Goal: Task Accomplishment & Management: Manage account settings

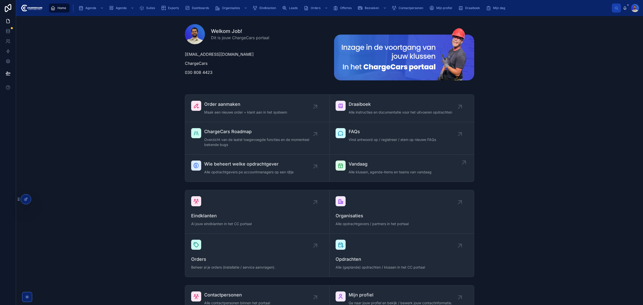
click at [371, 171] on span "Alle klussen, agenda-items en teams van vandaag" at bounding box center [390, 172] width 83 height 5
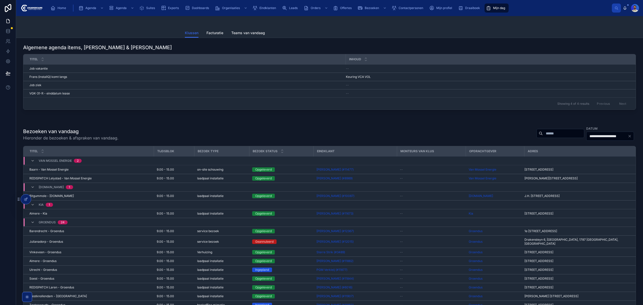
click at [528, 104] on div "Showing 4 of 4 results Previous Next" at bounding box center [329, 104] width 613 height 12
click at [543, 132] on input "text" at bounding box center [563, 133] width 41 height 7
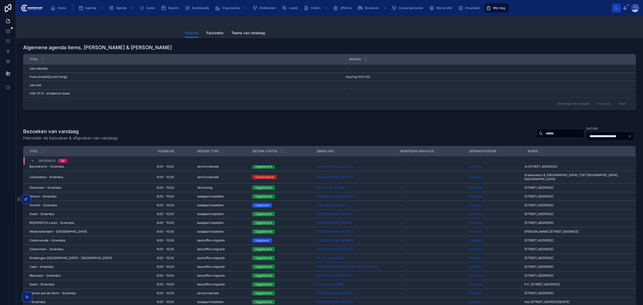
scroll to position [67, 0]
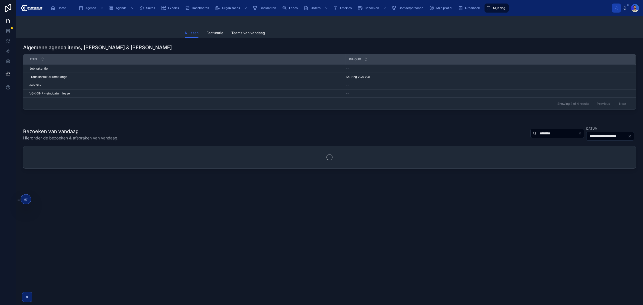
click at [551, 132] on input "********" at bounding box center [557, 133] width 41 height 7
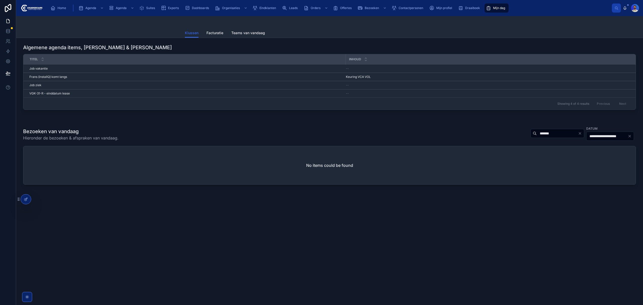
type input "*******"
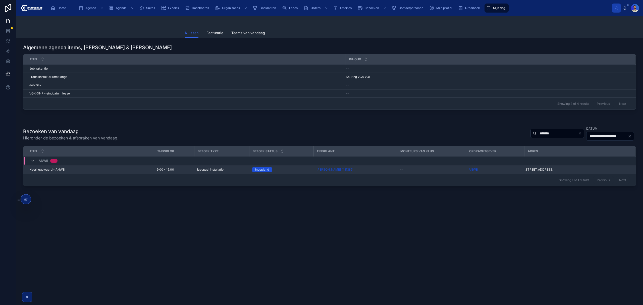
click at [67, 166] on td "Heerhugowaard - ANWB Heerhugowaard - ANWB" at bounding box center [88, 169] width 130 height 9
click at [67, 168] on div "Heerhugowaard - ANWB Heerhugowaard - ANWB" at bounding box center [89, 170] width 121 height 4
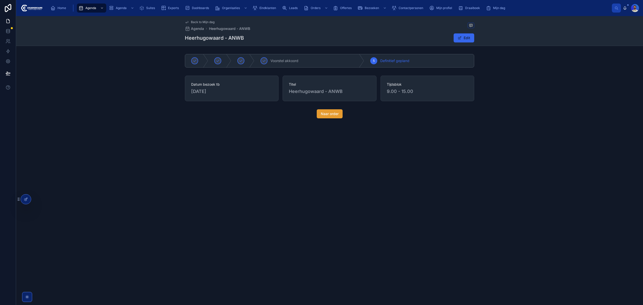
click at [326, 111] on button "Naar order" at bounding box center [330, 113] width 26 height 9
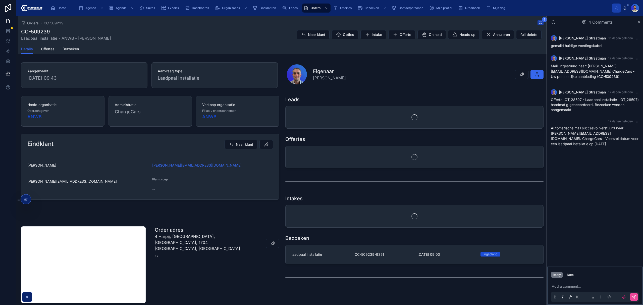
scroll to position [33, 0]
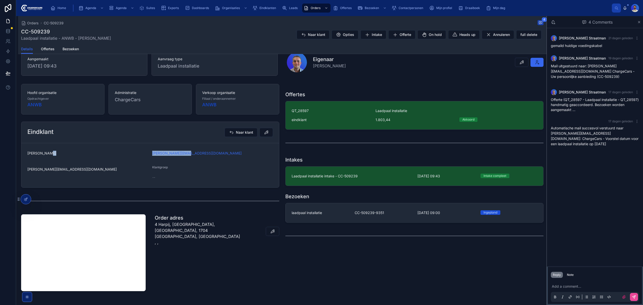
drag, startPoint x: 206, startPoint y: 157, endPoint x: 141, endPoint y: 155, distance: 65.4
click at [141, 155] on form "Ger Wessel g.wessel@ymail.com g.wessel@ymail.com Klantgroep --" at bounding box center [150, 165] width 258 height 44
copy form "g.wessel@ymail.com"
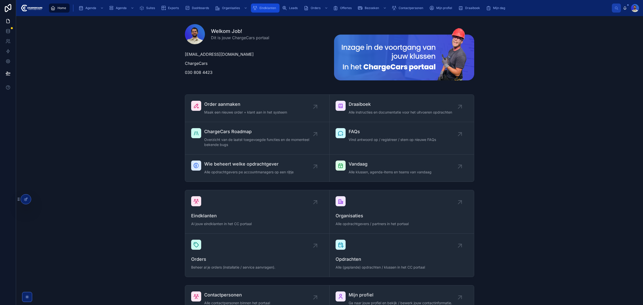
click at [264, 8] on span "Eindklanten" at bounding box center [268, 8] width 17 height 4
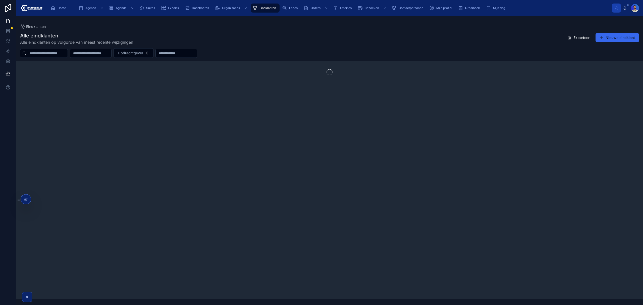
click at [54, 50] on input "text" at bounding box center [46, 53] width 41 height 7
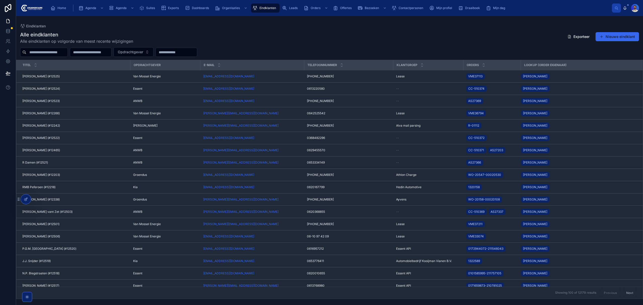
click at [51, 52] on input "text" at bounding box center [46, 52] width 41 height 7
type input "*****"
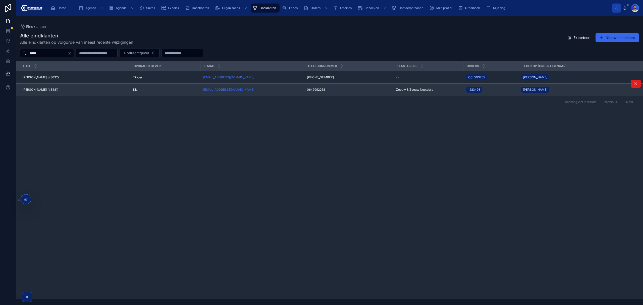
click at [58, 89] on span "Ishmayel Sulaiman (#8481)" at bounding box center [40, 90] width 36 height 4
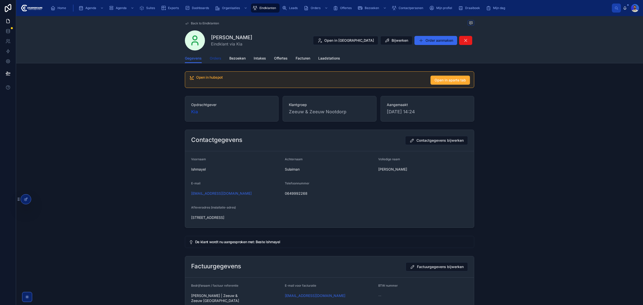
click at [211, 60] on span "Orders" at bounding box center [216, 58] width 12 height 5
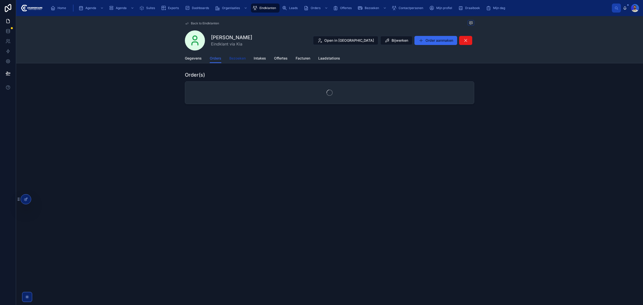
click at [238, 58] on span "Bezoeken" at bounding box center [237, 58] width 16 height 5
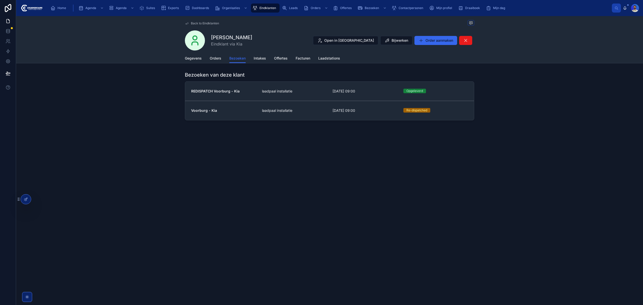
click at [296, 96] on link "REDISPATCH Voorburg - Kia laadpaal installatie 10-9-2025 09:00 Opgeleverd" at bounding box center [329, 91] width 289 height 19
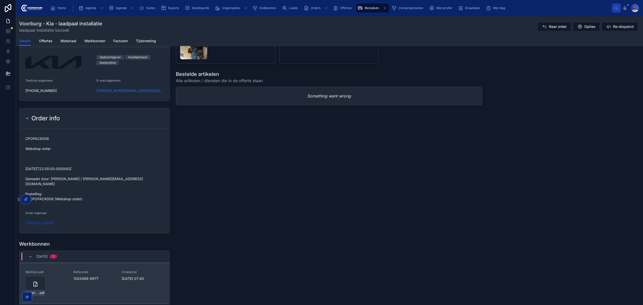
scroll to position [536, 0]
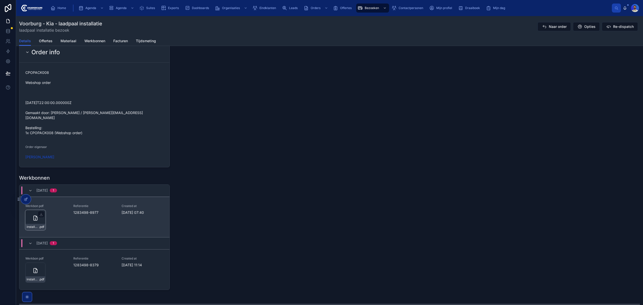
click at [40, 218] on div "installatie-werkbon_1283498-8977_undefined-ishmayel-sulaiman_86c59aycq .pdf" at bounding box center [35, 220] width 20 height 20
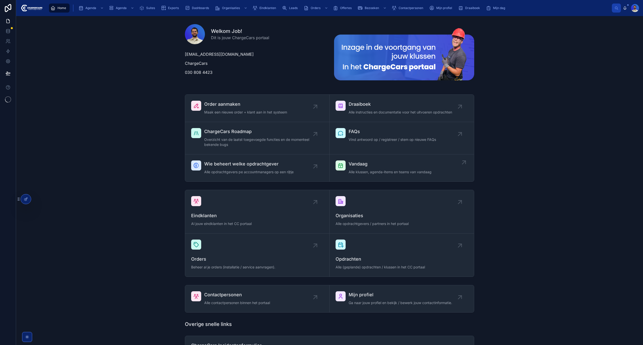
click at [370, 173] on span "Alle klussen, agenda-items en teams van vandaag" at bounding box center [390, 172] width 83 height 5
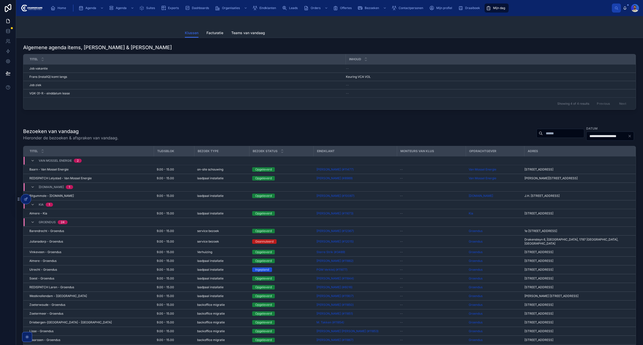
drag, startPoint x: 535, startPoint y: 139, endPoint x: 536, endPoint y: 135, distance: 4.1
click at [536, 138] on div "**********" at bounding box center [585, 133] width 104 height 15
click at [543, 133] on input "text" at bounding box center [563, 133] width 41 height 7
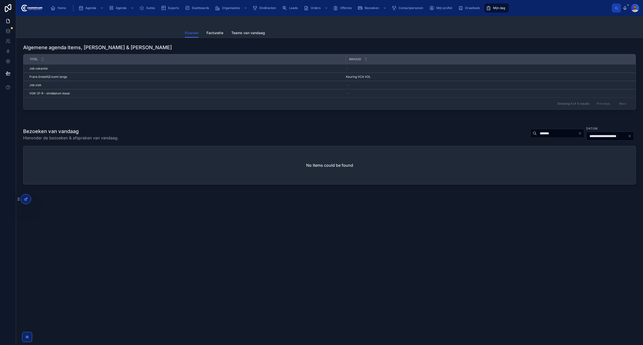
type input "*******"
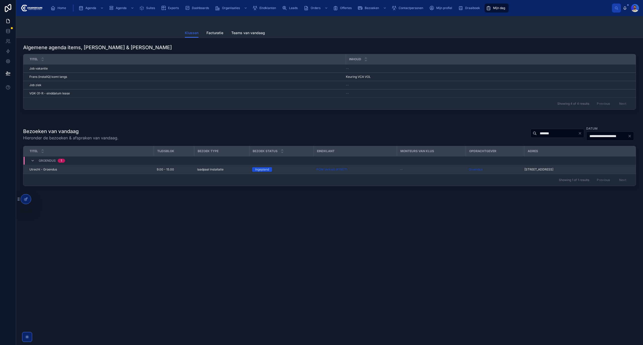
click at [109, 168] on div "Utrecht - Groendus Utrecht - Groendus" at bounding box center [89, 170] width 121 height 4
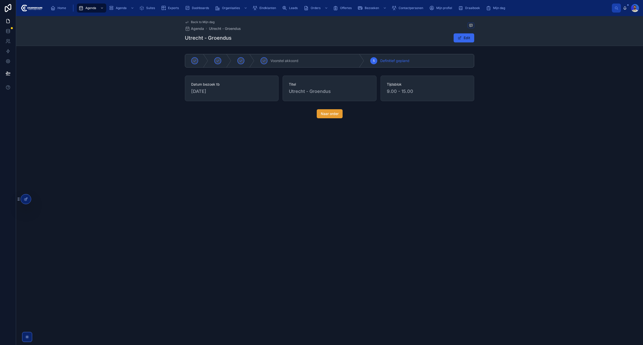
click at [333, 118] on button "Naar order" at bounding box center [330, 113] width 26 height 9
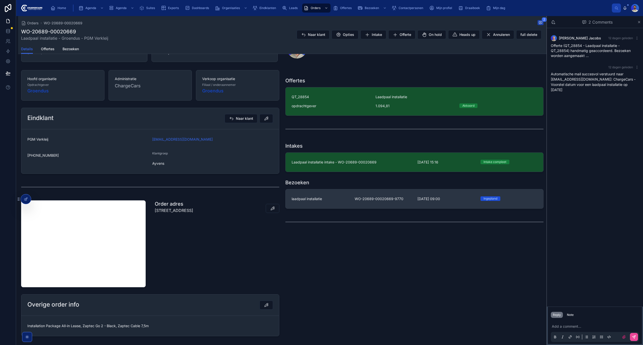
scroll to position [40, 0]
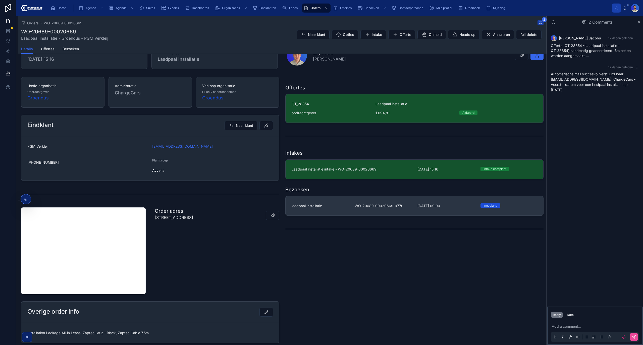
click at [328, 207] on div "laadpaal installatie" at bounding box center [320, 206] width 57 height 5
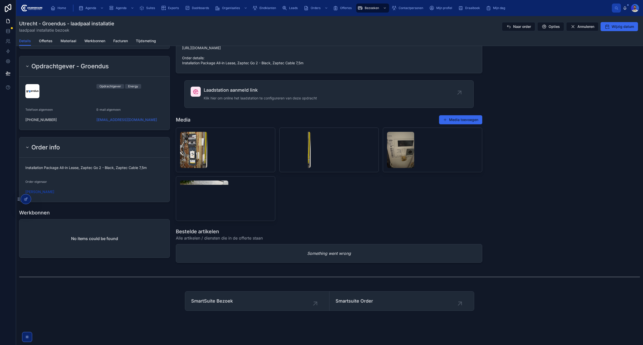
scroll to position [417, 0]
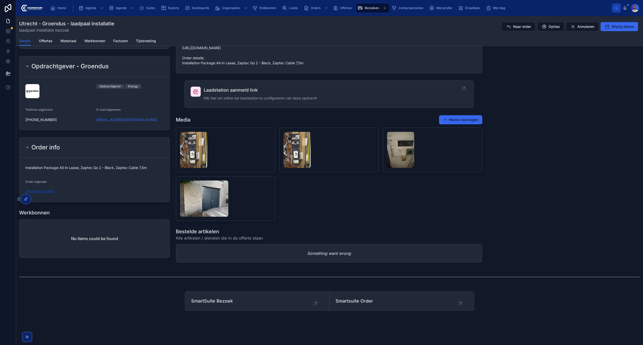
click at [238, 96] on span "Klik hier om online het laadstation te configureren van deze opdracht" at bounding box center [260, 98] width 113 height 5
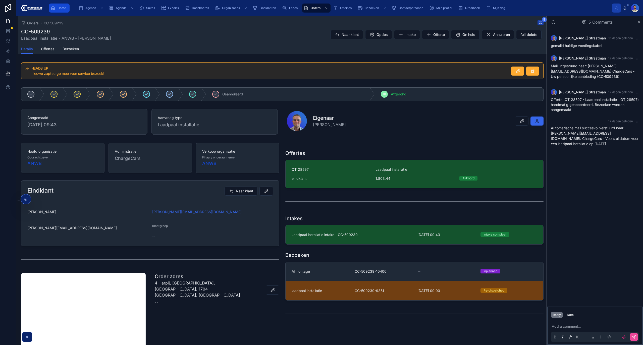
scroll to position [33, 0]
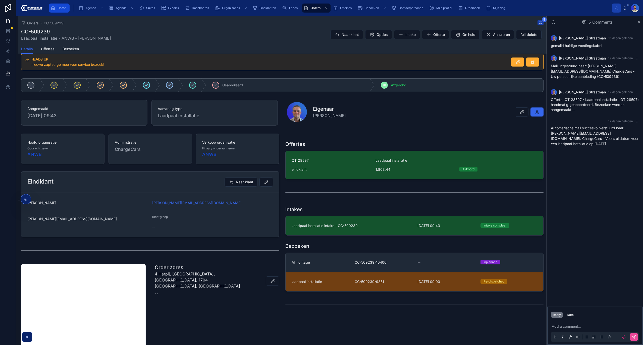
click at [67, 7] on div "Home" at bounding box center [60, 8] width 18 height 8
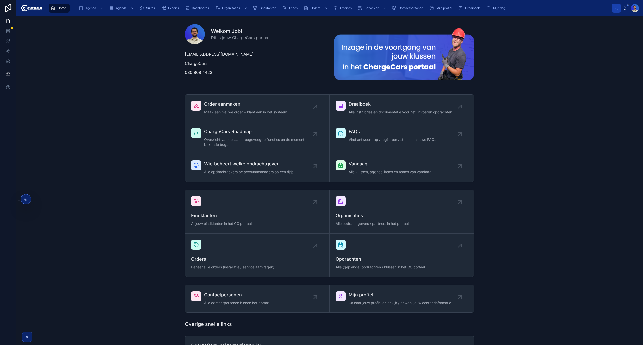
click at [53, 7] on icon "scrollable content" at bounding box center [53, 8] width 5 height 5
click at [532, 107] on div "Order aanmaken Maak een nieuwe order + klant aan in het systeem Draaiboek Alle …" at bounding box center [329, 137] width 619 height 91
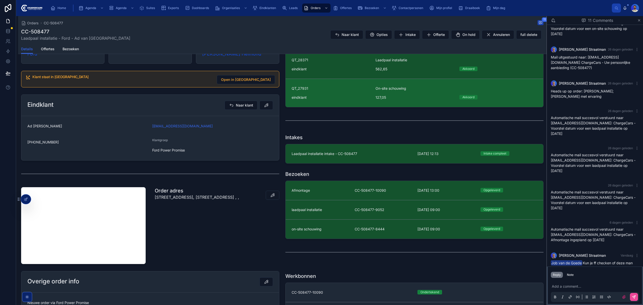
scroll to position [101, 0]
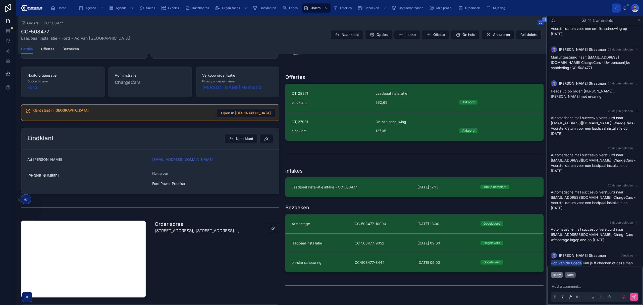
click at [567, 277] on button "Note" at bounding box center [570, 275] width 11 height 6
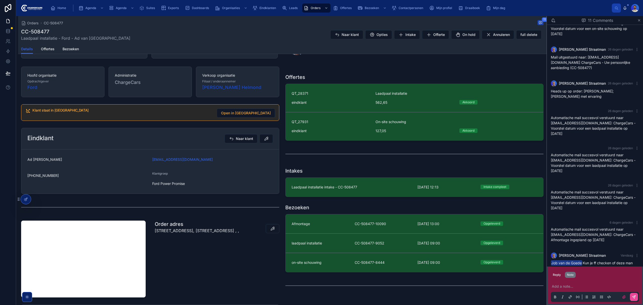
click at [567, 287] on p at bounding box center [596, 286] width 88 height 5
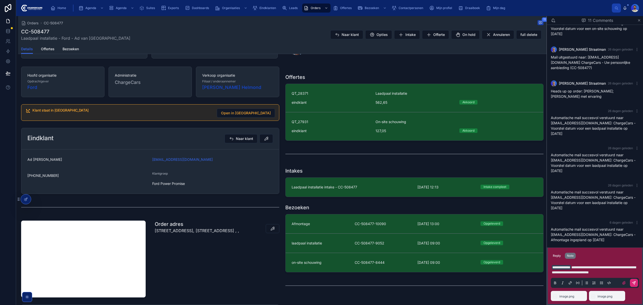
click at [636, 284] on icon at bounding box center [634, 283] width 4 height 4
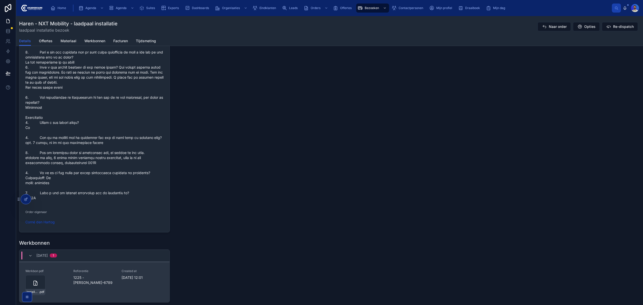
scroll to position [637, 0]
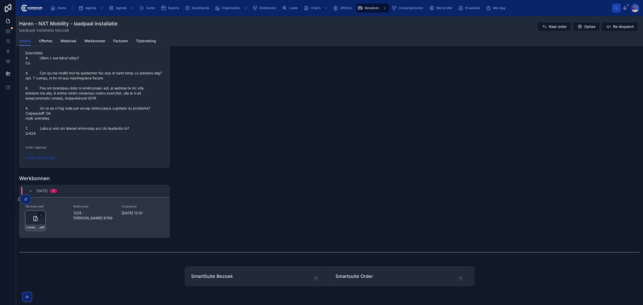
click at [34, 230] on div "installatie-werkbon_1225-menno-sluiter-6789_undefined-menno-sluiter_86c4duxm0 .…" at bounding box center [36, 227] width 20 height 6
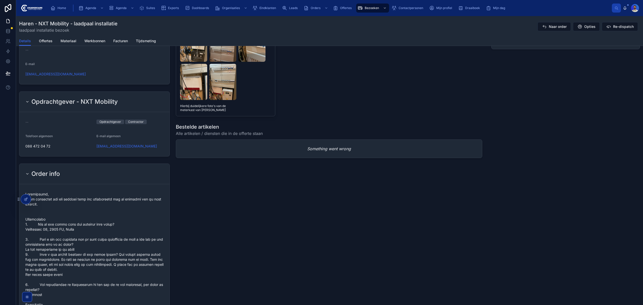
scroll to position [385, 0]
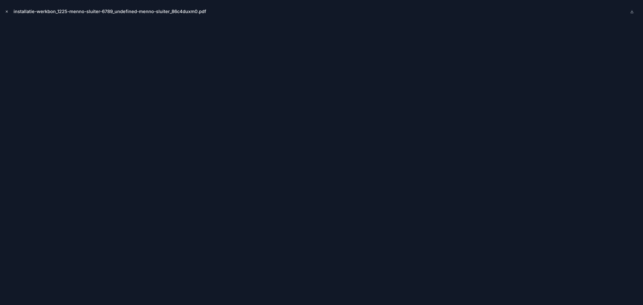
click at [6, 12] on icon "Close modal" at bounding box center [7, 12] width 4 height 4
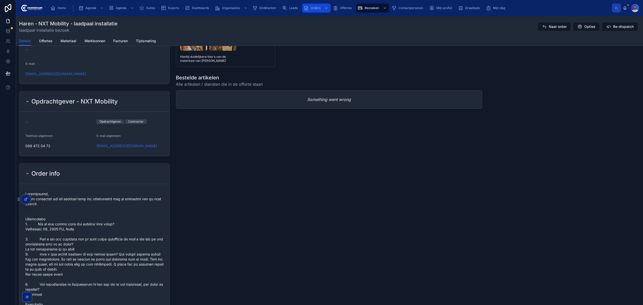
click at [316, 8] on span "Orders" at bounding box center [316, 8] width 10 height 4
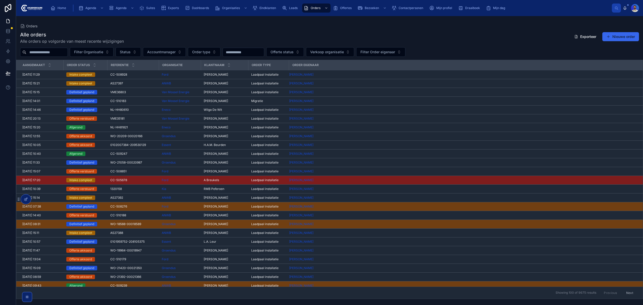
click at [71, 57] on div "Alle orders Alle orders op volgorde van meest recente wijzigingen Exporteer Nie…" at bounding box center [329, 163] width 627 height 271
click at [65, 51] on input "text" at bounding box center [46, 52] width 41 height 7
paste input "**********"
type input "**********"
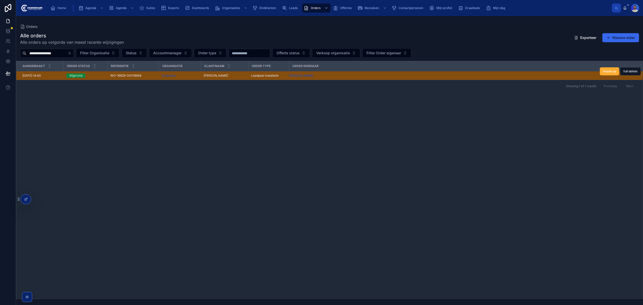
click at [178, 77] on div "Groendus" at bounding box center [180, 76] width 36 height 4
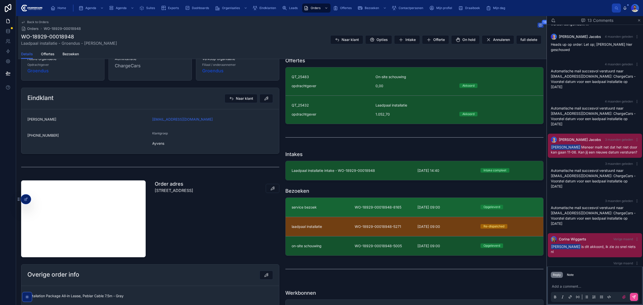
scroll to position [134, 0]
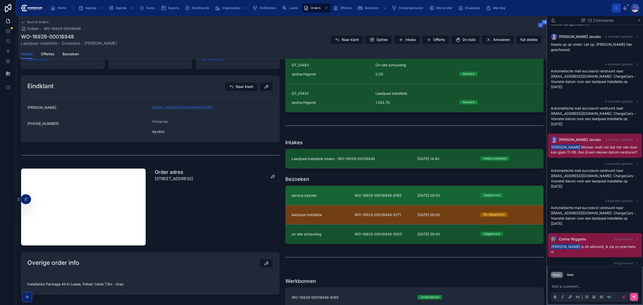
click at [406, 198] on span "WO-18929-00018948-8165" at bounding box center [383, 195] width 57 height 5
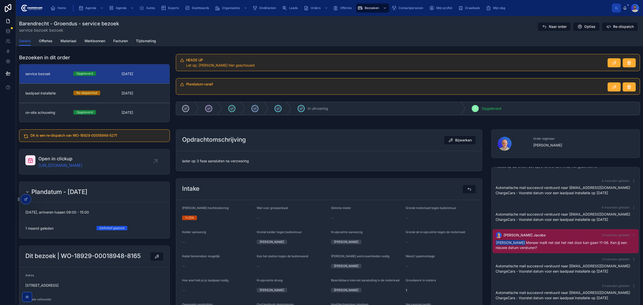
click at [38, 46] on div "Barendrecht - Groendus - service bezoek service bezoek bezoek Naar order Opties…" at bounding box center [329, 31] width 627 height 30
click at [42, 40] on span "Offertes" at bounding box center [46, 40] width 14 height 5
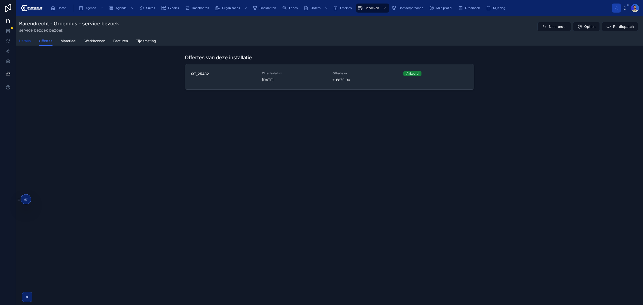
click at [24, 43] on span "Details" at bounding box center [25, 40] width 12 height 5
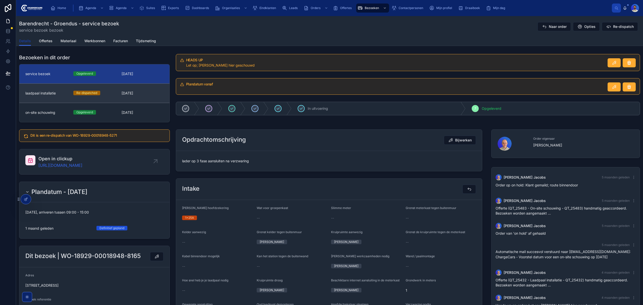
scroll to position [140, 0]
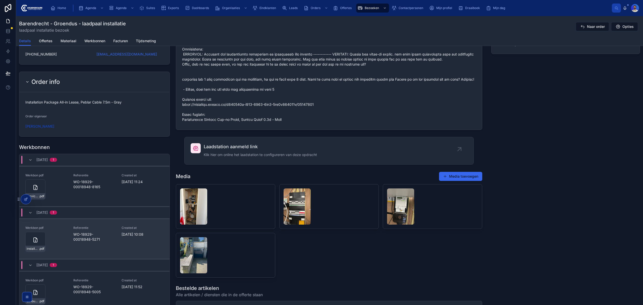
scroll to position [536, 0]
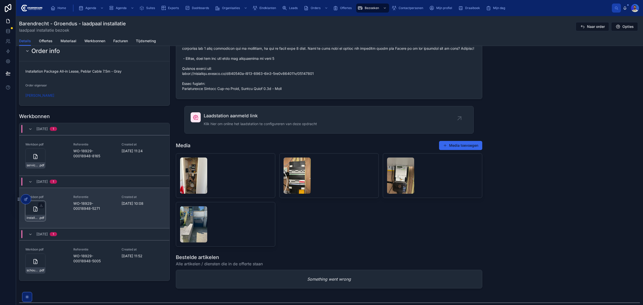
click at [31, 213] on div "installatie-werkbon_wo-18929-00018948-5271_undefined-sven-van-kan_86c3g3x49 .pdf" at bounding box center [35, 211] width 20 height 20
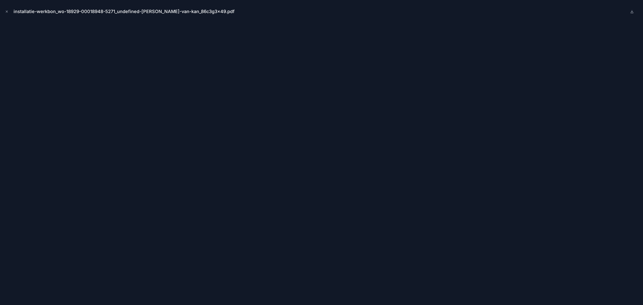
click at [0, 13] on div "installatie-werkbon_wo-18929-00018948-5271_undefined-sven-van-kan_86c3g3x49.pdf" at bounding box center [321, 152] width 643 height 305
click at [4, 10] on button "Close modal" at bounding box center [7, 12] width 6 height 6
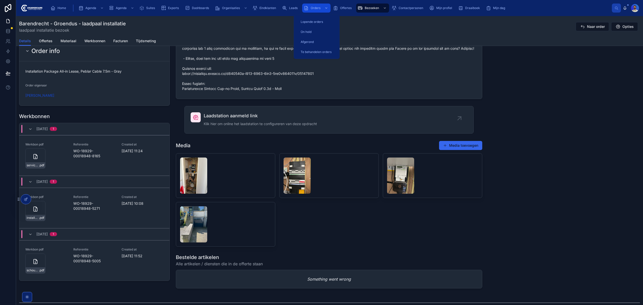
click at [316, 11] on div "Orders" at bounding box center [316, 8] width 25 height 8
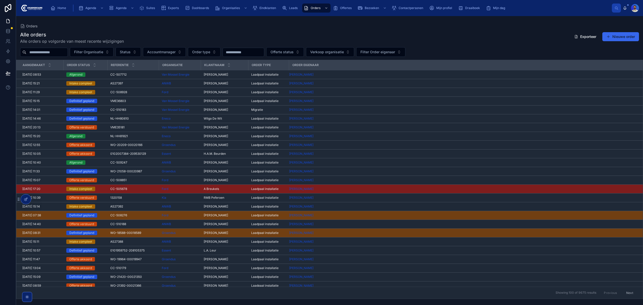
click at [55, 53] on input "text" at bounding box center [46, 52] width 41 height 7
paste input "**********"
type input "**********"
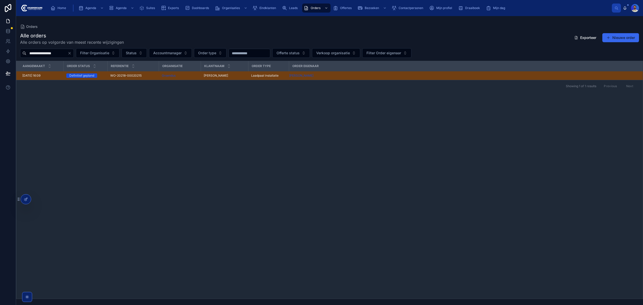
click at [166, 77] on span "Groendus" at bounding box center [169, 76] width 14 height 4
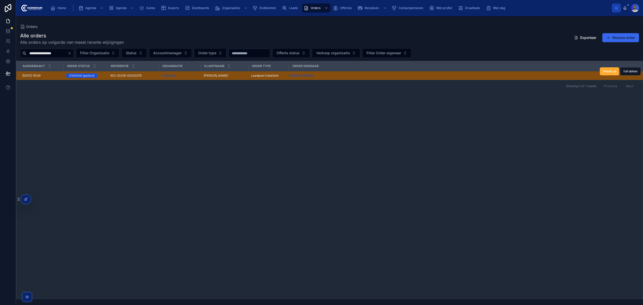
click at [216, 79] on td "[PERSON_NAME] [PERSON_NAME]" at bounding box center [225, 75] width 48 height 9
click at [217, 77] on span "[PERSON_NAME]" at bounding box center [216, 76] width 24 height 4
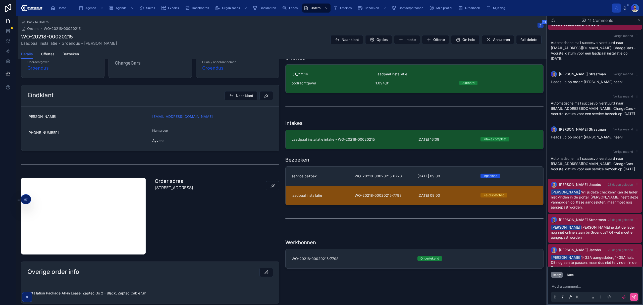
scroll to position [134, 0]
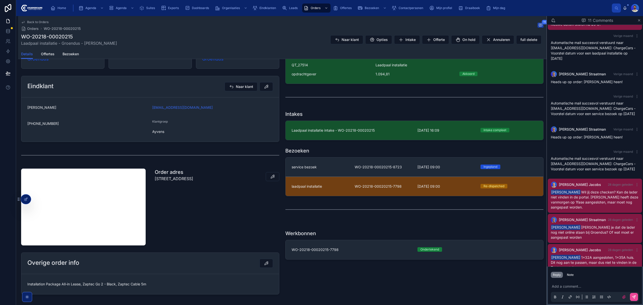
click at [333, 171] on link "service bezoek WO-20218-00020215-8723 1-9-2025 09:00 Ingepland" at bounding box center [415, 167] width 258 height 19
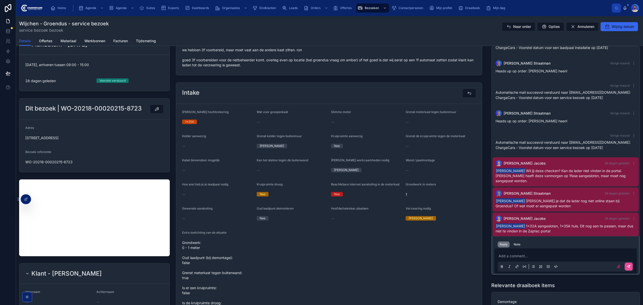
scroll to position [335, 0]
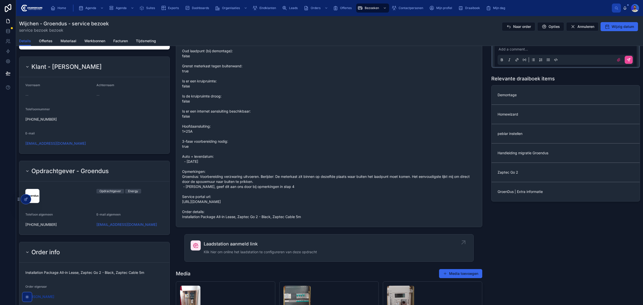
click at [236, 256] on div "Laadstation aanmeld link Klik hier om online het laadstation te configureren va…" at bounding box center [260, 248] width 113 height 15
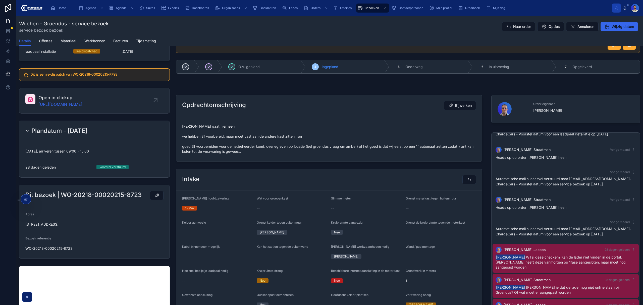
scroll to position [0, 0]
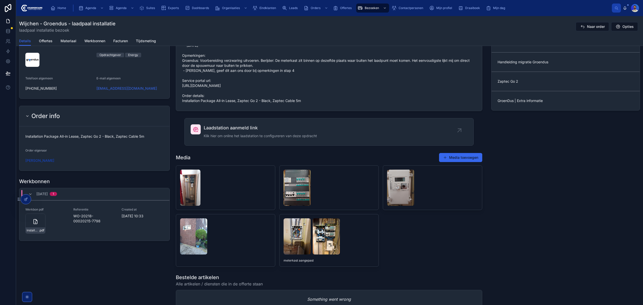
scroll to position [536, 0]
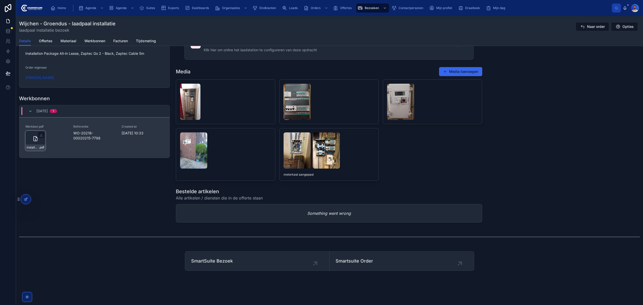
click at [31, 145] on div "installatie-werkbon_wo-20218-00020215-7798_undefined-rob-van-hugte_86c4ufw3d .p…" at bounding box center [36, 148] width 20 height 6
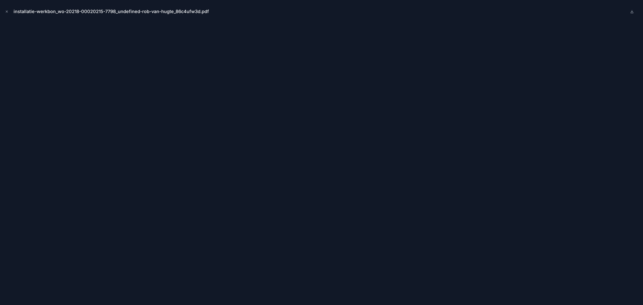
click at [6, 13] on icon "Close modal" at bounding box center [7, 12] width 4 height 4
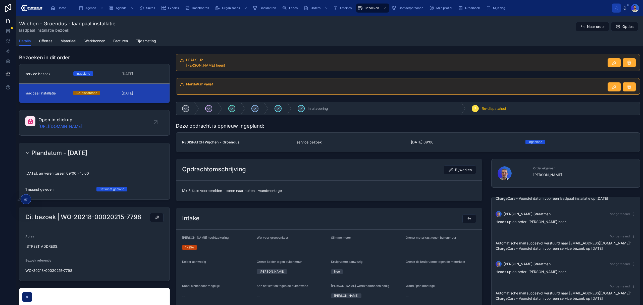
click at [76, 84] on link "laadpaal installatie Re-dispatched 26-8-2025" at bounding box center [94, 92] width 150 height 19
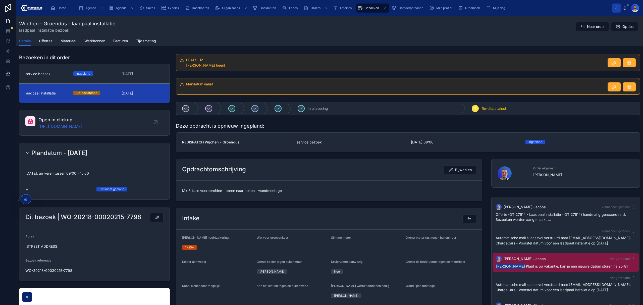
scroll to position [91, 0]
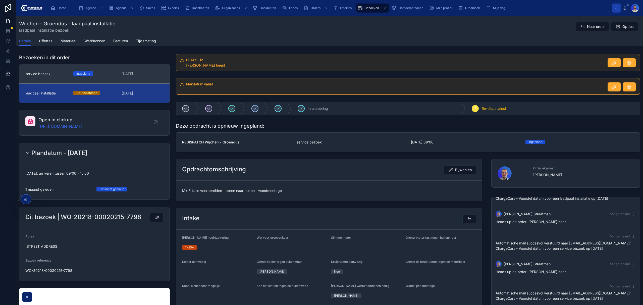
click at [112, 75] on div "Ingepland" at bounding box center [94, 73] width 42 height 5
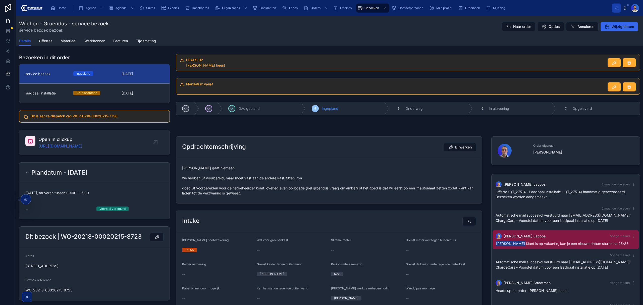
scroll to position [91, 0]
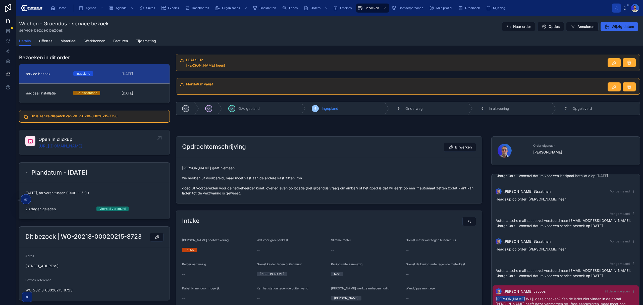
click at [81, 145] on link "https://app.clickup.com/t/86c562zn7" at bounding box center [60, 146] width 44 height 6
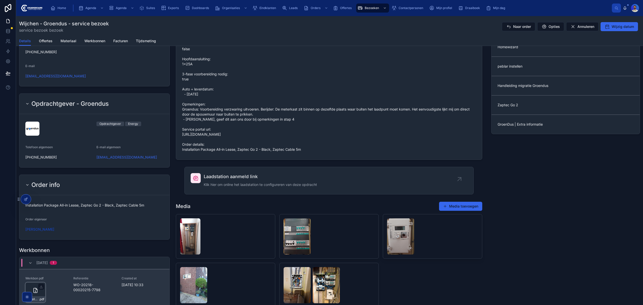
scroll to position [469, 0]
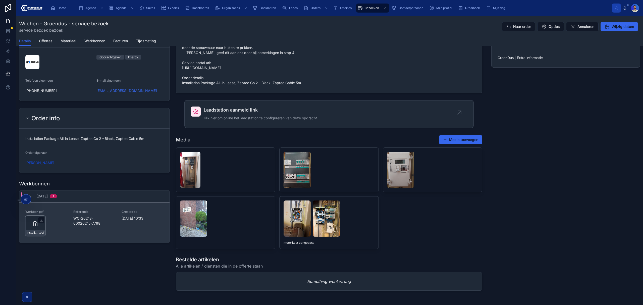
click at [38, 229] on div "installatie-werkbon_wo-20218-00020215-7798_undefined-rob-van-hugte_86c4ufw3d .p…" at bounding box center [35, 226] width 20 height 20
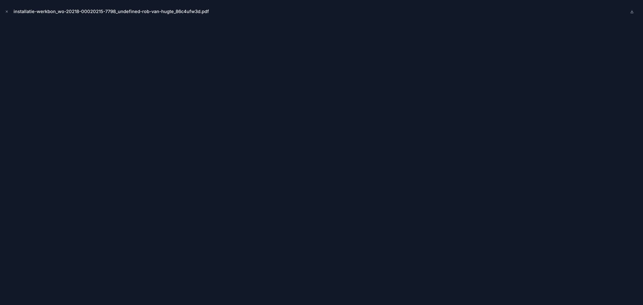
scroll to position [91, 0]
drag, startPoint x: 7, startPoint y: 12, endPoint x: 35, endPoint y: 30, distance: 33.7
click at [7, 12] on icon "Close modal" at bounding box center [7, 12] width 4 height 4
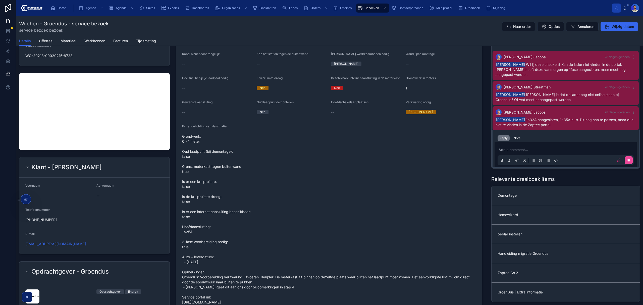
scroll to position [167, 0]
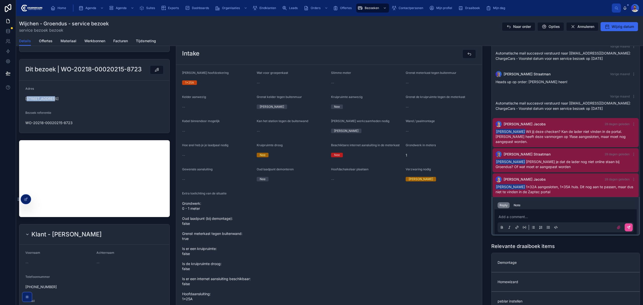
drag, startPoint x: 27, startPoint y: 99, endPoint x: 50, endPoint y: 101, distance: 23.3
click at [50, 101] on span "[STREET_ADDRESS]" at bounding box center [94, 98] width 138 height 5
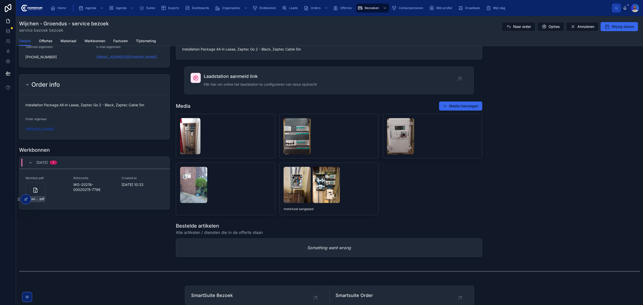
scroll to position [539, 0]
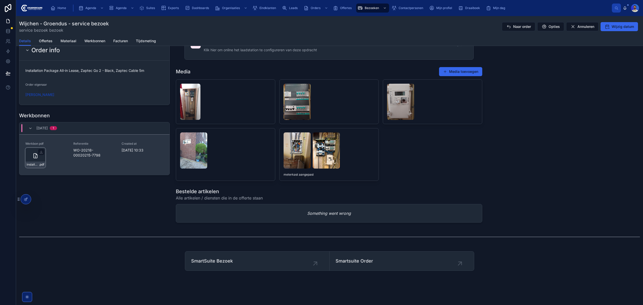
click at [43, 162] on div "installatie-werkbon_wo-20218-00020215-7798_undefined-rob-van-hugte_86c4ufw3d .p…" at bounding box center [36, 165] width 20 height 6
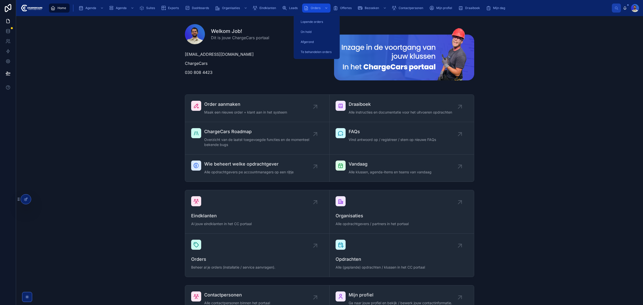
click at [310, 7] on div "Orders" at bounding box center [316, 8] width 25 height 8
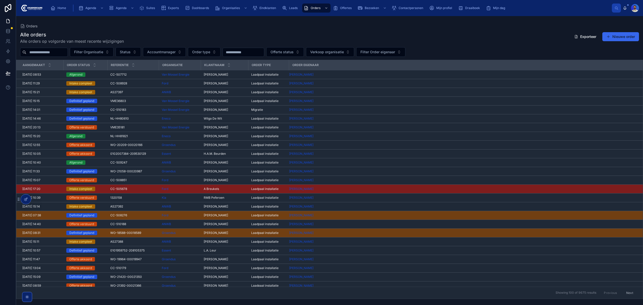
click at [62, 54] on input "text" at bounding box center [46, 52] width 41 height 7
paste input "**********"
type input "**********"
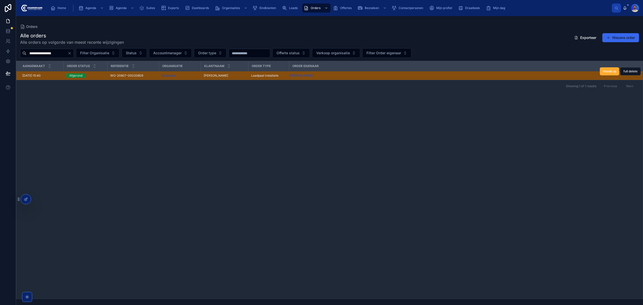
click at [195, 77] on div "Groendus" at bounding box center [180, 76] width 36 height 4
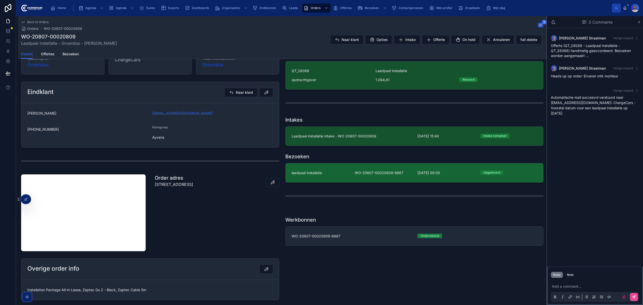
scroll to position [134, 0]
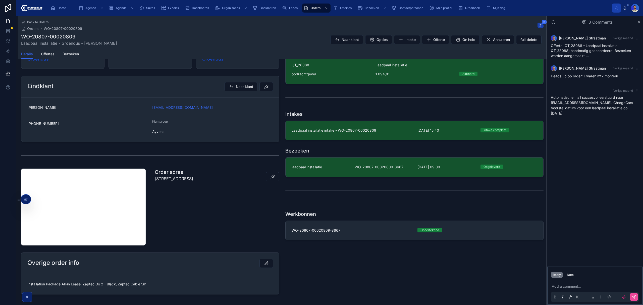
click at [339, 167] on div "laadpaal installatie" at bounding box center [320, 167] width 57 height 5
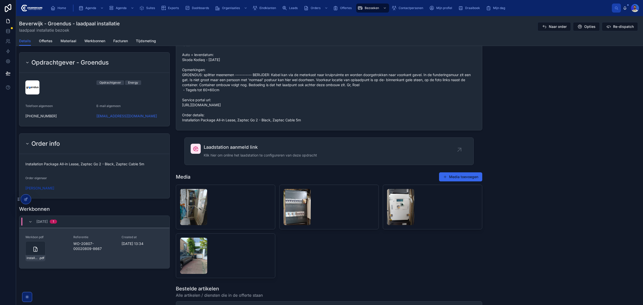
scroll to position [452, 0]
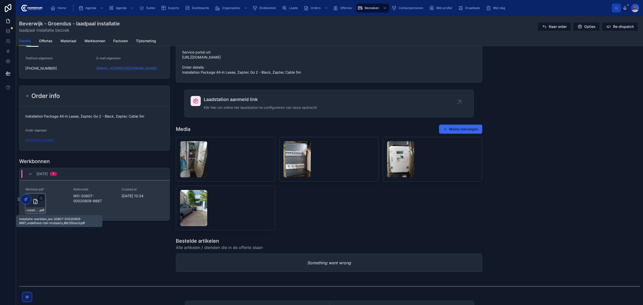
click at [32, 212] on span "installatie-werkbon_wo-20807-00020809-8667_undefined-roel-mutsaers_86c55hazd" at bounding box center [33, 210] width 12 height 4
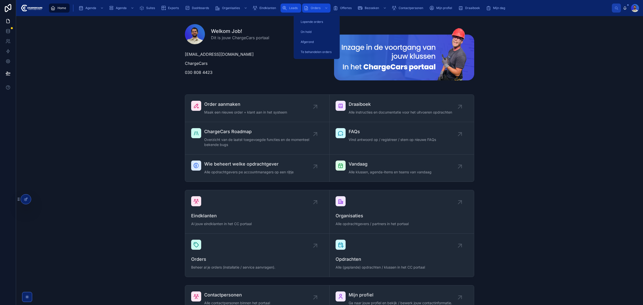
drag, startPoint x: 311, startPoint y: 7, endPoint x: 299, endPoint y: 11, distance: 12.7
click at [311, 7] on span "Orders" at bounding box center [316, 8] width 10 height 4
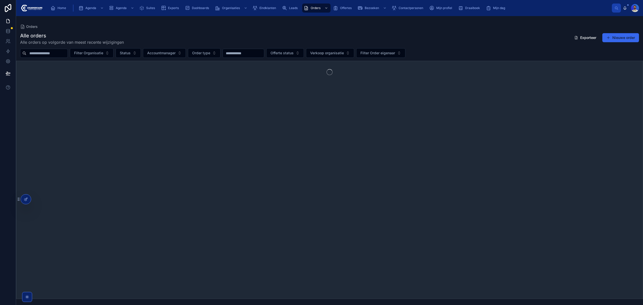
click at [52, 52] on input "text" at bounding box center [46, 53] width 41 height 7
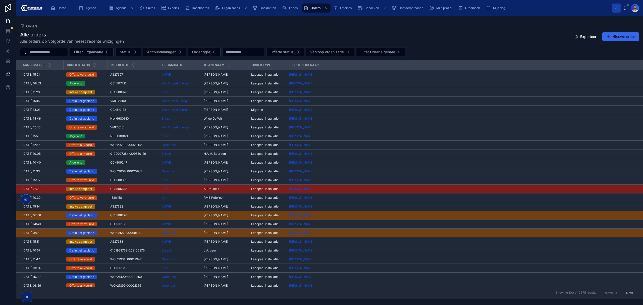
paste input "**********"
type input "**********"
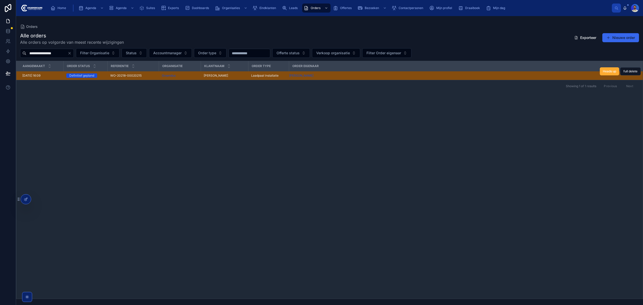
click at [241, 76] on div "[PERSON_NAME] [PERSON_NAME]" at bounding box center [224, 76] width 41 height 4
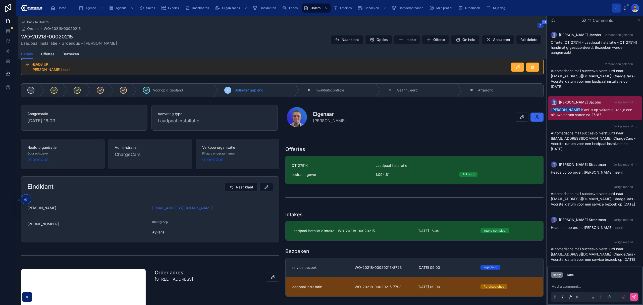
scroll to position [90, 0]
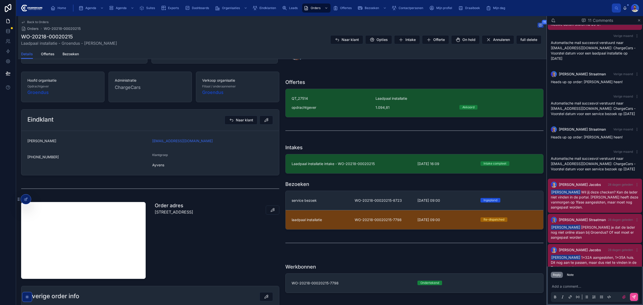
click at [227, 234] on div "Order adres [STREET_ADDRESS]" at bounding box center [217, 240] width 131 height 81
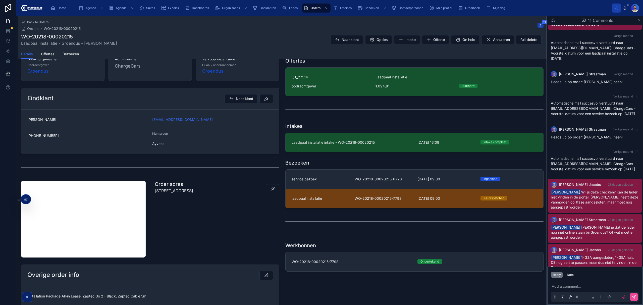
scroll to position [159, 0]
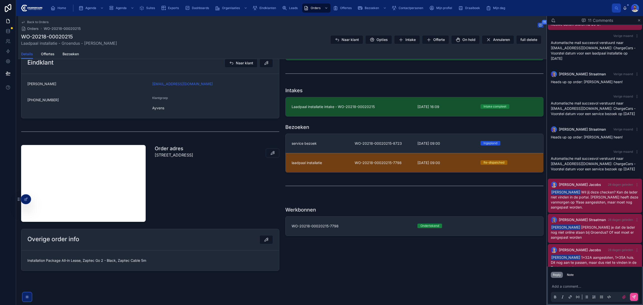
click at [128, 258] on span "Installation Package All-in Lease, Zaptec Go 2 - Black, Zaptec Cable 5m" at bounding box center [150, 260] width 246 height 5
click at [74, 263] on span "Installation Package All-in Lease, Zaptec Go 2 - Black, Zaptec Cable 5m" at bounding box center [150, 260] width 246 height 5
click at [72, 259] on span "Installation Package All-in Lease, Zaptec Go 2 - Black, Zaptec Cable 5m" at bounding box center [150, 260] width 246 height 5
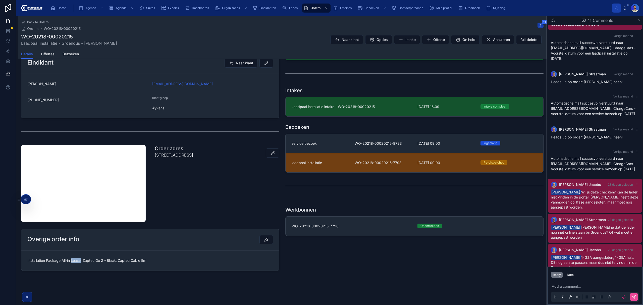
click at [72, 259] on span "Installation Package All-in Lease, Zaptec Go 2 - Black, Zaptec Cable 5m" at bounding box center [150, 260] width 246 height 5
click at [183, 160] on div "Order adres Kasteellaan 89 , 6602 DD, Wijchen" at bounding box center [174, 153] width 38 height 16
click at [168, 148] on h1 "Order adres" at bounding box center [174, 148] width 38 height 7
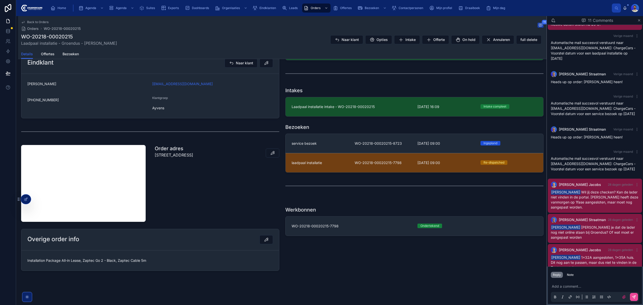
click at [175, 153] on p "[STREET_ADDRESS]" at bounding box center [174, 155] width 38 height 6
click at [180, 152] on p "[STREET_ADDRESS]" at bounding box center [174, 155] width 38 height 6
click at [181, 156] on p "[STREET_ADDRESS]" at bounding box center [174, 155] width 38 height 6
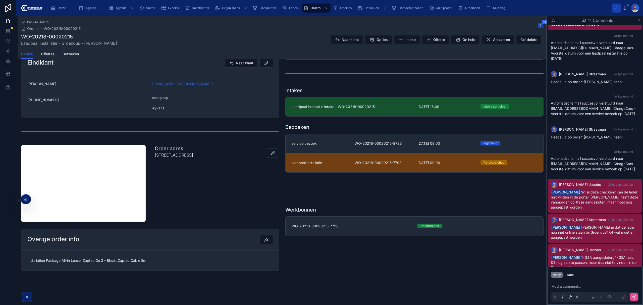
click at [193, 154] on p "[STREET_ADDRESS]" at bounding box center [174, 155] width 38 height 6
click at [187, 155] on p "[STREET_ADDRESS]" at bounding box center [174, 155] width 38 height 6
click at [179, 155] on p "[STREET_ADDRESS]" at bounding box center [174, 155] width 38 height 6
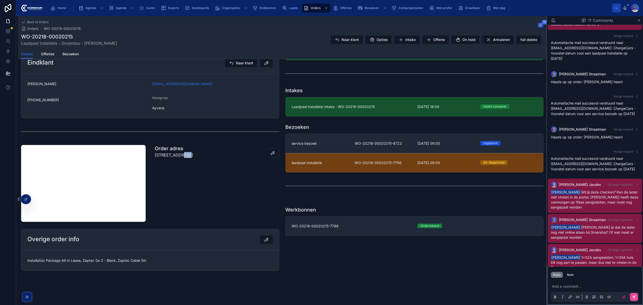
click at [179, 155] on p "[STREET_ADDRESS]" at bounding box center [174, 155] width 38 height 6
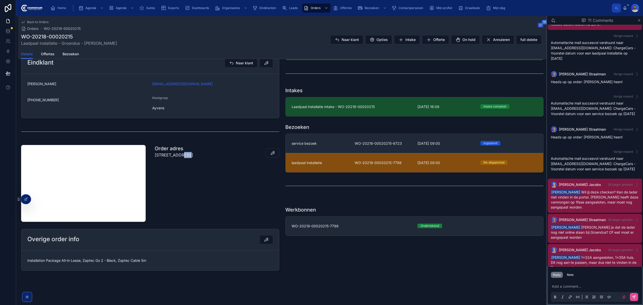
click at [340, 164] on div "laadpaal installatie" at bounding box center [320, 162] width 57 height 5
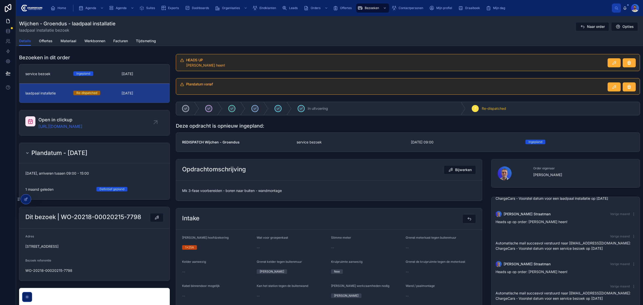
click at [243, 193] on span "Mk 3-fase voorbereiden - boren naar buiten - wandmontage" at bounding box center [329, 190] width 294 height 5
click at [244, 193] on span "Mk 3-fase voorbereiden - boren naar buiten - wandmontage" at bounding box center [329, 190] width 294 height 5
click at [230, 189] on span "Mk 3-fase voorbereiden - boren naar buiten - wandmontage" at bounding box center [329, 190] width 294 height 5
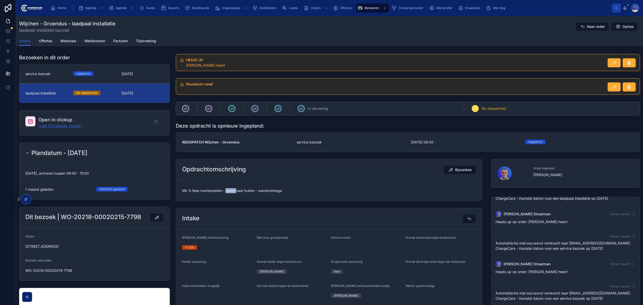
click at [230, 189] on span "Mk 3-fase voorbereiden - boren naar buiten - wandmontage" at bounding box center [329, 190] width 294 height 5
click at [240, 192] on span "Mk 3-fase voorbereiden - boren naar buiten - wandmontage" at bounding box center [329, 190] width 294 height 5
click at [229, 193] on span "Mk 3-fase voorbereiden - boren naar buiten - wandmontage" at bounding box center [329, 190] width 294 height 5
click at [240, 193] on span "Mk 3-fase voorbereiden - boren naar buiten - wandmontage" at bounding box center [329, 190] width 294 height 5
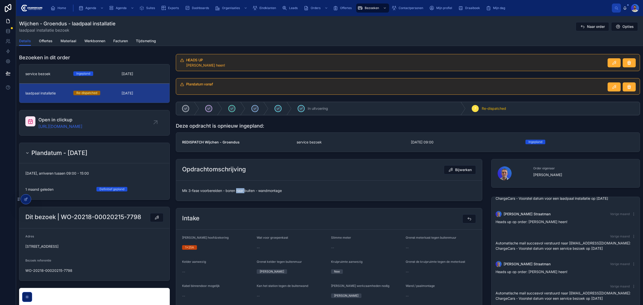
click at [240, 193] on span "Mk 3-fase voorbereiden - boren naar buiten - wandmontage" at bounding box center [329, 190] width 294 height 5
click at [318, 7] on span "Orders" at bounding box center [316, 8] width 10 height 4
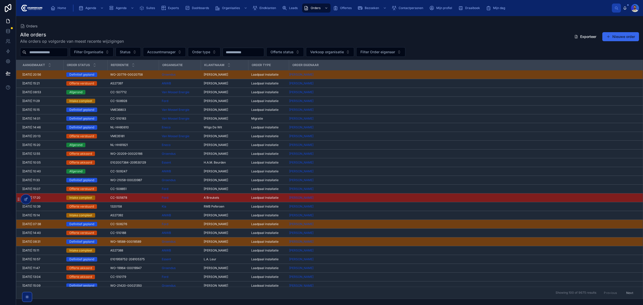
click at [58, 54] on input "text" at bounding box center [46, 52] width 41 height 7
paste input "**********"
type input "**********"
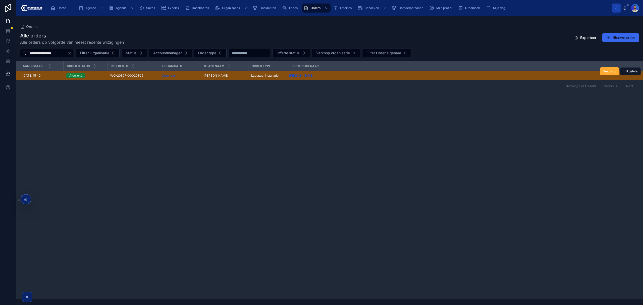
click at [108, 75] on td "WO-20807-00020809 WO-20807-00020809" at bounding box center [133, 75] width 52 height 9
click at [125, 78] on span "WO-20807-00020809" at bounding box center [126, 76] width 33 height 4
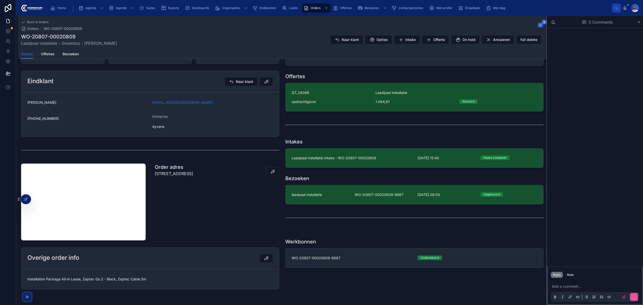
scroll to position [159, 0]
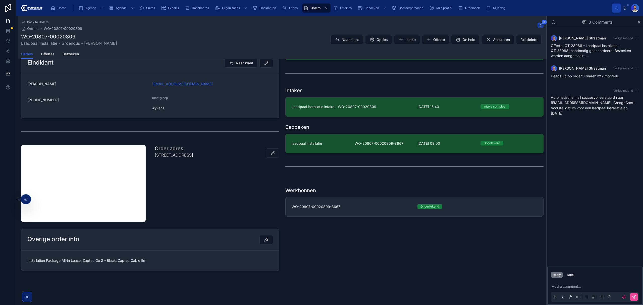
click at [327, 177] on div "Offertes QT_28088 Laadpaal installatie opdrachtgever 1.094,81 Akkoord Intakes L…" at bounding box center [414, 116] width 264 height 206
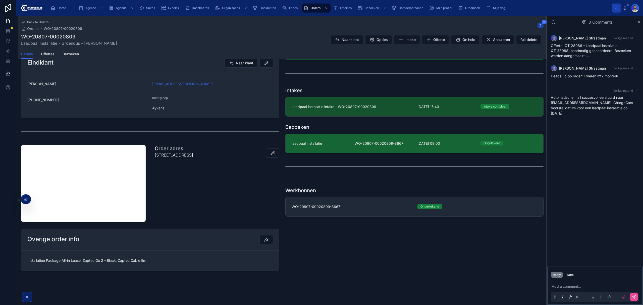
click at [330, 149] on link "laadpaal installatie WO-20807-00020809-8667 1-9-2025 09:00 Opgeleverd" at bounding box center [415, 143] width 258 height 19
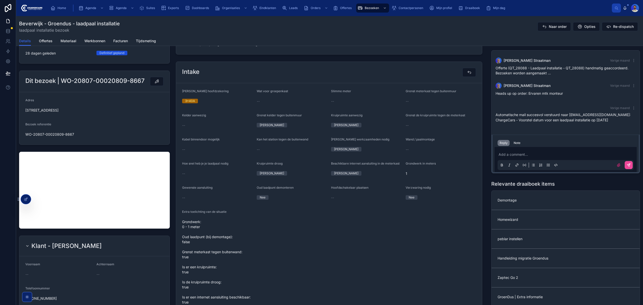
scroll to position [268, 0]
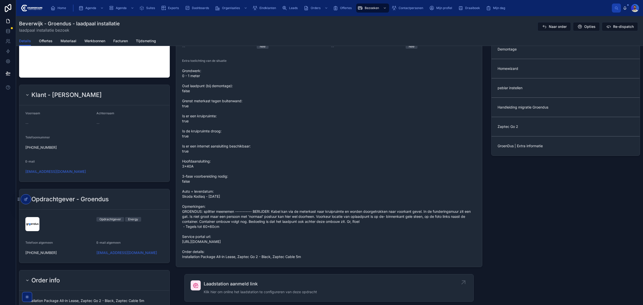
click at [234, 295] on div "Laadstation aanmeld link Klik hier om online het laadstation te configureren va…" at bounding box center [260, 287] width 113 height 15
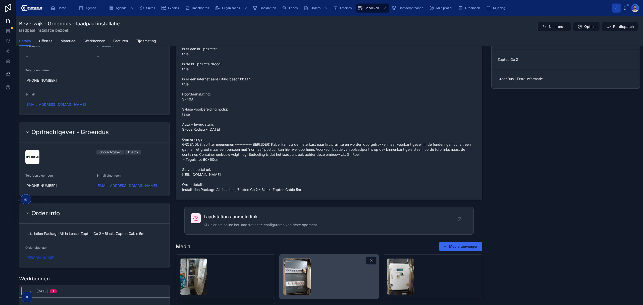
scroll to position [436, 0]
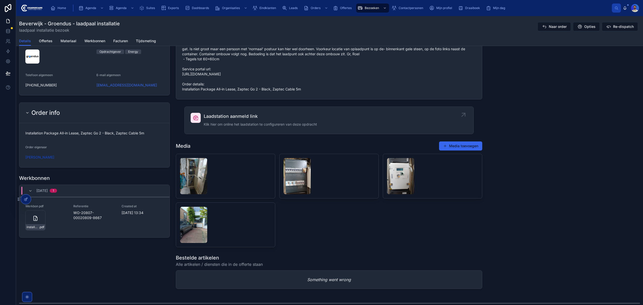
click at [245, 120] on span "Laadstation aanmeld link" at bounding box center [260, 116] width 113 height 7
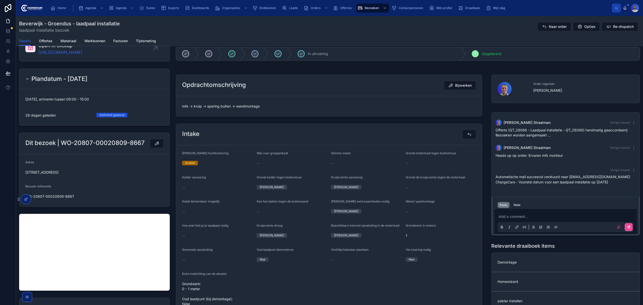
scroll to position [67, 0]
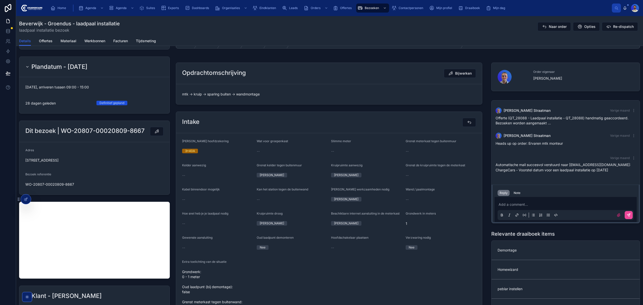
drag, startPoint x: 128, startPoint y: 122, endPoint x: 138, endPoint y: 124, distance: 10.2
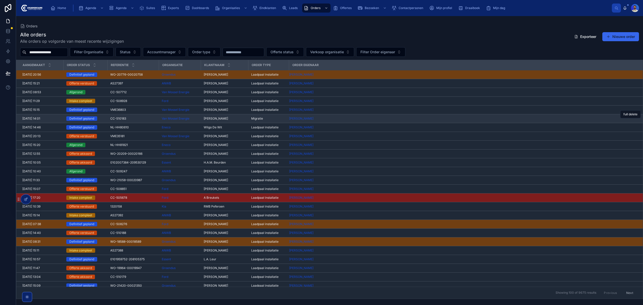
drag, startPoint x: 144, startPoint y: 123, endPoint x: 147, endPoint y: 123, distance: 3.1
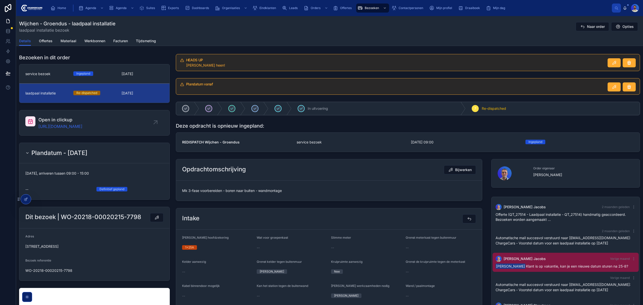
scroll to position [91, 0]
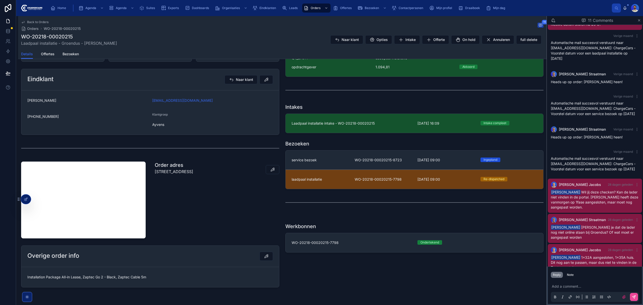
scroll to position [159, 0]
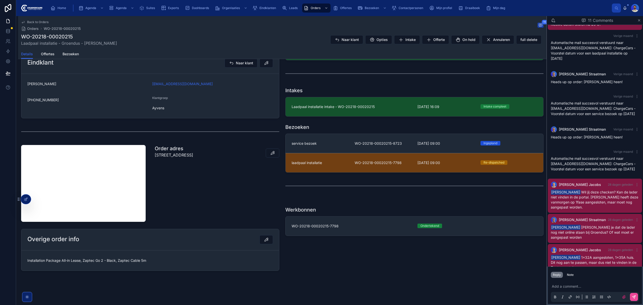
click at [161, 154] on p "Kasteellaan 89 , 6602 DD, Wijchen" at bounding box center [174, 155] width 38 height 6
copy p "Kasteellaan"
click at [349, 160] on div "laadpaal installatie WO-20218-00020215-7798 26-8-2025 09:00 Re-dispatched" at bounding box center [415, 162] width 246 height 5
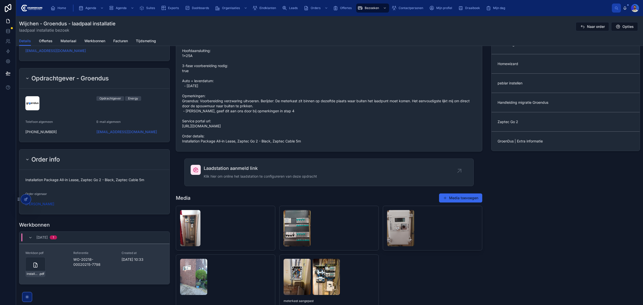
scroll to position [469, 0]
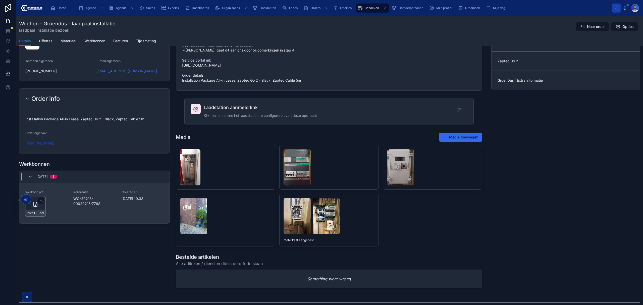
click at [31, 211] on div "installatie-werkbon_wo-20218-00020215-7798_undefined-rob-van-hugte_86c4ufw3d .p…" at bounding box center [35, 206] width 20 height 20
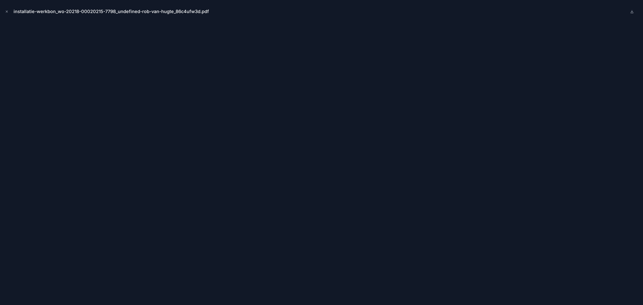
click at [6, 7] on div "installatie-werkbon_wo-20218-00020215-7798_undefined-rob-van-hugte_86c4ufw3d.pdf" at bounding box center [321, 11] width 635 height 15
click at [5, 9] on button "Close modal" at bounding box center [7, 12] width 6 height 6
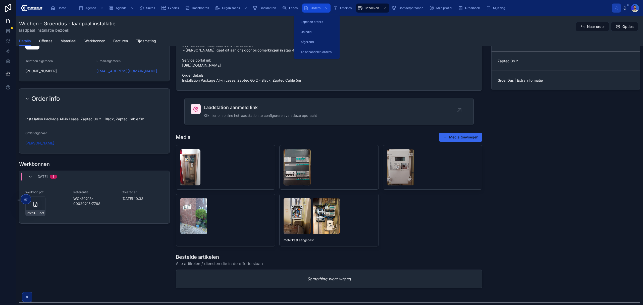
click at [310, 9] on div "Orders" at bounding box center [316, 8] width 25 height 8
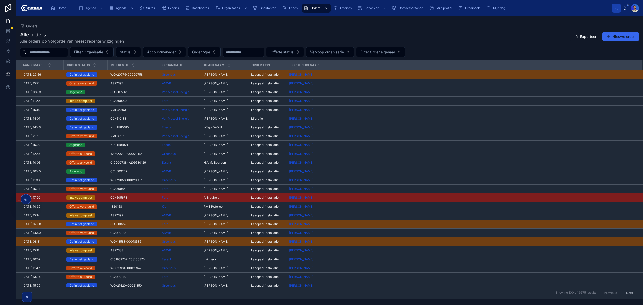
click at [68, 52] on input "text" at bounding box center [46, 52] width 41 height 7
paste input "**********"
type input "**********"
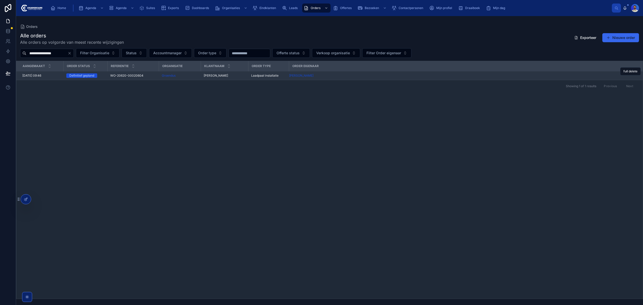
click at [233, 75] on div "Edo Hiemstra Edo Hiemstra" at bounding box center [224, 76] width 41 height 4
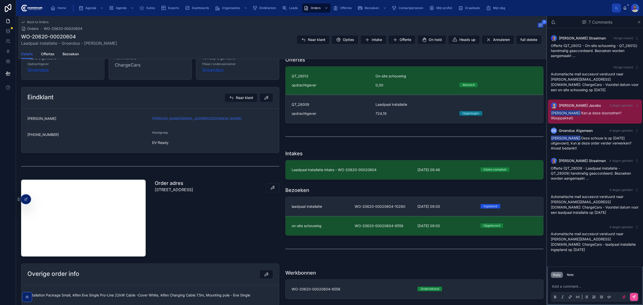
scroll to position [133, 0]
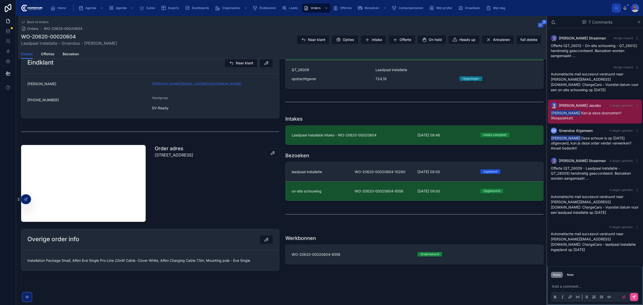
click at [77, 260] on span "Installation Package Small, Alfen Eve Single Pro-Line 22kW Cable -Cover White, …" at bounding box center [150, 260] width 246 height 5
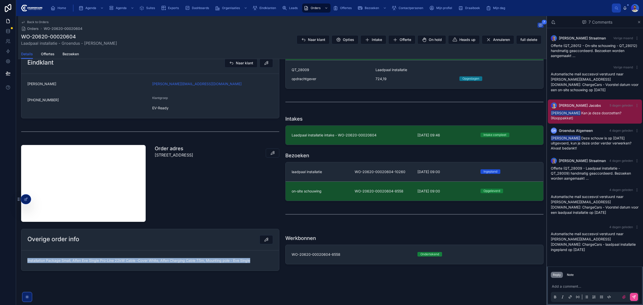
click at [77, 260] on span "Installation Package Small, Alfen Eve Single Pro-Line 22kW Cable -Cover White, …" at bounding box center [150, 260] width 246 height 5
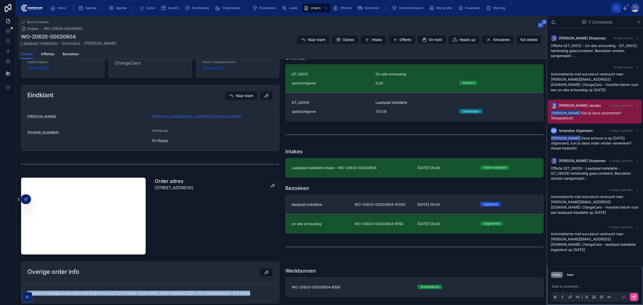
scroll to position [66, 0]
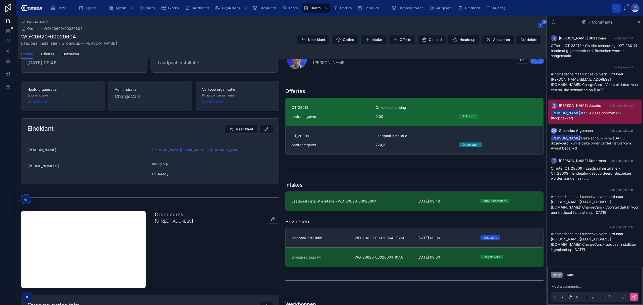
click at [421, 124] on link "QT_28012 On-site schouwing opdrachtgever 0,00 Akkoord" at bounding box center [415, 112] width 258 height 28
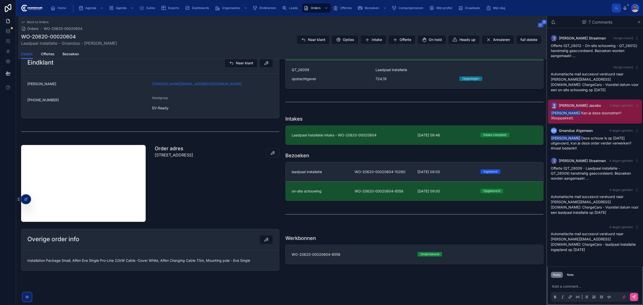
scroll to position [133, 0]
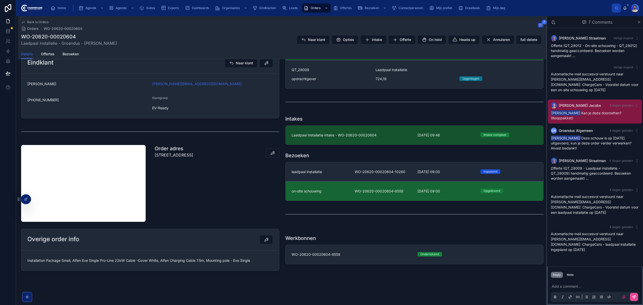
click at [345, 186] on link "on-site schouwing WO-20620-00020604-8558 3-9-2025 09:00 Opgeleverd" at bounding box center [415, 190] width 258 height 19
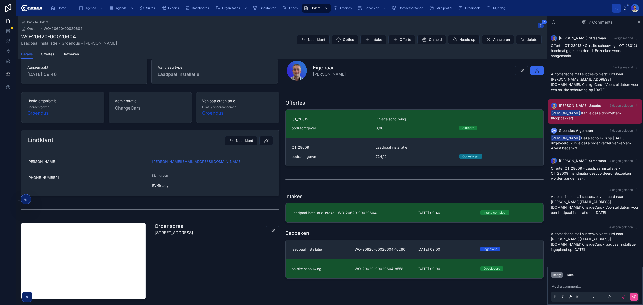
scroll to position [67, 0]
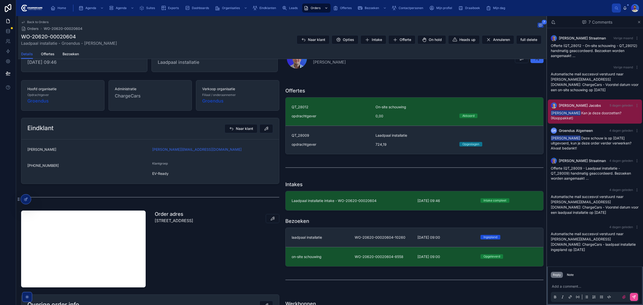
click at [319, 12] on div "Orders" at bounding box center [316, 8] width 25 height 8
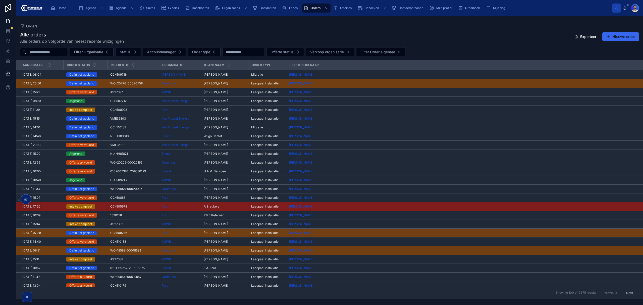
click at [47, 55] on input "text" at bounding box center [46, 52] width 41 height 7
click at [47, 53] on input "text" at bounding box center [46, 52] width 41 height 7
paste input "*********"
type input "*********"
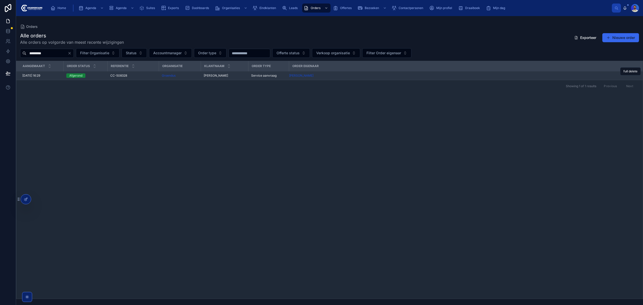
click at [100, 73] on td "Afgerond" at bounding box center [85, 75] width 44 height 9
click at [101, 74] on div "Afgerond" at bounding box center [85, 75] width 38 height 5
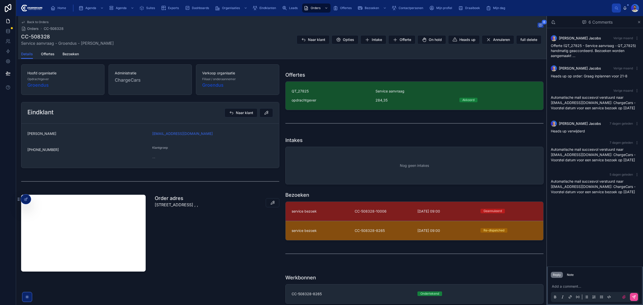
scroll to position [83, 0]
click at [331, 236] on link "service bezoek CC-508328-8265 27-8-2025 09:00 Re-dispatched" at bounding box center [415, 230] width 258 height 19
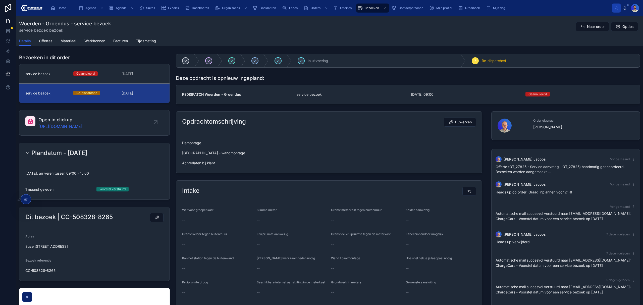
click at [196, 154] on span "Demontage Alfen - wandmontage Achterlaten bij klant" at bounding box center [329, 152] width 294 height 25
click at [194, 163] on span "Demontage Alfen - wandmontage Achterlaten bij klant" at bounding box center [329, 152] width 294 height 25
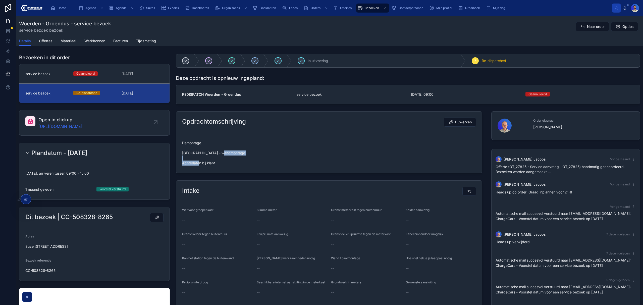
click at [194, 163] on span "Demontage Alfen - wandmontage Achterlaten bij klant" at bounding box center [329, 152] width 294 height 25
click at [252, 166] on span "Demontage Alfen - wandmontage Achterlaten bij klant" at bounding box center [329, 152] width 294 height 25
click at [134, 78] on link "service bezoek Geannuleerd 13-10-2025" at bounding box center [94, 73] width 150 height 19
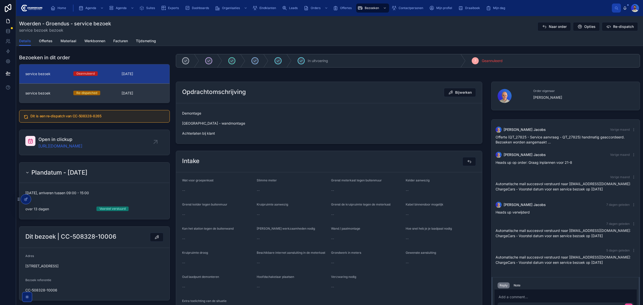
click at [127, 90] on link "service bezoek Re-dispatched 27-8-2025" at bounding box center [94, 92] width 150 height 19
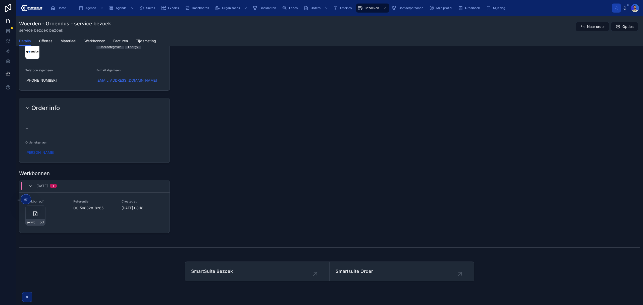
scroll to position [469, 0]
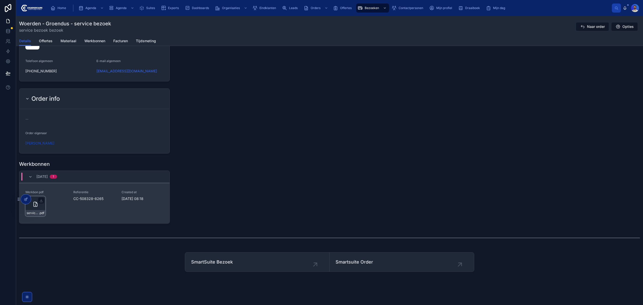
click at [32, 210] on div "service-werkbon_cc-508328-8265_undefined-john-loos_86c50qy3n .pdf" at bounding box center [35, 206] width 20 height 20
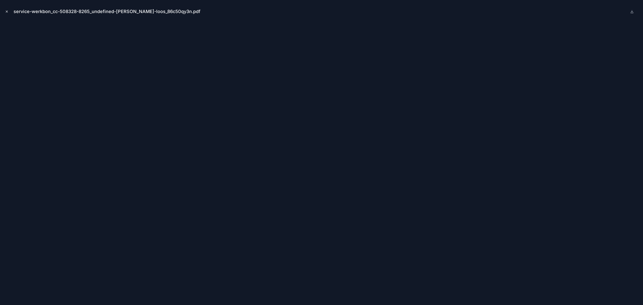
click at [5, 11] on icon "Close modal" at bounding box center [7, 12] width 4 height 4
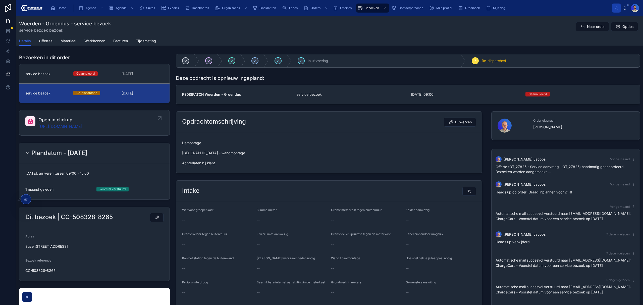
click at [59, 125] on link "https://app.clickup.com/t/86c50qy3n" at bounding box center [60, 126] width 44 height 6
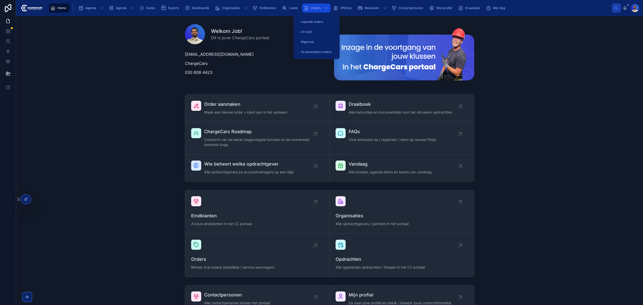
click at [311, 10] on div "Orders" at bounding box center [316, 8] width 25 height 8
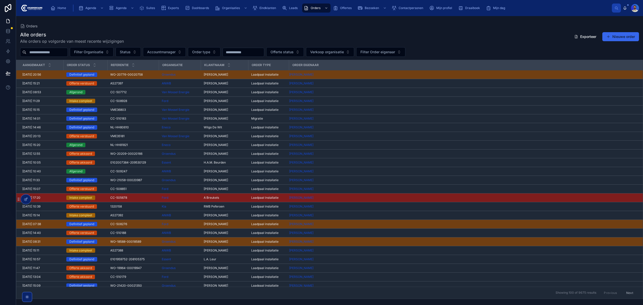
click at [56, 54] on input "text" at bounding box center [46, 52] width 41 height 7
paste input "**********"
type input "**********"
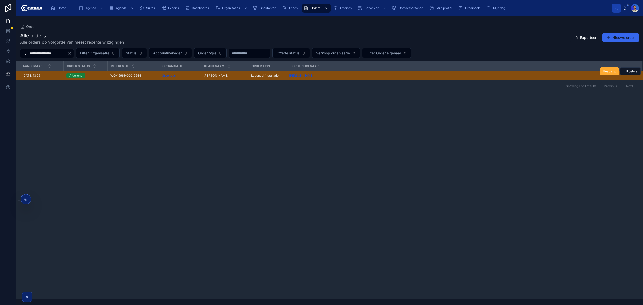
click at [216, 75] on span "[PERSON_NAME]" at bounding box center [216, 76] width 24 height 4
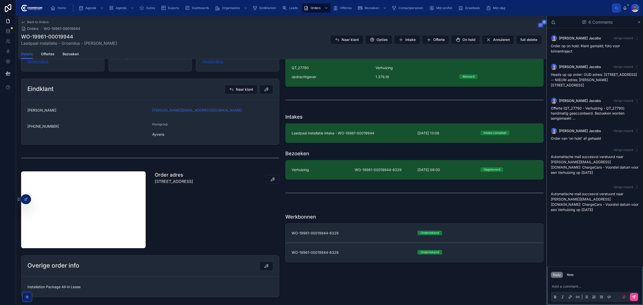
scroll to position [134, 0]
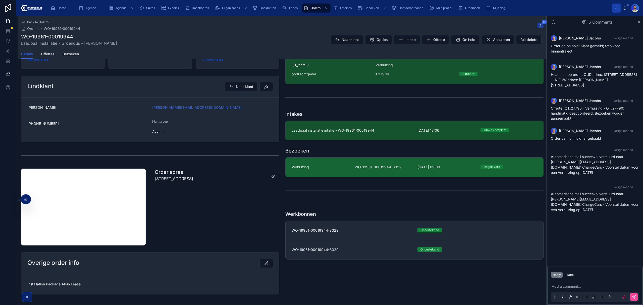
click at [383, 166] on span "WO-19961-00019944-8329" at bounding box center [383, 167] width 57 height 5
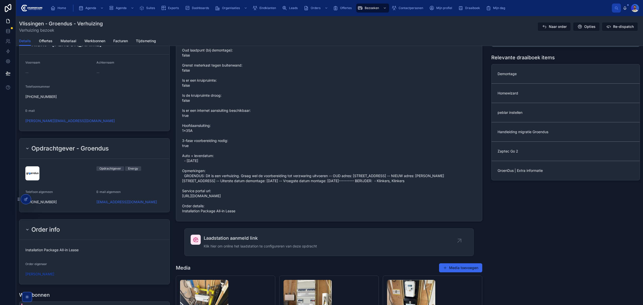
scroll to position [302, 0]
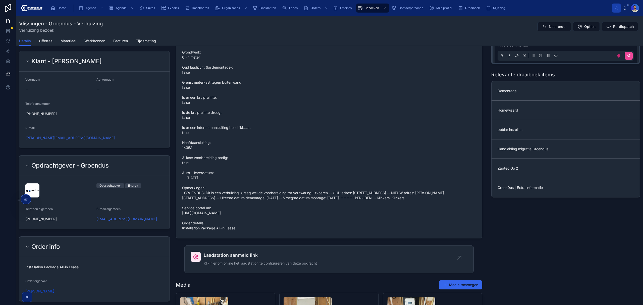
click at [205, 231] on span "Grondwerk: 0 - 1 meter Oud laadpunt (bij demontage): false Grenst meterkast teg…" at bounding box center [329, 140] width 294 height 181
click at [369, 231] on span "Grondwerk: 0 - 1 meter Oud laadpunt (bij demontage): false Grenst meterkast teg…" at bounding box center [329, 140] width 294 height 181
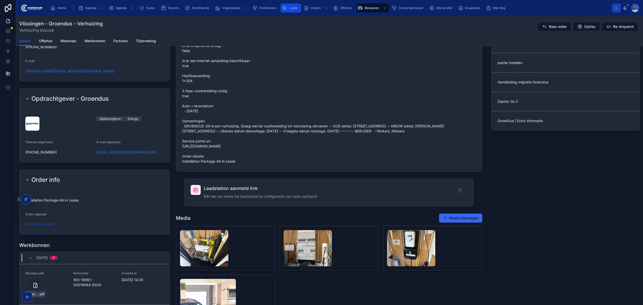
scroll to position [167, 0]
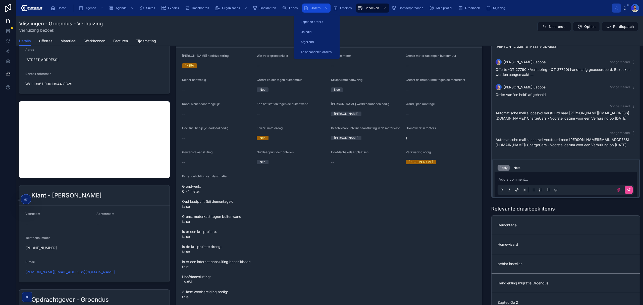
click at [319, 7] on span "Orders" at bounding box center [316, 8] width 10 height 4
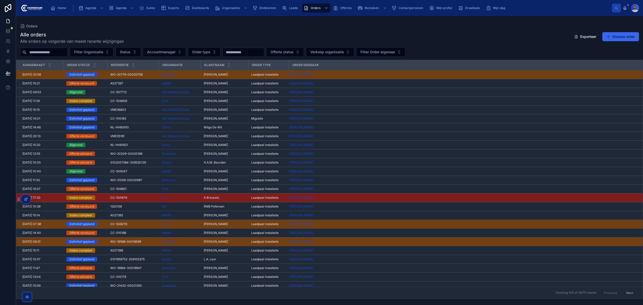
click at [50, 53] on input "text" at bounding box center [46, 52] width 41 height 7
paste input "*********"
type input "*********"
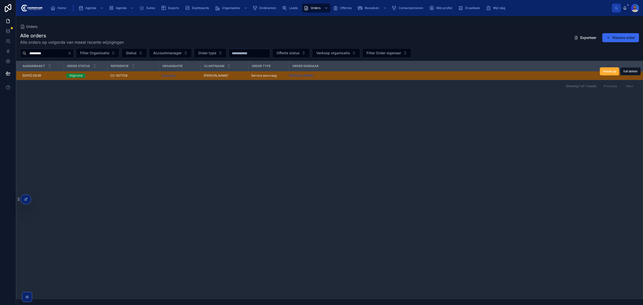
click at [137, 79] on td "CC-507708 CC-507708" at bounding box center [133, 75] width 52 height 9
click at [140, 77] on div "CC-507708 CC-507708" at bounding box center [132, 76] width 45 height 4
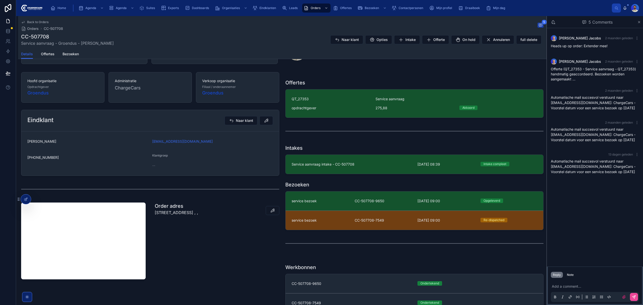
scroll to position [101, 0]
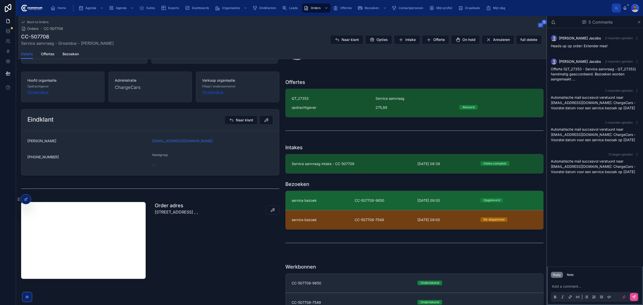
click at [387, 198] on link "service bezoek CC-507708-9650 24-9-2025 09:00 Opgeleverd" at bounding box center [415, 200] width 258 height 19
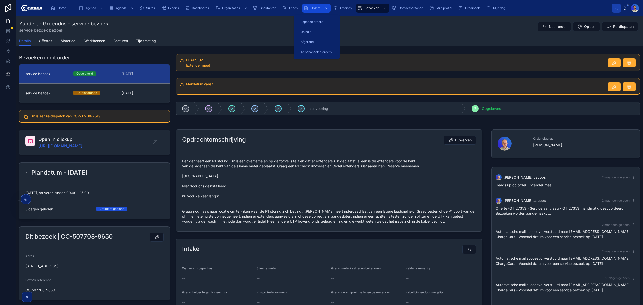
click at [311, 5] on div "Orders" at bounding box center [316, 8] width 25 height 8
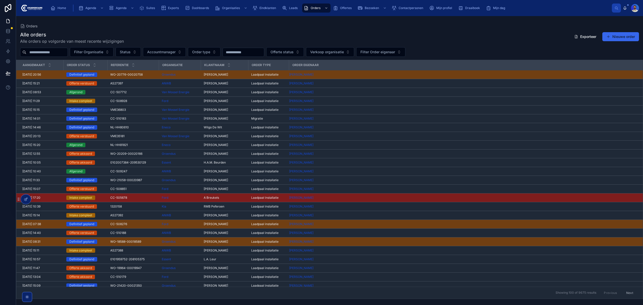
click at [40, 54] on input "text" at bounding box center [46, 52] width 41 height 7
paste input "**********"
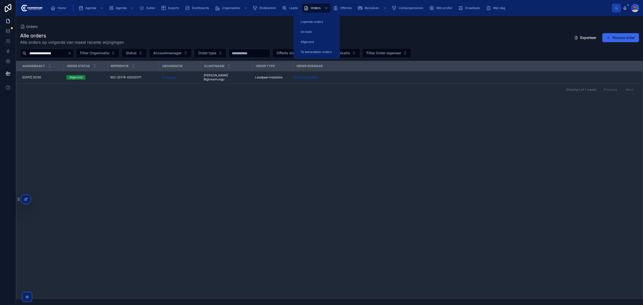
drag, startPoint x: 316, startPoint y: 8, endPoint x: 40, endPoint y: 58, distance: 280.6
click at [316, 8] on span "Orders" at bounding box center [316, 8] width 10 height 4
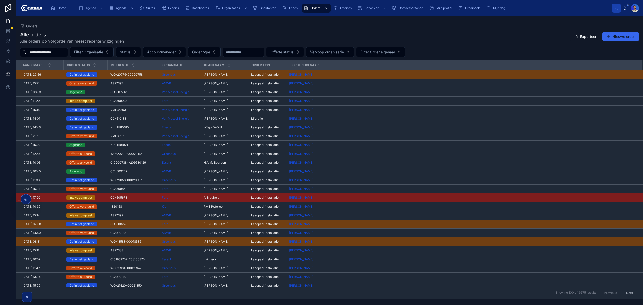
click at [52, 50] on input "**********" at bounding box center [46, 52] width 41 height 7
paste input "text"
type input "**********"
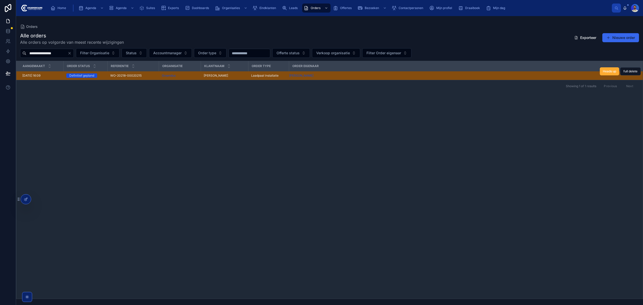
click at [131, 75] on span "WO-20218-00020215" at bounding box center [125, 76] width 31 height 4
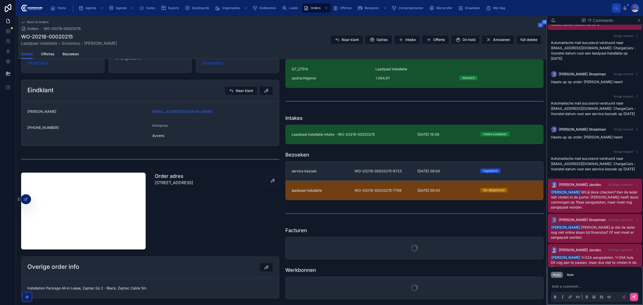
scroll to position [159, 0]
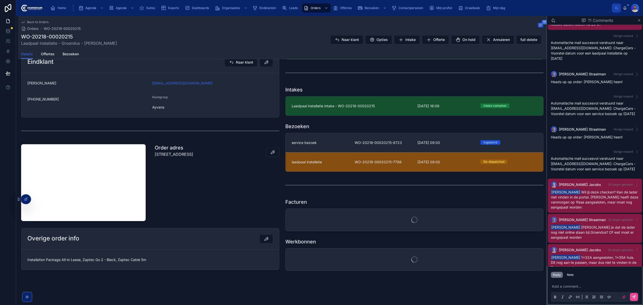
click at [341, 163] on div "laadpaal installatie" at bounding box center [320, 162] width 57 height 5
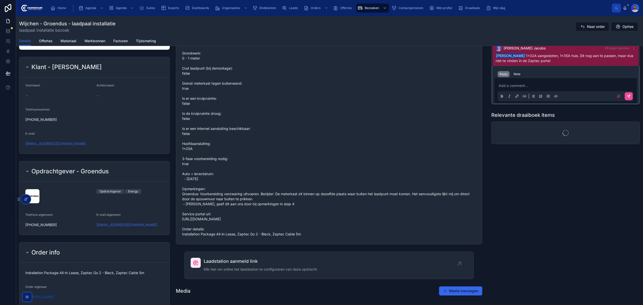
scroll to position [472, 0]
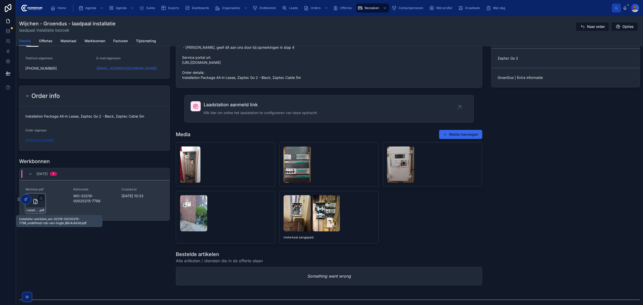
click at [36, 212] on span "installatie-werkbon_wo-20218-00020215-7798_undefined-rob-van-hugte_86c4ufw3d" at bounding box center [33, 210] width 12 height 4
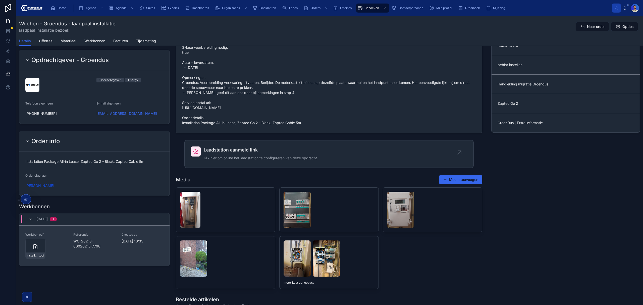
scroll to position [438, 0]
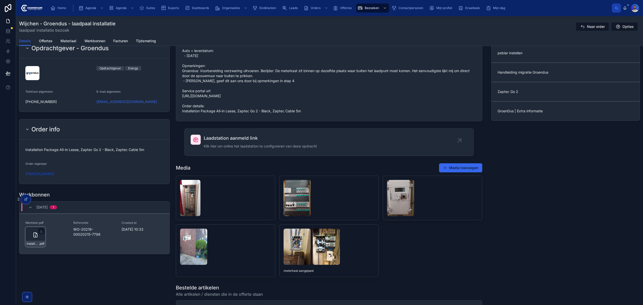
click at [31, 239] on div "installatie-werkbon_wo-20218-00020215-7798_undefined-rob-van-hugte_86c4ufw3d .p…" at bounding box center [35, 237] width 20 height 20
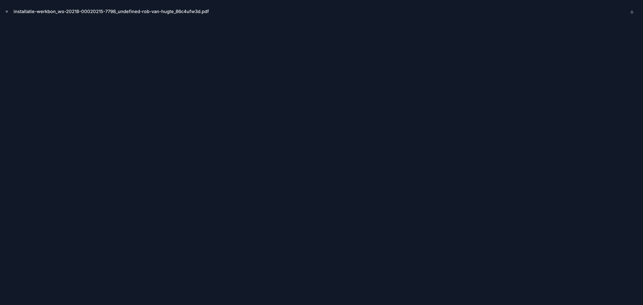
click at [8, 9] on button "Close modal" at bounding box center [7, 12] width 6 height 6
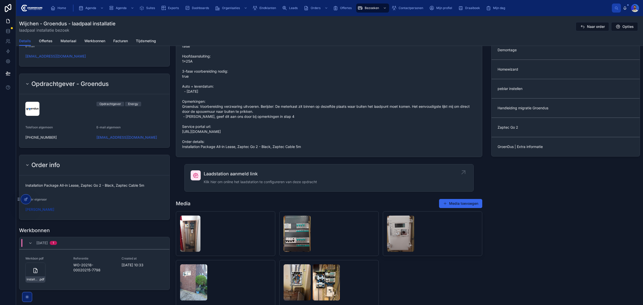
scroll to position [405, 0]
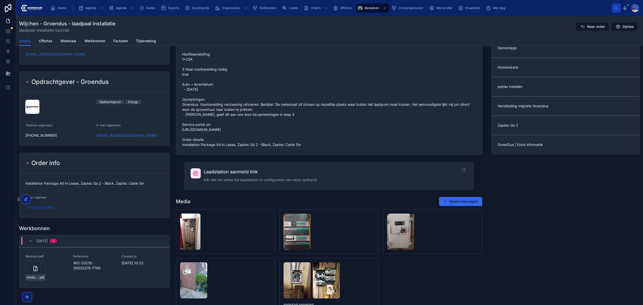
click at [248, 175] on span "Laadstation aanmeld link" at bounding box center [260, 171] width 113 height 7
click at [308, 7] on icon "scrollable content" at bounding box center [306, 8] width 5 height 5
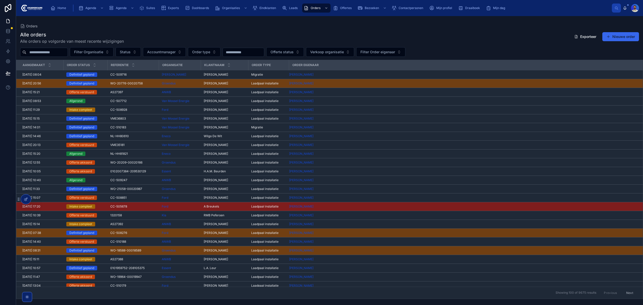
click at [64, 50] on input "text" at bounding box center [46, 52] width 41 height 7
paste input "**********"
type input "**********"
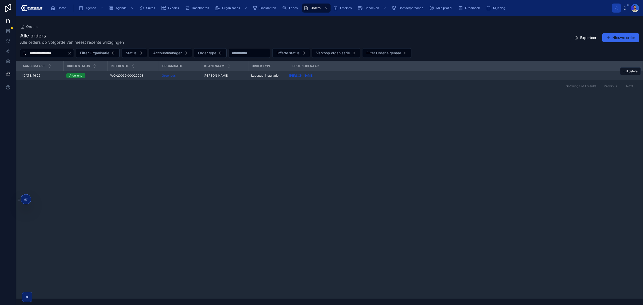
click at [115, 75] on span "WO-20032-00020008" at bounding box center [126, 76] width 33 height 4
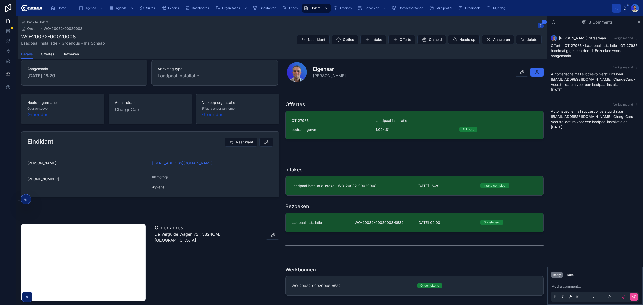
scroll to position [101, 0]
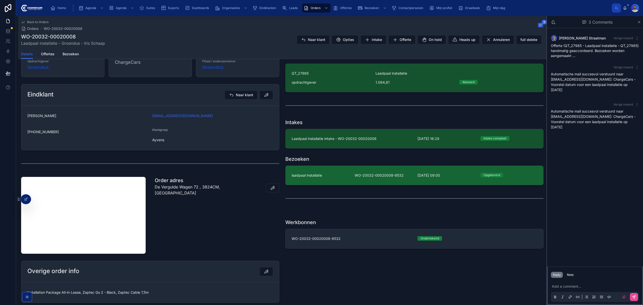
click at [333, 176] on div "laadpaal installatie" at bounding box center [320, 175] width 57 height 5
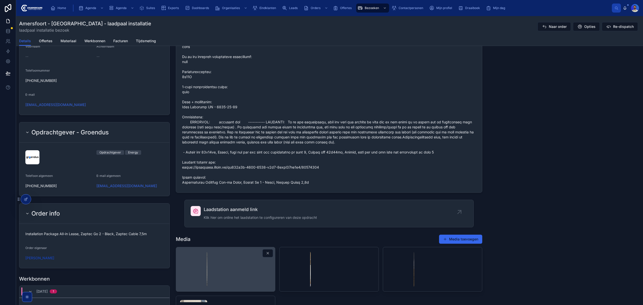
scroll to position [454, 0]
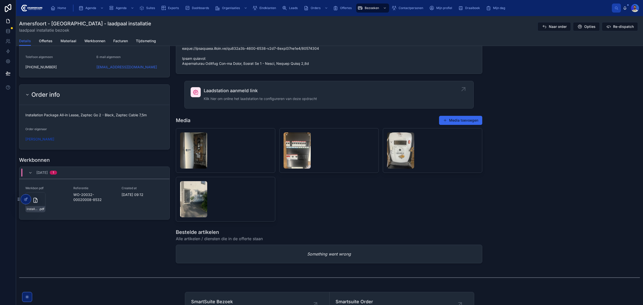
click at [264, 101] on span "Klik hier om online het laadstation te configureren van deze opdracht" at bounding box center [260, 98] width 113 height 5
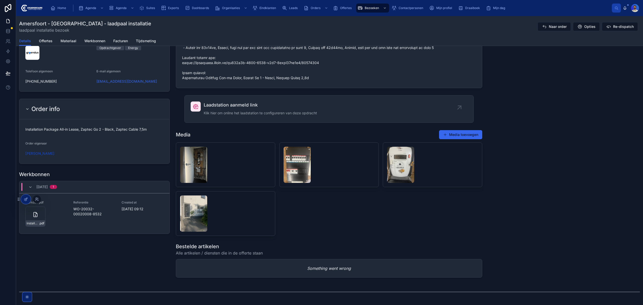
scroll to position [420, 0]
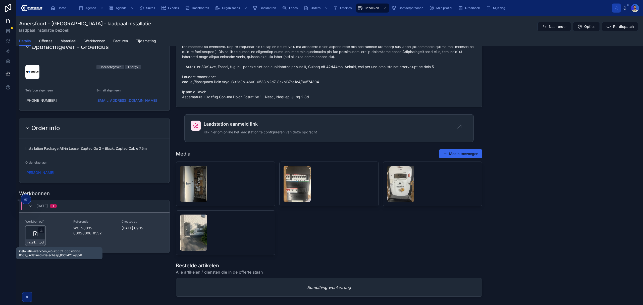
click at [30, 243] on span "installatie-werkbon_wo-20032-00020008-8532_undefined-iris-schaap_86c542cwy" at bounding box center [33, 243] width 12 height 4
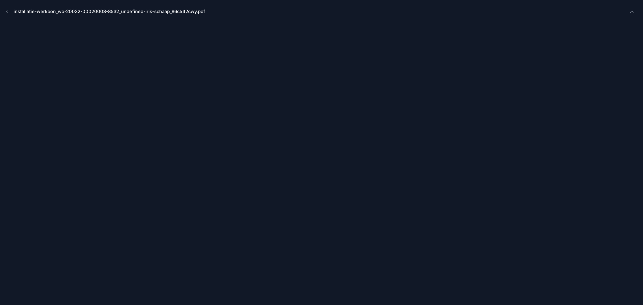
click at [8, 7] on div "installatie-werkbon_wo-20032-00020008-8532_undefined-iris-schaap_86c542cwy.pdf" at bounding box center [321, 11] width 635 height 15
click at [7, 10] on icon "Close modal" at bounding box center [7, 12] width 4 height 4
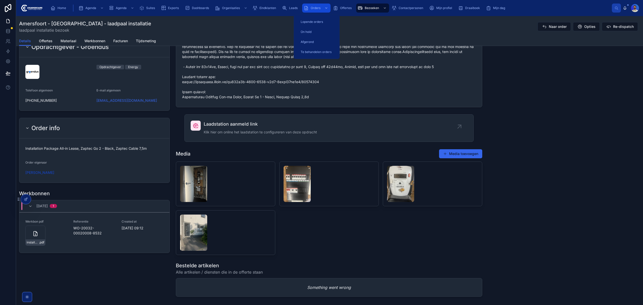
click at [316, 7] on span "Orders" at bounding box center [316, 8] width 10 height 4
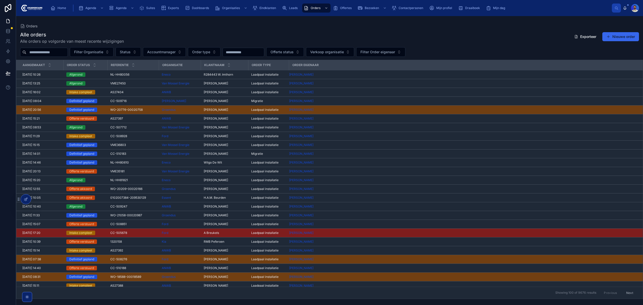
click at [61, 52] on input "text" at bounding box center [46, 52] width 41 height 7
paste input "*****"
type input "*****"
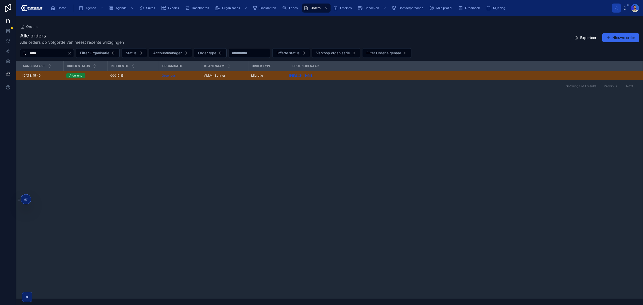
click at [55, 56] on input "*****" at bounding box center [46, 53] width 41 height 7
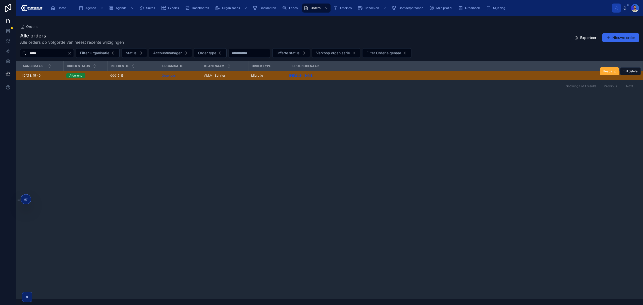
click at [256, 73] on td "Migratie" at bounding box center [268, 75] width 41 height 9
click at [255, 76] on span "Migratie" at bounding box center [257, 76] width 12 height 4
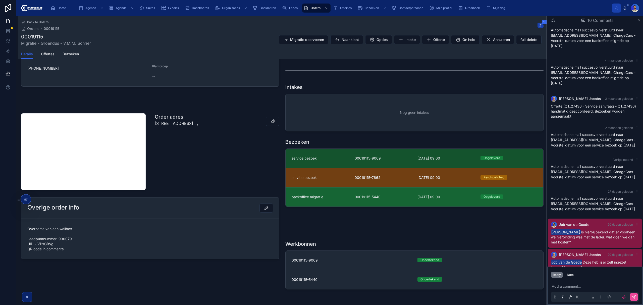
scroll to position [201, 0]
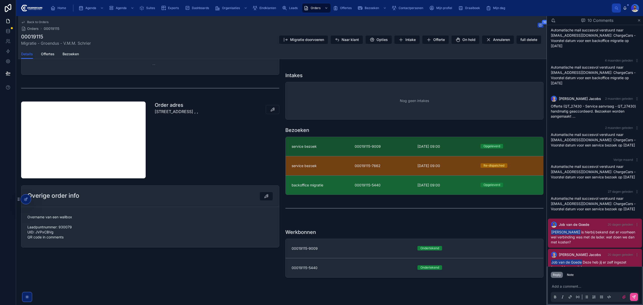
click at [345, 184] on div "backoffice migratie" at bounding box center [320, 185] width 57 height 5
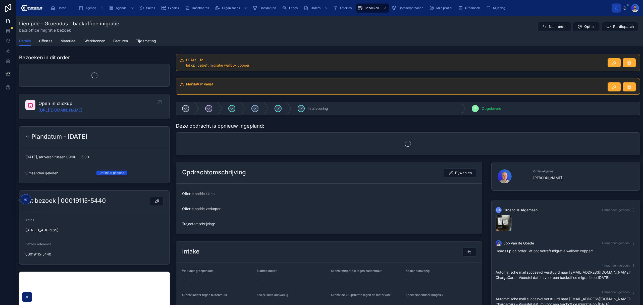
scroll to position [77, 0]
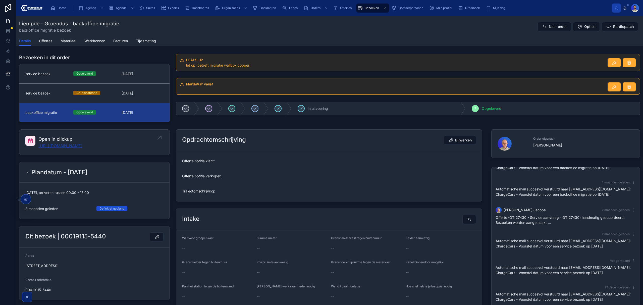
click at [74, 143] on link "https://app.clickup.com/t/86c3kknpn" at bounding box center [60, 146] width 44 height 6
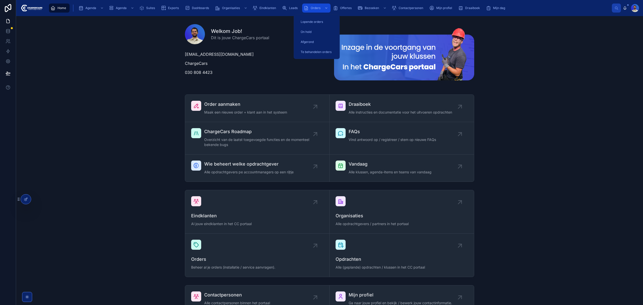
click at [322, 8] on div "Orders" at bounding box center [316, 8] width 25 height 8
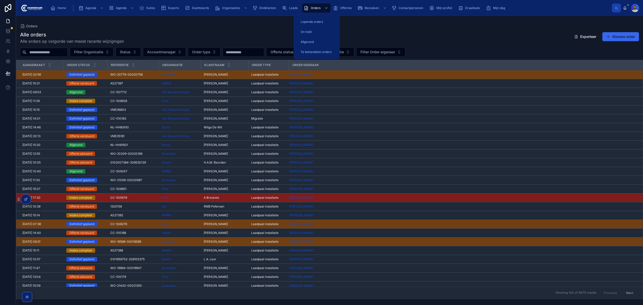
drag, startPoint x: 314, startPoint y: 6, endPoint x: 78, endPoint y: 48, distance: 239.5
click at [314, 6] on span "Orders" at bounding box center [316, 8] width 10 height 4
click at [51, 53] on input "text" at bounding box center [46, 52] width 41 height 7
paste input "**********"
type input "**********"
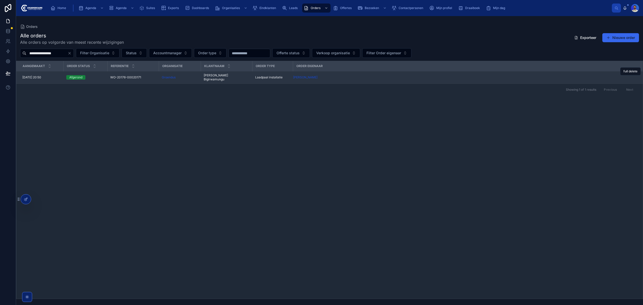
click at [94, 78] on div "Afgerond" at bounding box center [85, 77] width 38 height 5
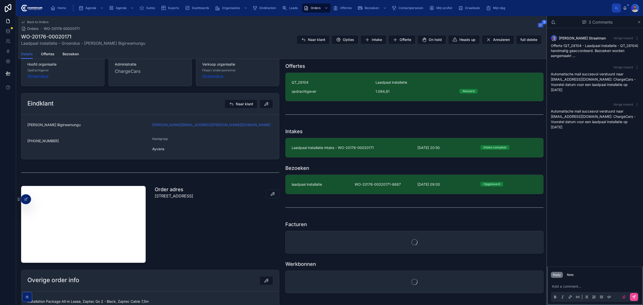
scroll to position [101, 0]
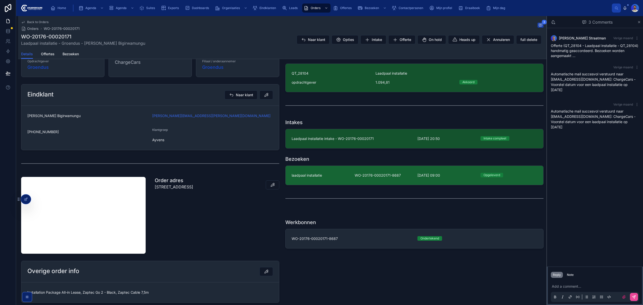
click at [330, 176] on div "laadpaal installatie" at bounding box center [320, 175] width 57 height 5
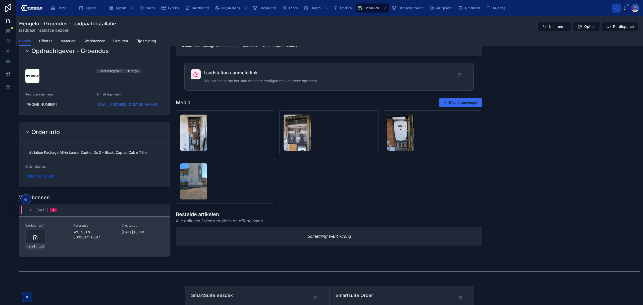
scroll to position [419, 0]
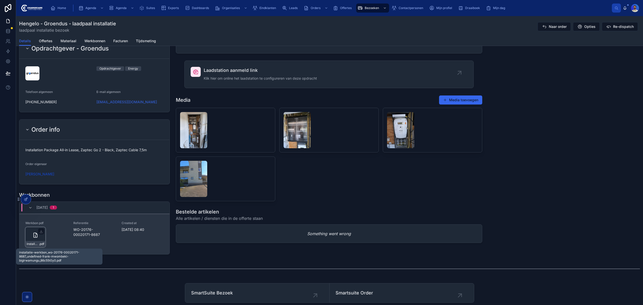
click at [40, 208] on span ".pdf" at bounding box center [41, 244] width 5 height 4
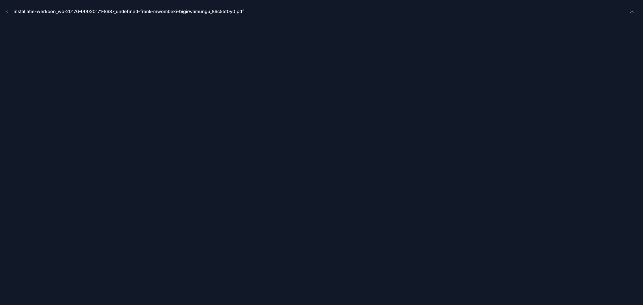
click at [4, 8] on div "installatie-werkbon_wo-20176-00020171-8687_undefined-frank-mwombeki-bigirwamung…" at bounding box center [321, 11] width 635 height 15
click at [7, 10] on icon "Close modal" at bounding box center [7, 12] width 4 height 4
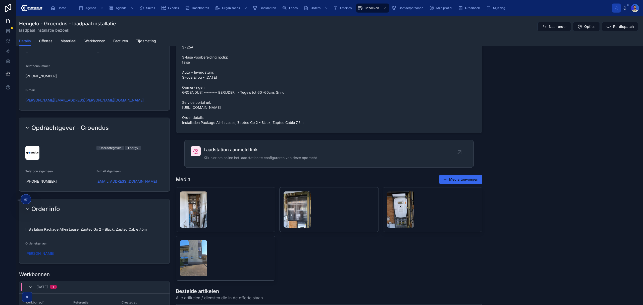
scroll to position [318, 0]
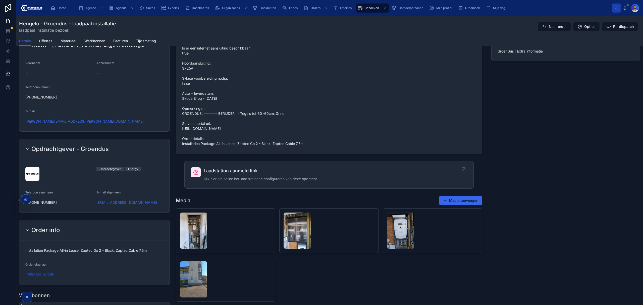
click at [233, 174] on span "Laadstation aanmeld link" at bounding box center [260, 170] width 113 height 7
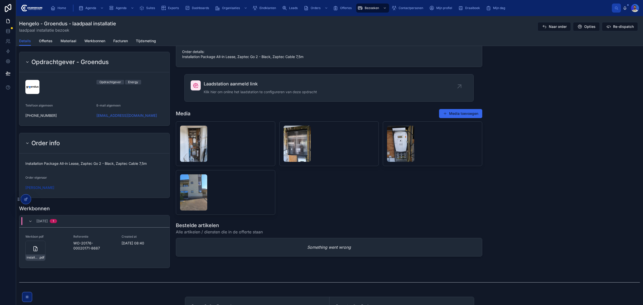
scroll to position [419, 0]
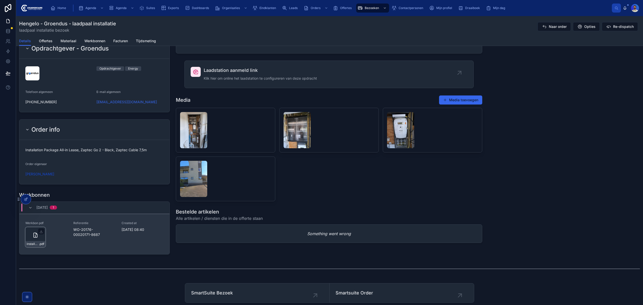
click at [34, 208] on icon at bounding box center [35, 235] width 6 height 6
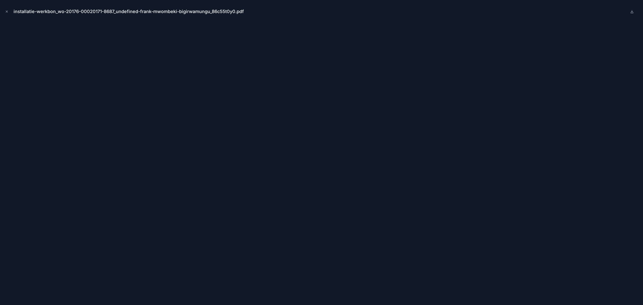
click at [6, 9] on button "Close modal" at bounding box center [7, 12] width 6 height 6
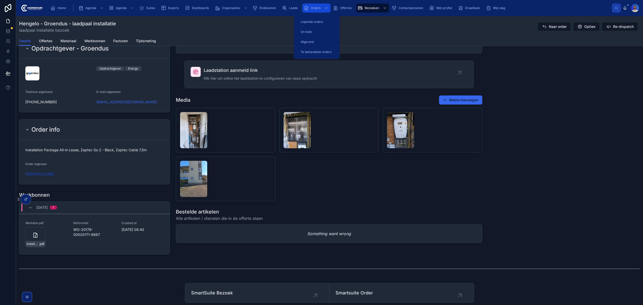
click at [306, 10] on icon "scrollable content" at bounding box center [306, 8] width 5 height 5
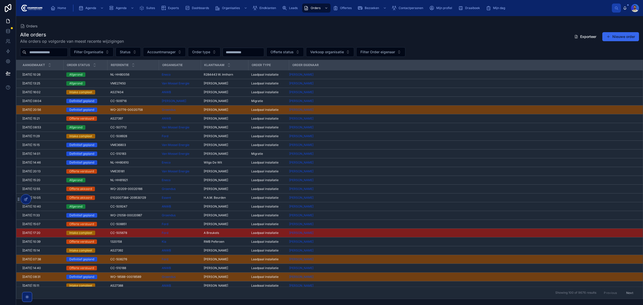
click at [33, 44] on div "Alle orders Alle orders op volgorde van meest recente wijzigingen Exporteer Nie…" at bounding box center [329, 163] width 627 height 271
click at [36, 50] on input "text" at bounding box center [46, 52] width 41 height 7
paste input "**********"
type input "**********"
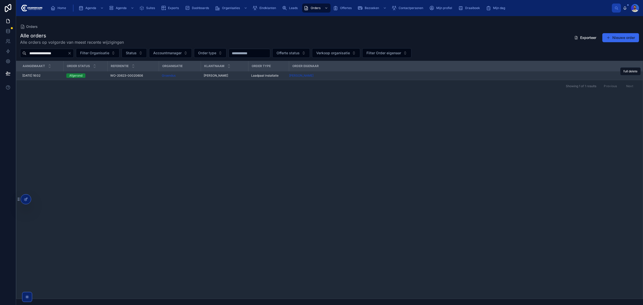
click at [99, 76] on div "Afgerond" at bounding box center [85, 75] width 38 height 5
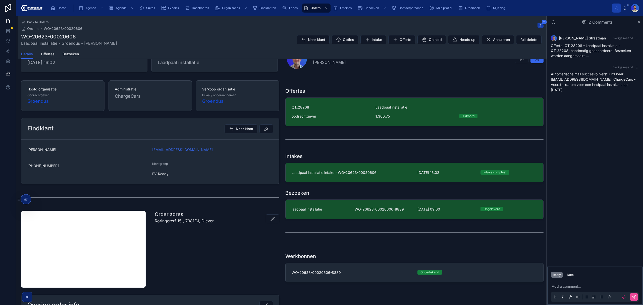
scroll to position [67, 0]
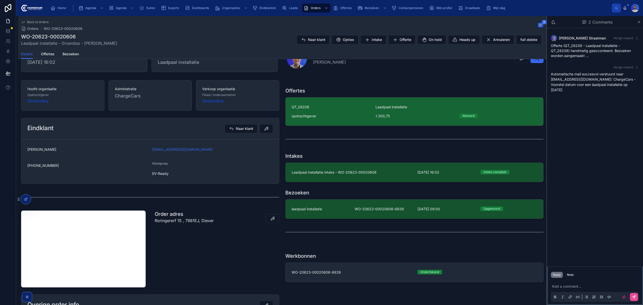
click at [311, 105] on span "QT_28208" at bounding box center [331, 107] width 78 height 5
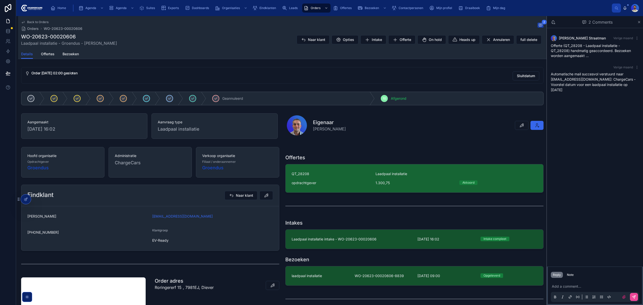
click at [330, 188] on link "QT_28208 Laadpaal installatie opdrachtgever 1.300,75 Akkoord" at bounding box center [415, 178] width 258 height 28
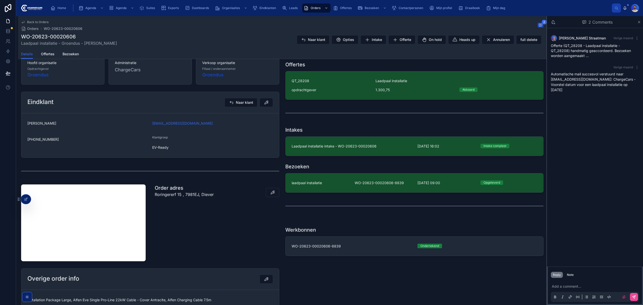
scroll to position [101, 0]
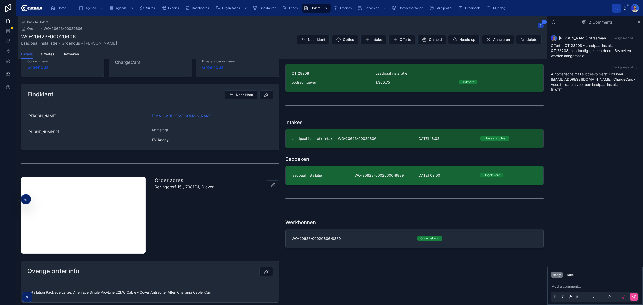
click at [316, 179] on link "laadpaal installatie WO-20623-00020606-8839 11-9-2025 09:00 Opgeleverd" at bounding box center [415, 175] width 258 height 19
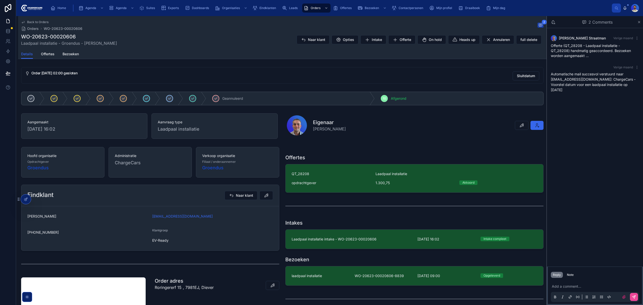
click at [319, 208] on span "Laadpaal installatie intake - WO-20623-00020606" at bounding box center [352, 239] width 120 height 5
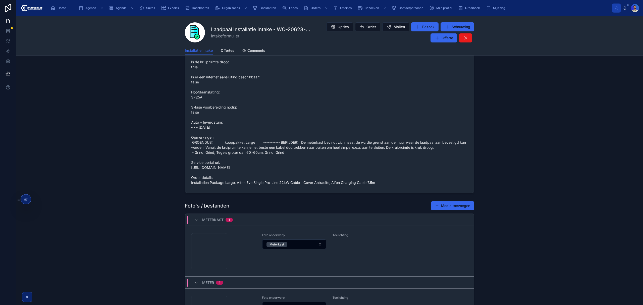
scroll to position [536, 0]
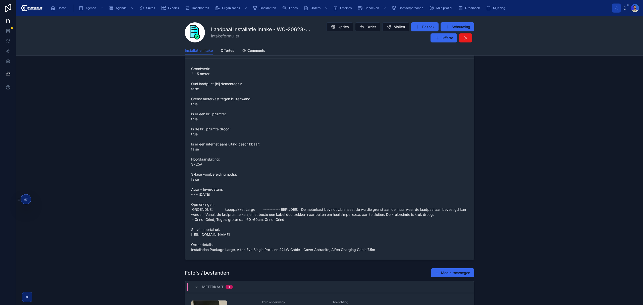
click at [299, 208] on span "Grondwerk: 2 - 5 meter Oud laadpunt (bij demontage): false Grenst meterkast teg…" at bounding box center [329, 159] width 277 height 186
click at [317, 208] on span "Grondwerk: 2 - 5 meter Oud laadpunt (bij demontage): false Grenst meterkast teg…" at bounding box center [329, 159] width 277 height 186
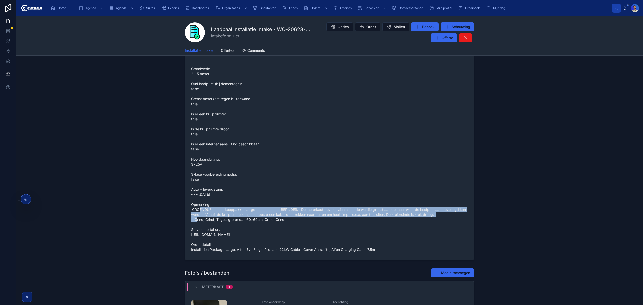
click at [317, 208] on span "Grondwerk: 2 - 5 meter Oud laadpunt (bij demontage): false Grenst meterkast teg…" at bounding box center [329, 159] width 277 height 186
click at [345, 208] on span "Grondwerk: 2 - 5 meter Oud laadpunt (bij demontage): false Grenst meterkast teg…" at bounding box center [329, 159] width 277 height 186
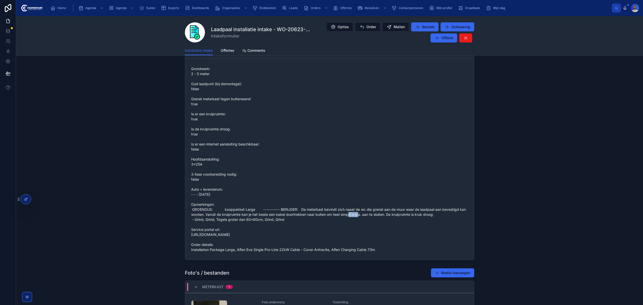
click at [345, 208] on span "Grondwerk: 2 - 5 meter Oud laadpunt (bij demontage): false Grenst meterkast teg…" at bounding box center [329, 159] width 277 height 186
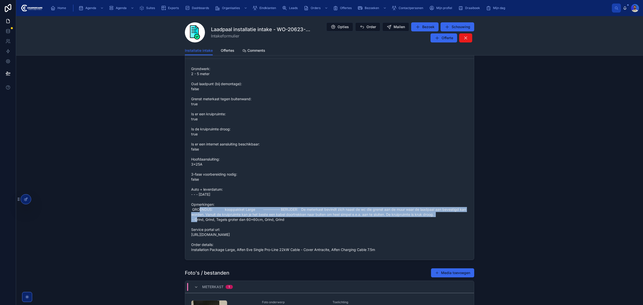
click at [345, 208] on span "Grondwerk: 2 - 5 meter Oud laadpunt (bij demontage): false Grenst meterkast teg…" at bounding box center [329, 159] width 277 height 186
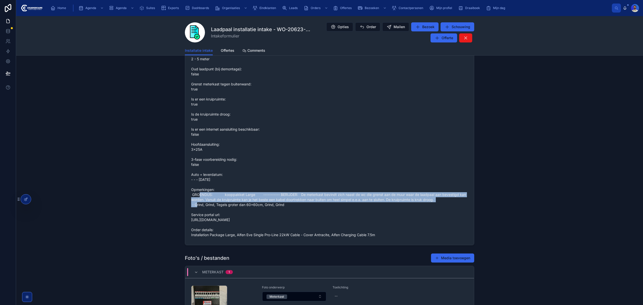
scroll to position [546, 0]
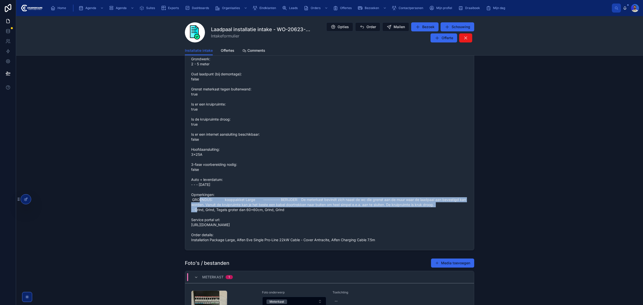
click at [270, 207] on span "Grondwerk: 2 - 5 meter Oud laadpunt (bij demontage): false Grenst meterkast teg…" at bounding box center [329, 150] width 277 height 186
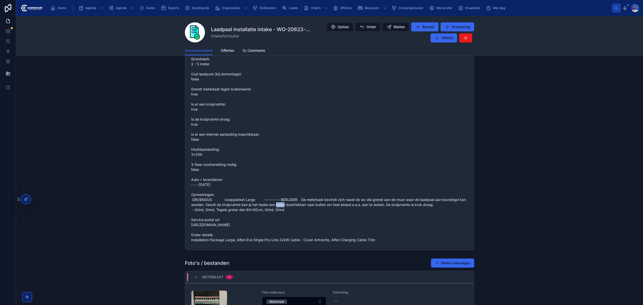
click at [270, 207] on span "Grondwerk: 2 - 5 meter Oud laadpunt (bij demontage): false Grenst meterkast teg…" at bounding box center [329, 150] width 277 height 186
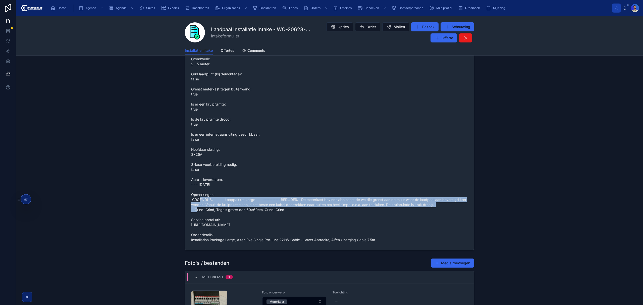
click at [270, 207] on span "Grondwerk: 2 - 5 meter Oud laadpunt (bij demontage): false Grenst meterkast teg…" at bounding box center [329, 150] width 277 height 186
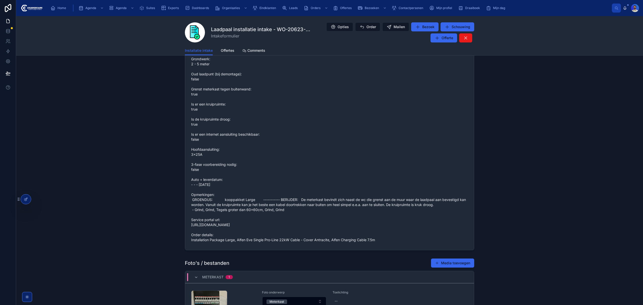
click at [259, 208] on span "Grondwerk: 2 - 5 meter Oud laadpunt (bij demontage): false Grenst meterkast teg…" at bounding box center [329, 150] width 277 height 186
click at [302, 208] on span "Grondwerk: 2 - 5 meter Oud laadpunt (bij demontage): false Grenst meterkast teg…" at bounding box center [329, 150] width 277 height 186
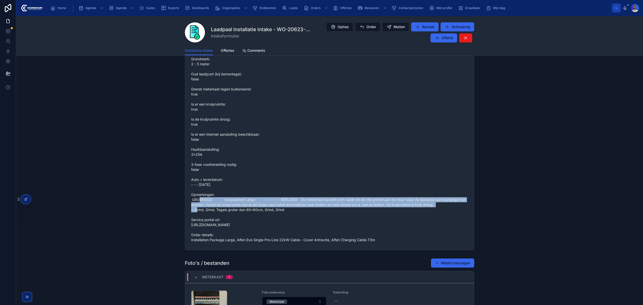
click at [302, 208] on span "Grondwerk: 2 - 5 meter Oud laadpunt (bij demontage): false Grenst meterkast teg…" at bounding box center [329, 150] width 277 height 186
drag, startPoint x: 302, startPoint y: 208, endPoint x: 295, endPoint y: 206, distance: 7.0
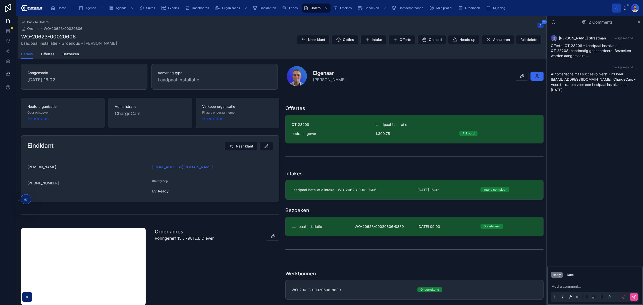
scroll to position [133, 0]
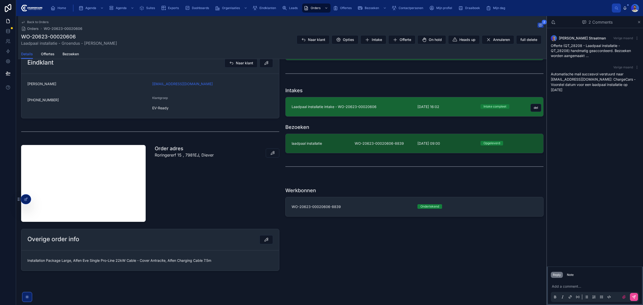
click at [346, 107] on span "Laadpaal installatie intake - WO-20623-00020606" at bounding box center [352, 106] width 120 height 5
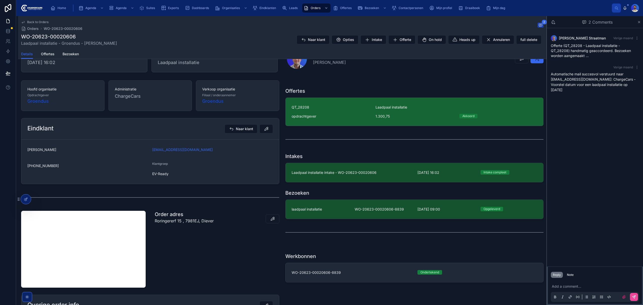
scroll to position [66, 0]
click at [326, 115] on div "opdrachtgever" at bounding box center [331, 116] width 78 height 5
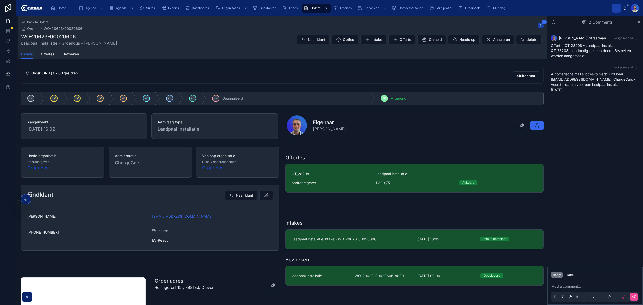
click at [66, 37] on h1 "WO-20623-00020606" at bounding box center [69, 36] width 96 height 7
click at [129, 37] on div "WO-20623-00020606 Laadpaal installatie - Groendus - Nico De Vries Naar klant Op…" at bounding box center [282, 39] width 523 height 13
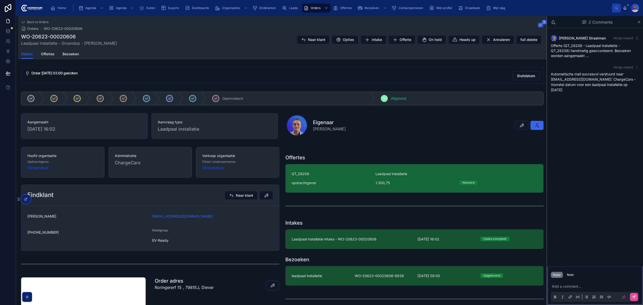
scroll to position [67, 0]
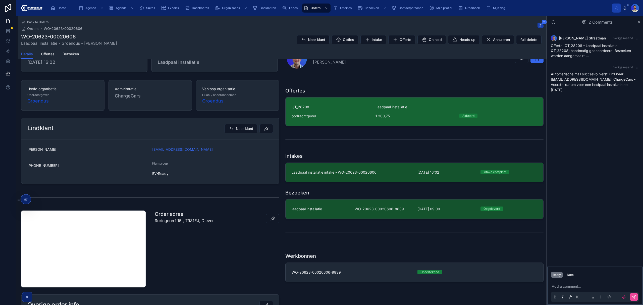
click at [326, 113] on div "QT_28208 Laadpaal installatie opdrachtgever 1.300,75 Akkoord" at bounding box center [415, 112] width 246 height 14
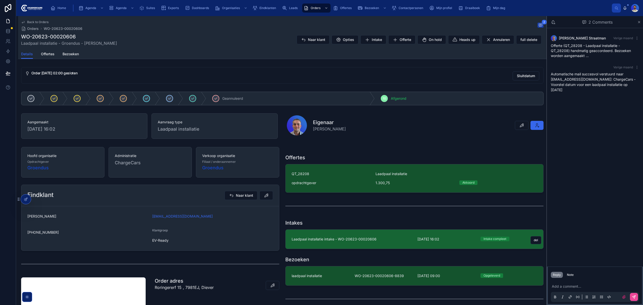
click at [348, 208] on link "Laadpaal installatie intake - WO-20623-00020606 28-8-2025 16:02 Intake compleet…" at bounding box center [415, 239] width 258 height 19
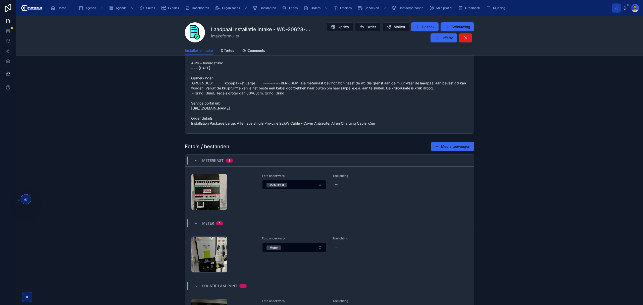
scroll to position [579, 0]
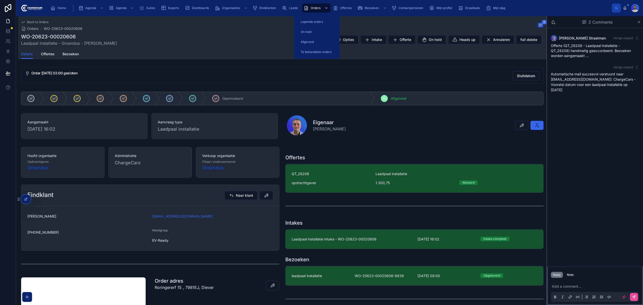
click at [309, 9] on div "Orders" at bounding box center [316, 8] width 25 height 8
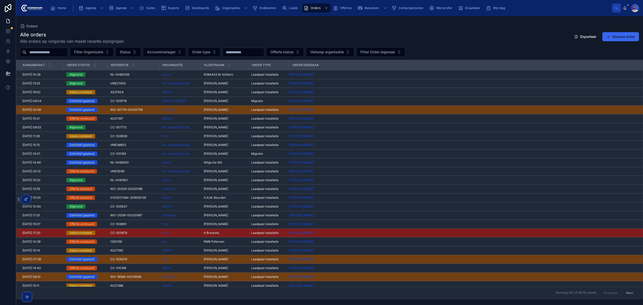
click at [43, 47] on div "Filter Organisatie Status Accountmanager Order type Offerte status Verkoop orga…" at bounding box center [329, 52] width 627 height 10
click at [41, 53] on input "text" at bounding box center [46, 52] width 41 height 7
paste input "**********"
type input "**********"
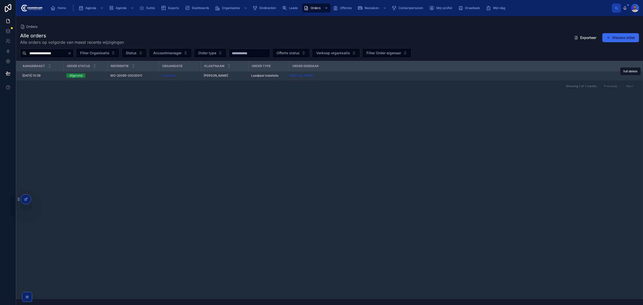
click at [142, 75] on div "WO-20095-00020011 WO-20095-00020011" at bounding box center [132, 76] width 45 height 4
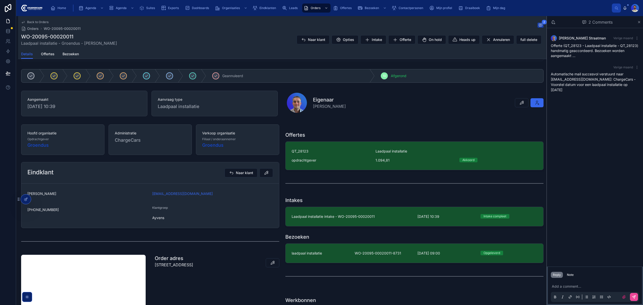
scroll to position [67, 0]
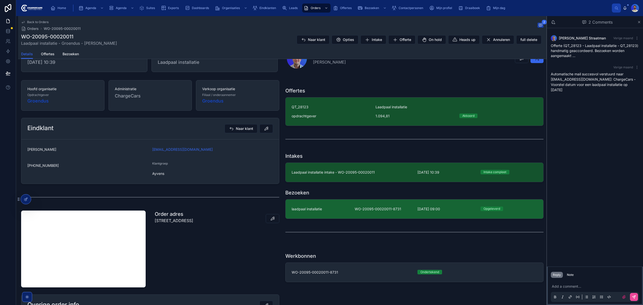
click at [382, 208] on link "laadpaal installatie WO-20095-00020011-8731 11-9-2025 09:00 Opgeleverd" at bounding box center [415, 209] width 258 height 19
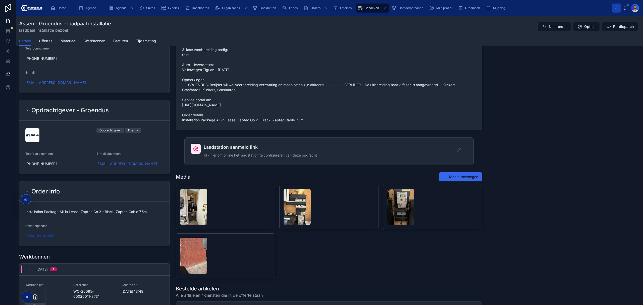
scroll to position [368, 0]
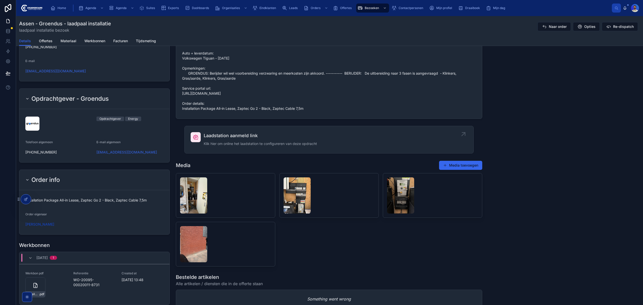
click at [219, 146] on span "Klik hier om online het laadstation te configureren van deze opdracht" at bounding box center [260, 143] width 113 height 5
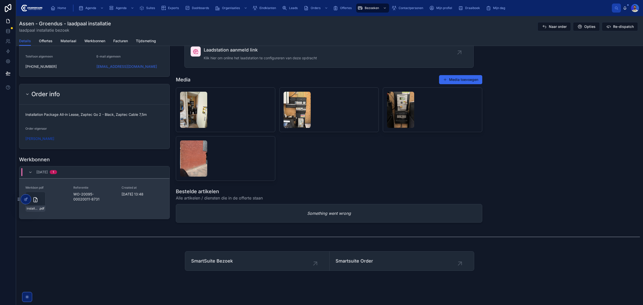
scroll to position [460, 0]
click at [36, 198] on icon at bounding box center [36, 200] width 4 height 5
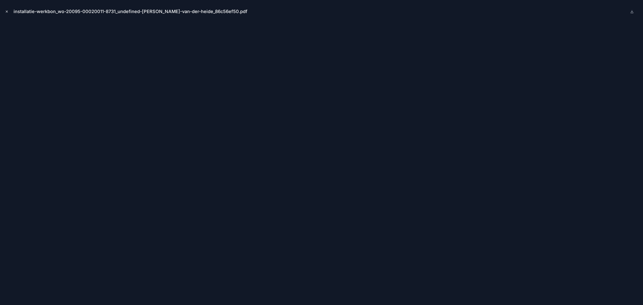
click at [9, 10] on button "Close modal" at bounding box center [7, 12] width 6 height 6
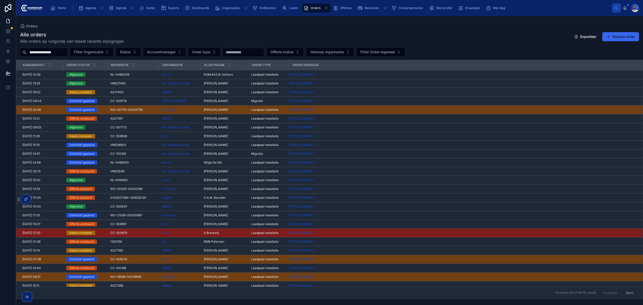
click at [64, 51] on input "**********" at bounding box center [46, 52] width 41 height 7
paste input "text"
type input "**********"
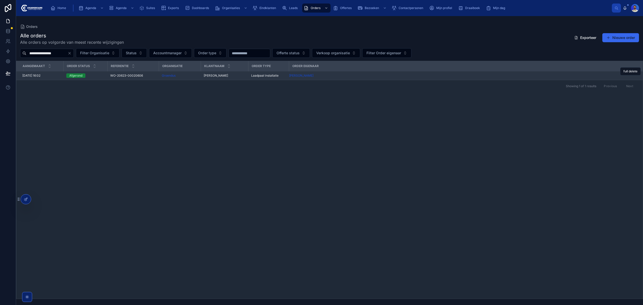
click at [133, 79] on td "WO-20623-00020606 WO-20623-00020606" at bounding box center [133, 75] width 52 height 9
click at [134, 79] on td "WO-20623-00020606 WO-20623-00020606" at bounding box center [133, 75] width 52 height 9
click at [132, 75] on span "WO-20623-00020606" at bounding box center [126, 76] width 33 height 4
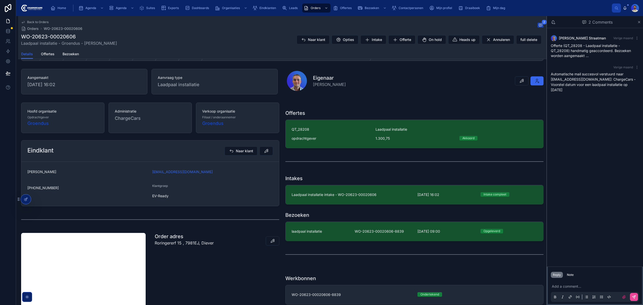
scroll to position [33, 0]
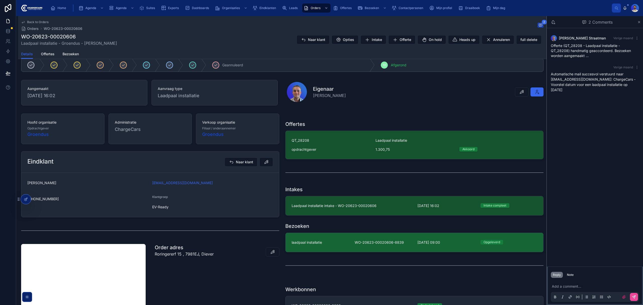
click at [315, 208] on link "laadpaal installatie WO-20623-00020606-8839 11-9-2025 09:00 Opgeleverd" at bounding box center [415, 242] width 258 height 19
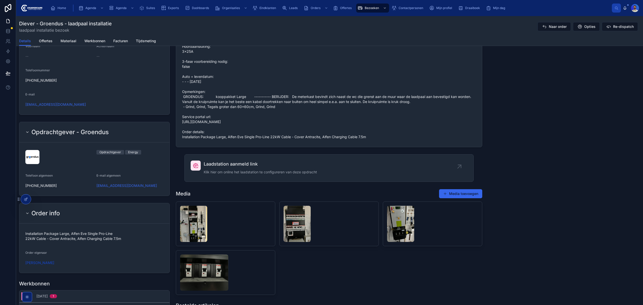
scroll to position [457, 0]
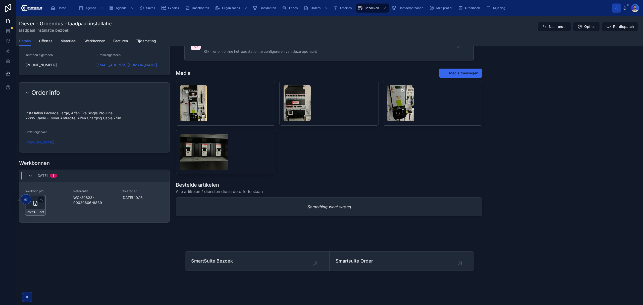
click at [36, 207] on div "installatie-werkbon_wo-20623-00020606-8839_undefined-nico-de-vries_86c57tkyq .p…" at bounding box center [35, 205] width 20 height 20
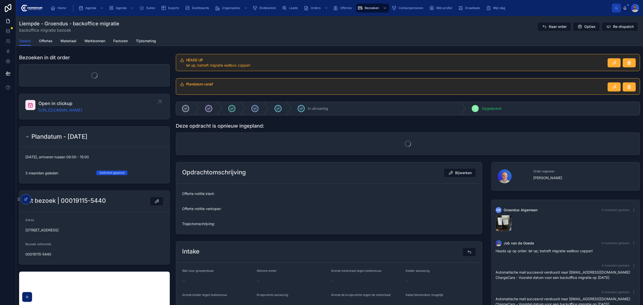
scroll to position [77, 0]
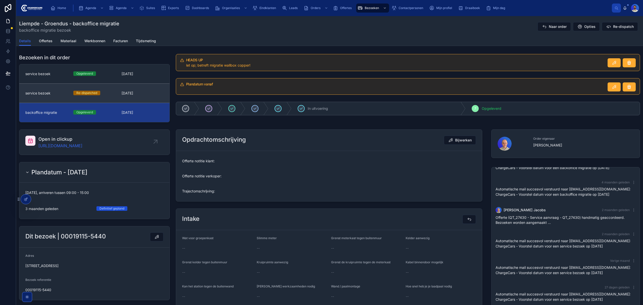
click at [104, 96] on div "Re-dispatched" at bounding box center [94, 93] width 42 height 5
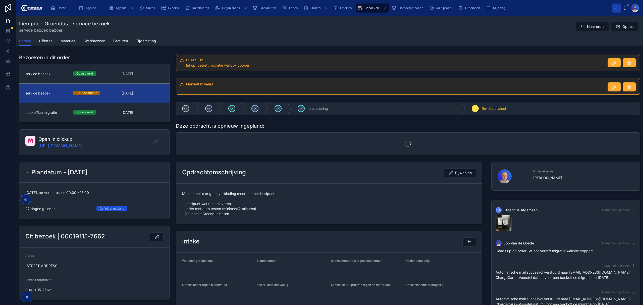
scroll to position [77, 0]
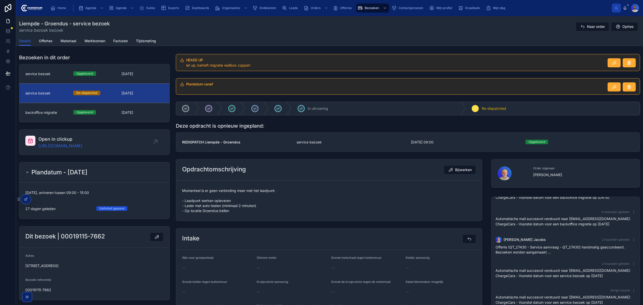
click at [232, 193] on span "Momenteel is er geen verbinding meer met het laadpunt. - Laadpunt werken opleve…" at bounding box center [329, 200] width 294 height 25
click at [223, 201] on span "Momenteel is er geen verbinding meer met het laadpunt. - Laadpunt werken opleve…" at bounding box center [329, 200] width 294 height 25
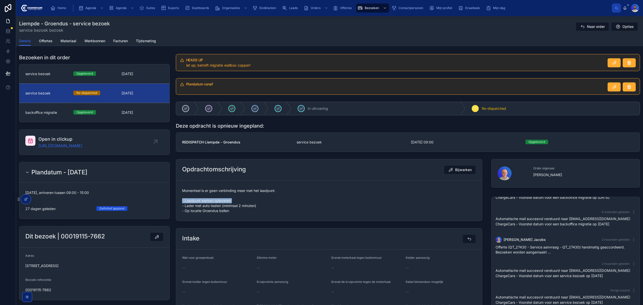
click at [223, 201] on span "Momenteel is er geen verbinding meer met het laadpunt. - Laadpunt werken opleve…" at bounding box center [329, 200] width 294 height 25
click at [219, 209] on span "Momenteel is er geen verbinding meer met het laadpunt. - Laadpunt werken opleve…" at bounding box center [329, 200] width 294 height 25
click at [206, 212] on span "Momenteel is er geen verbinding meer met het laadpunt. - Laadpunt werken opleve…" at bounding box center [329, 200] width 294 height 25
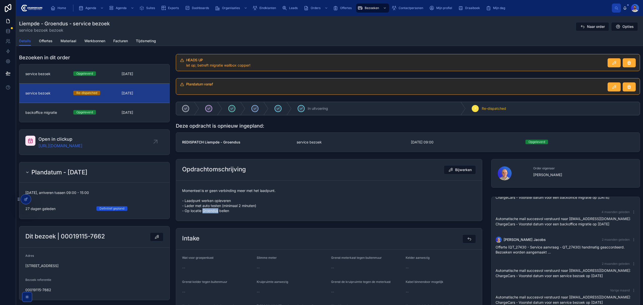
click at [206, 212] on span "Momenteel is er geen verbinding meer met het laadpunt. - Laadpunt werken opleve…" at bounding box center [329, 200] width 294 height 25
click at [115, 76] on div "Opgeleverd" at bounding box center [94, 73] width 42 height 5
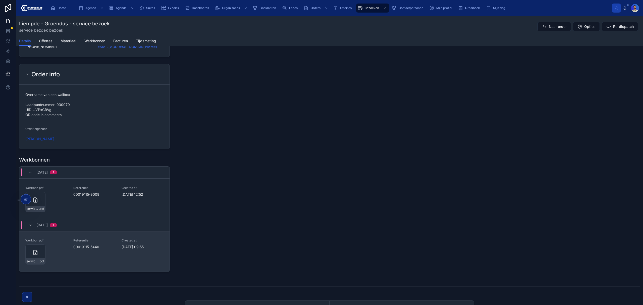
scroll to position [536, 0]
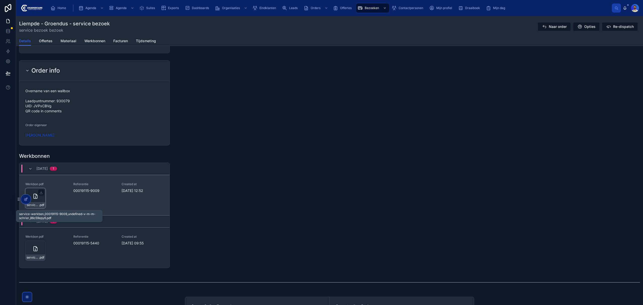
click at [37, 206] on span "service-werkbon_00019115-9009_undefined-v-m-m-schrier_86c59epy6" at bounding box center [33, 205] width 12 height 4
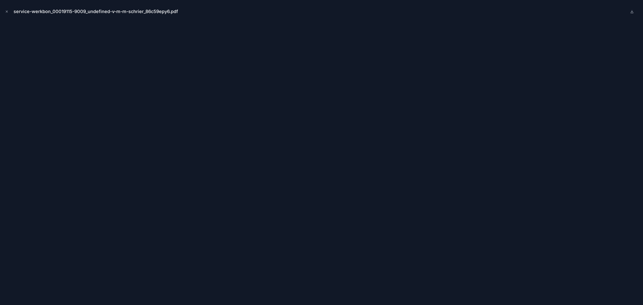
scroll to position [77, 0]
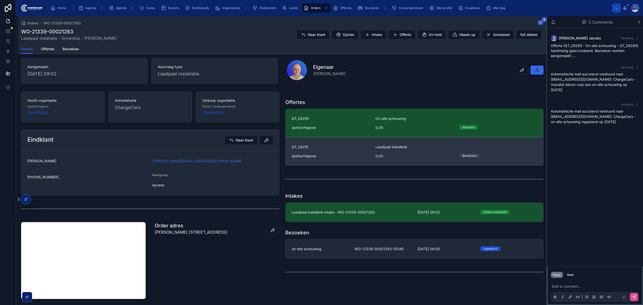
scroll to position [33, 0]
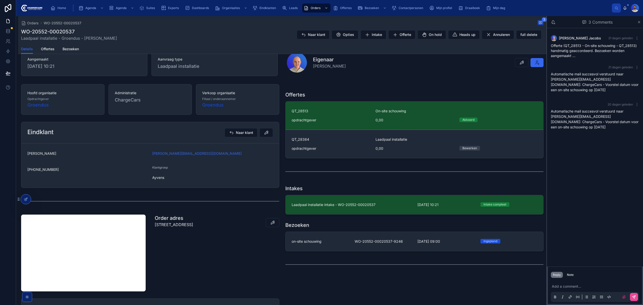
scroll to position [104, 0]
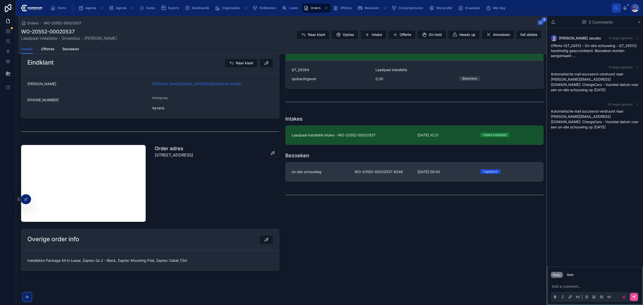
click at [334, 178] on link "on-site schouwing WO-20552-00020537-9246 [DATE] 09:00 [GEOGRAPHIC_DATA]" at bounding box center [415, 171] width 258 height 19
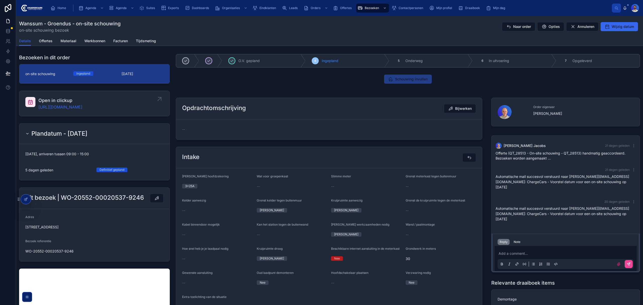
click at [149, 102] on div "Open in clickup [URL][DOMAIN_NAME]" at bounding box center [94, 103] width 138 height 13
click at [518, 251] on p at bounding box center [567, 253] width 136 height 5
click at [516, 238] on div "Reply Note" at bounding box center [566, 242] width 142 height 8
click at [515, 248] on div "Add a comment..." at bounding box center [566, 258] width 136 height 21
click at [513, 251] on p at bounding box center [567, 253] width 136 height 5
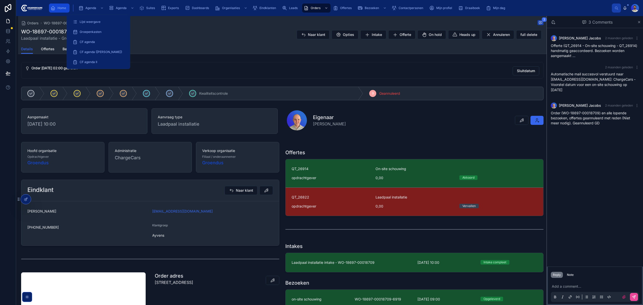
click at [58, 7] on span "Home" at bounding box center [62, 8] width 9 height 4
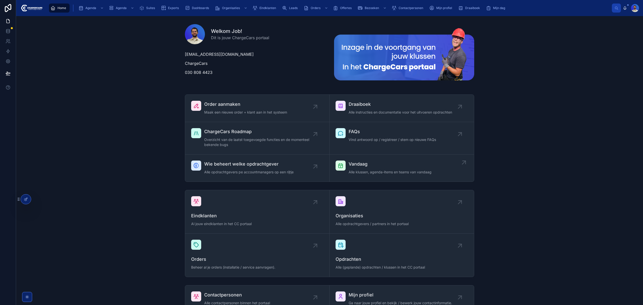
click at [392, 174] on span "Alle klussen, agenda-items en teams van vandaag" at bounding box center [390, 172] width 83 height 5
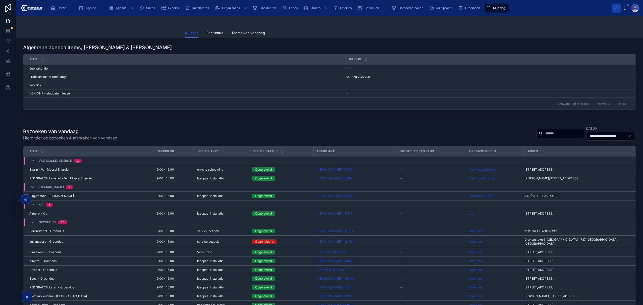
drag, startPoint x: 545, startPoint y: 99, endPoint x: 537, endPoint y: 118, distance: 20.8
click at [545, 99] on div "Showing 4 of 4 results Previous Next" at bounding box center [329, 104] width 613 height 12
click at [533, 140] on div "**********" at bounding box center [585, 133] width 104 height 15
click at [543, 134] on input "text" at bounding box center [563, 133] width 41 height 7
type input "*****"
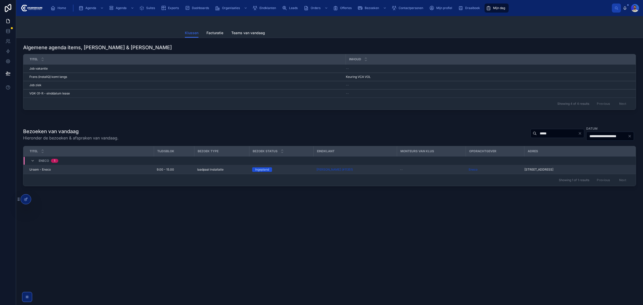
click at [238, 170] on div "laadpaal installatie" at bounding box center [221, 170] width 49 height 4
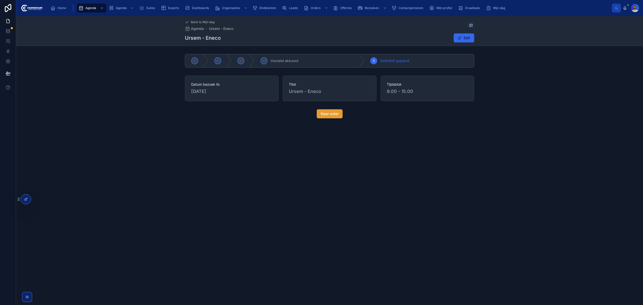
click at [328, 116] on span "Naar order" at bounding box center [330, 113] width 18 height 5
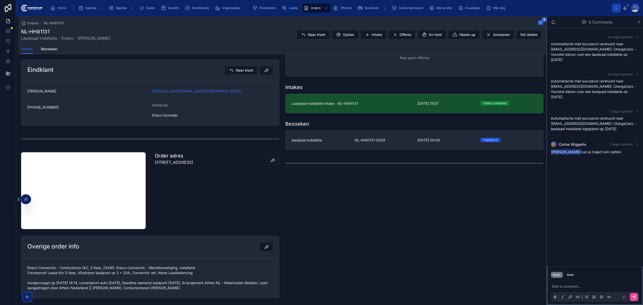
scroll to position [82, 0]
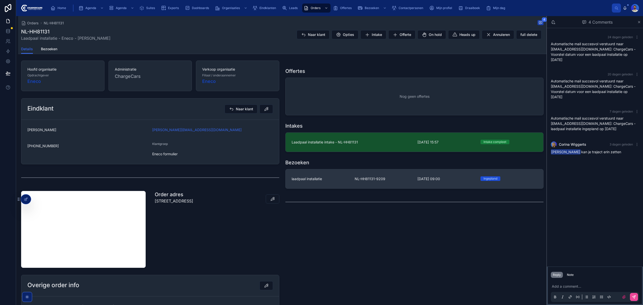
drag, startPoint x: 327, startPoint y: 159, endPoint x: 327, endPoint y: 174, distance: 14.6
click at [327, 161] on div "Bezoeken laadpaal installatie NL-HH81131-9209 [DATE] 09:00 [GEOGRAPHIC_DATA]" at bounding box center [414, 174] width 264 height 34
click at [327, 174] on link "laadpaal installatie NL-HH81131-9209 [DATE] 09:00 [GEOGRAPHIC_DATA]" at bounding box center [415, 178] width 258 height 19
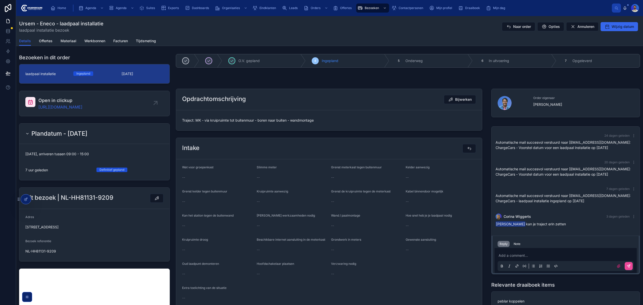
click at [216, 119] on span "Traject: MK - via kruipruimte tot buitenmuur - boren naar buiten - wandmontage" at bounding box center [329, 120] width 294 height 5
click at [221, 119] on span "Traject: MK - via kruipruimte tot buitenmuur - boren naar buiten - wandmontage" at bounding box center [329, 120] width 294 height 5
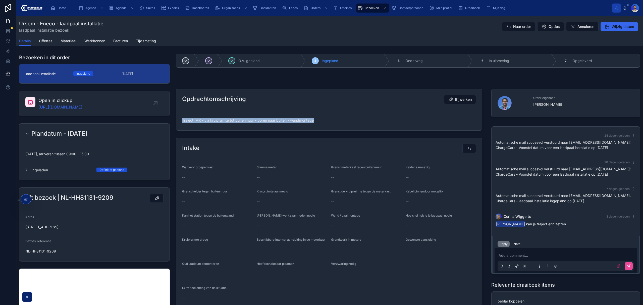
click at [221, 119] on span "Traject: MK - via kruipruimte tot buitenmuur - boren naar buiten - wandmontage" at bounding box center [329, 120] width 294 height 5
click at [386, 131] on div "Opdrachtomschrijving Bijwerken Traject: MK - via kruipruimte tot buitenmuur - b…" at bounding box center [329, 110] width 313 height 46
click at [353, 124] on div "Traject: MK - via kruipruimte tot buitenmuur - boren naar buiten - wandmontage" at bounding box center [329, 120] width 294 height 8
click at [285, 123] on span "Traject: MK - via kruipruimte tot buitenmuur - boren naar buiten - wandmontage" at bounding box center [329, 120] width 294 height 5
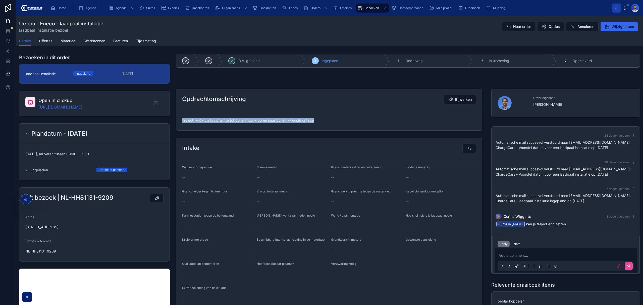
click at [285, 123] on span "Traject: MK - via kruipruimte tot buitenmuur - boren naar buiten - wandmontage" at bounding box center [329, 120] width 294 height 5
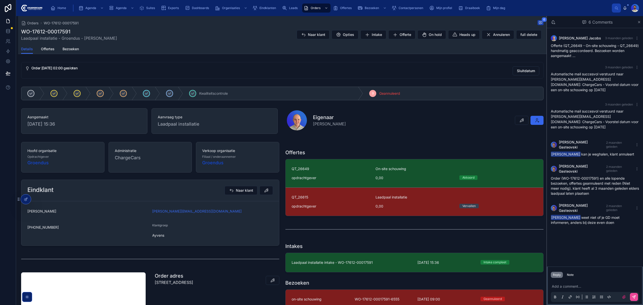
click at [603, 230] on div "[PERSON_NAME] 3 maanden geleden Offerte (QT_26649 - On-site schouwing - QT_2664…" at bounding box center [595, 147] width 96 height 239
click at [570, 274] on div "Note" at bounding box center [570, 275] width 7 height 4
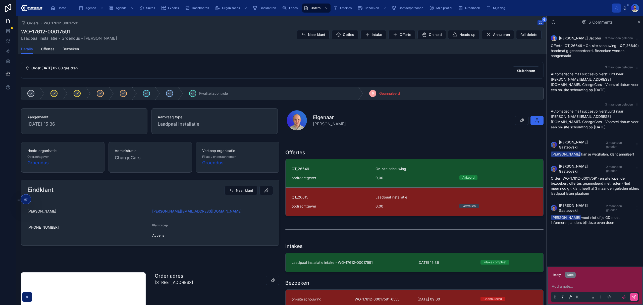
click at [560, 284] on p at bounding box center [596, 286] width 88 height 5
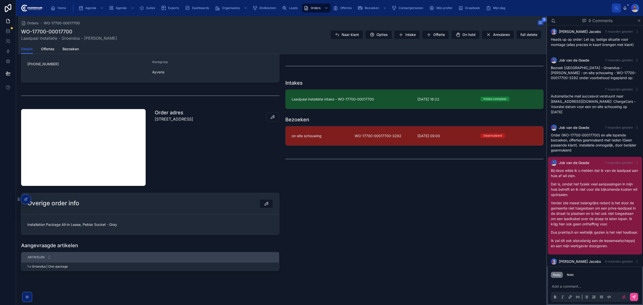
scroll to position [81, 0]
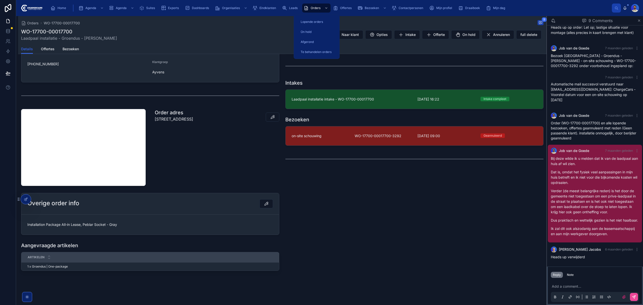
drag, startPoint x: 311, startPoint y: 10, endPoint x: 309, endPoint y: 15, distance: 4.5
click at [311, 10] on div "Orders" at bounding box center [316, 8] width 25 height 8
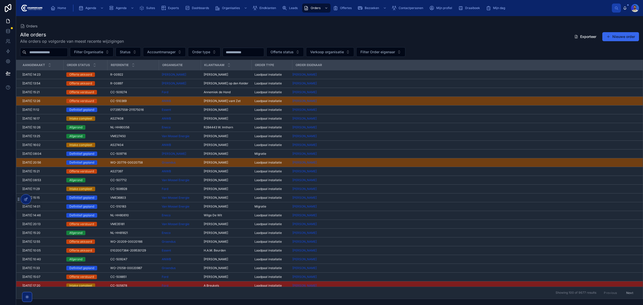
click at [63, 52] on input "text" at bounding box center [46, 52] width 41 height 7
paste input "**********"
type input "**********"
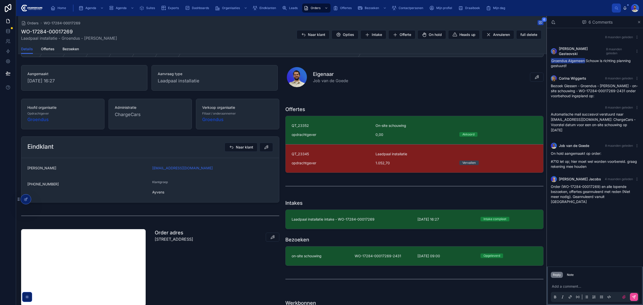
scroll to position [134, 0]
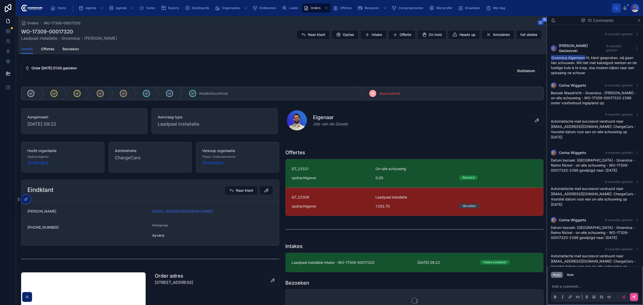
scroll to position [67, 0]
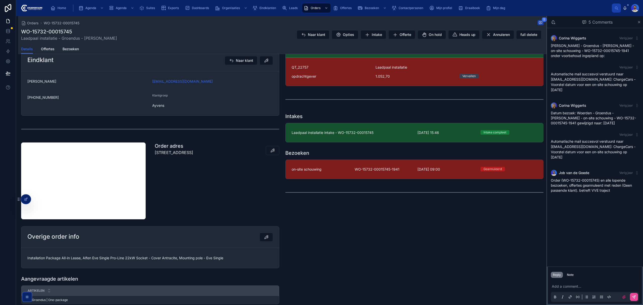
scroll to position [134, 0]
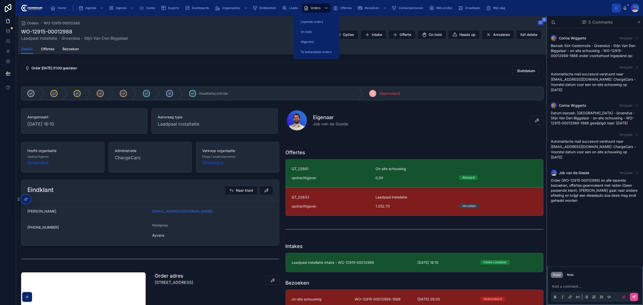
click at [306, 4] on link "Orders" at bounding box center [316, 8] width 28 height 9
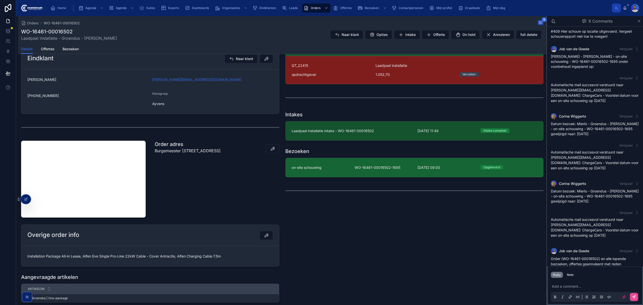
scroll to position [156, 0]
click at [349, 177] on link "on-site schouwing WO-16461-00016502-1695 12-11-2024 09:00 Opgeleverd" at bounding box center [415, 168] width 258 height 19
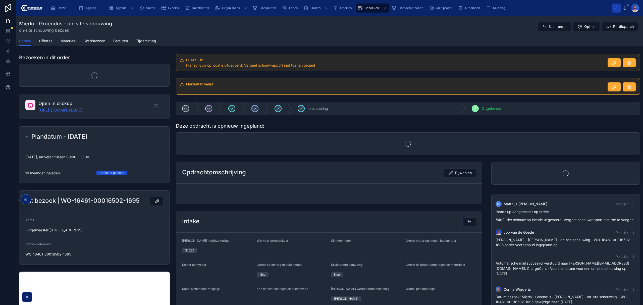
scroll to position [35, 0]
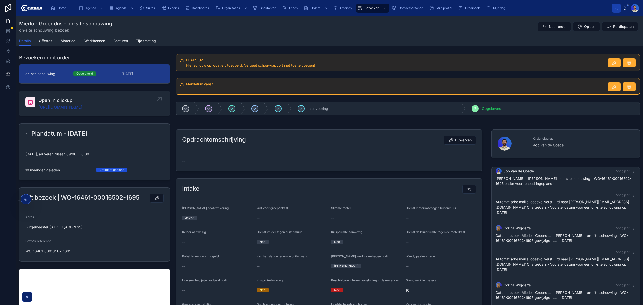
click at [82, 106] on link "https://app.clickup.com/t/86c0xzqea" at bounding box center [60, 107] width 44 height 6
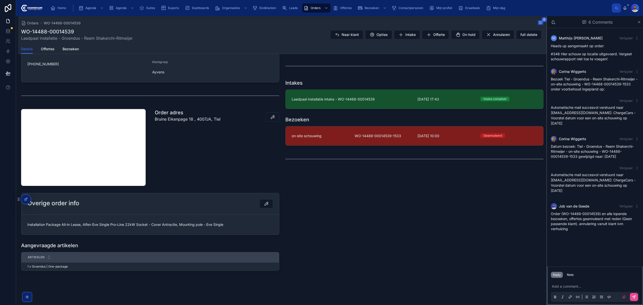
scroll to position [190, 0]
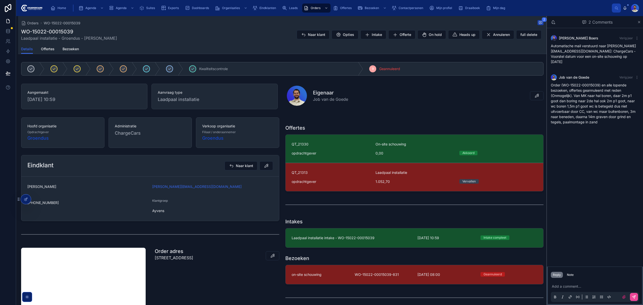
scroll to position [67, 0]
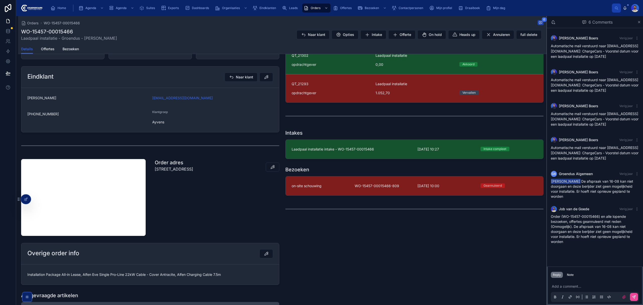
scroll to position [101, 0]
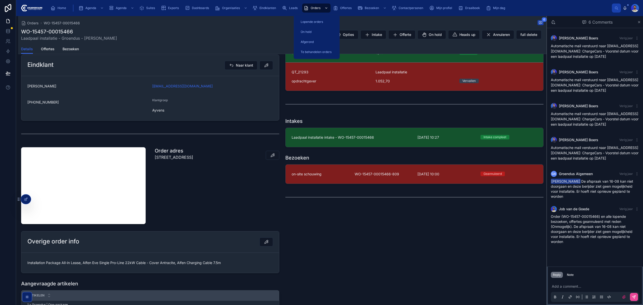
click at [318, 8] on span "Orders" at bounding box center [316, 8] width 10 height 4
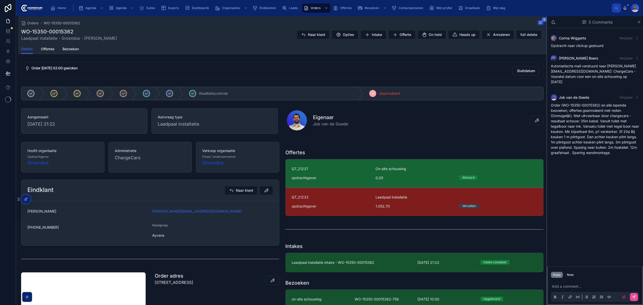
scroll to position [165, 0]
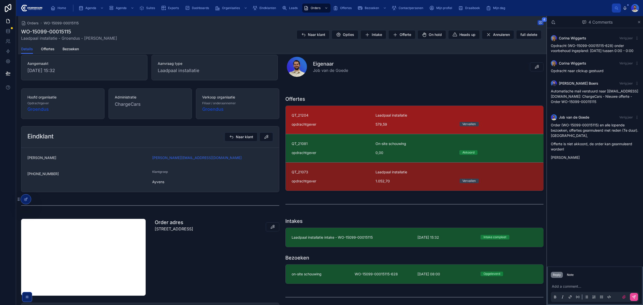
scroll to position [165, 0]
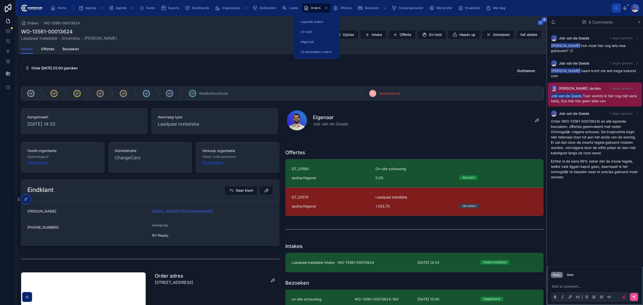
click at [316, 10] on div "Orders" at bounding box center [316, 8] width 25 height 8
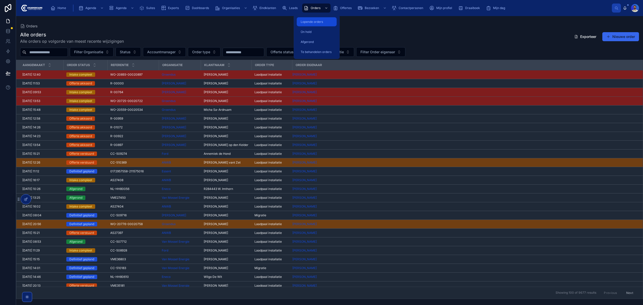
click at [314, 21] on span "Lopende orders" at bounding box center [312, 22] width 22 height 4
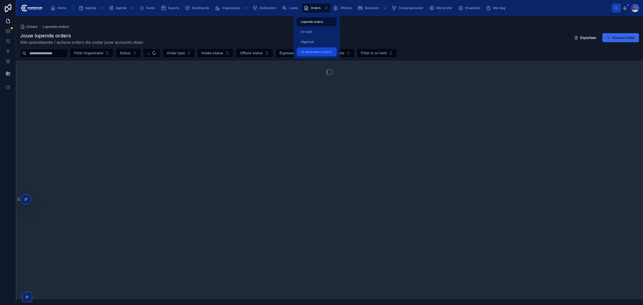
click at [314, 53] on span "Te behandelen orders" at bounding box center [316, 52] width 31 height 4
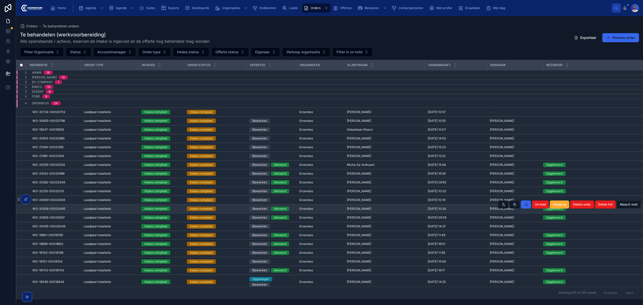
scroll to position [67, 0]
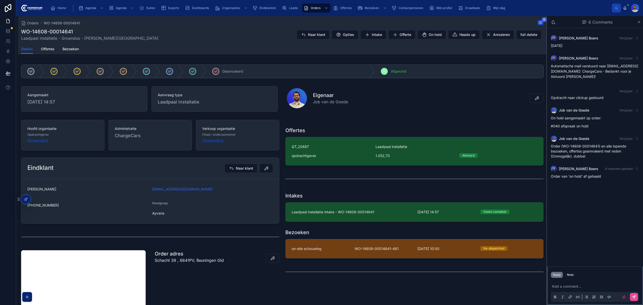
scroll to position [33, 0]
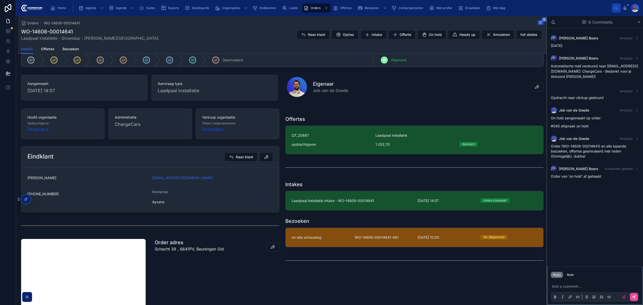
click at [352, 243] on link "on-site schouwing WO-14608-00014641-481 [DATE] 10:00 Re-dispatched" at bounding box center [415, 237] width 258 height 19
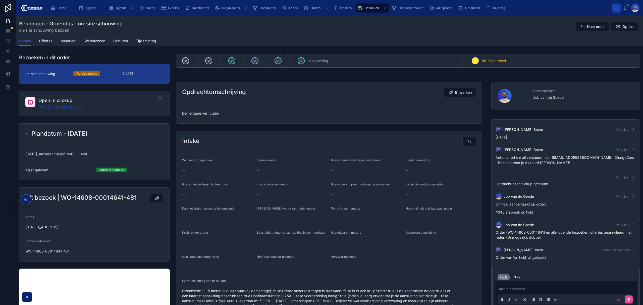
click at [70, 109] on link "https://app.clickup.com/t/86bz6136r" at bounding box center [60, 107] width 44 height 6
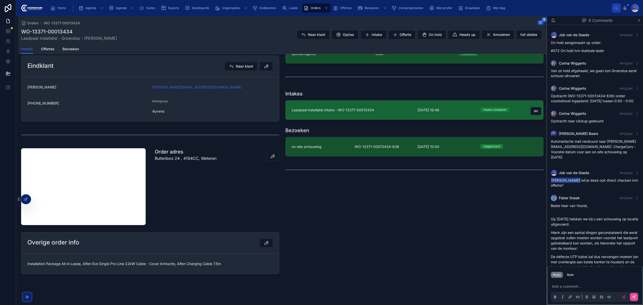
scroll to position [129, 0]
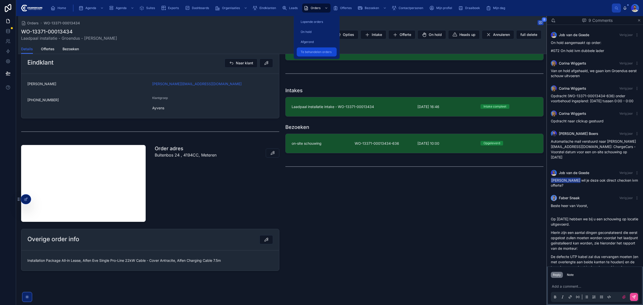
click at [319, 51] on span "Te behandelen orders" at bounding box center [316, 52] width 31 height 4
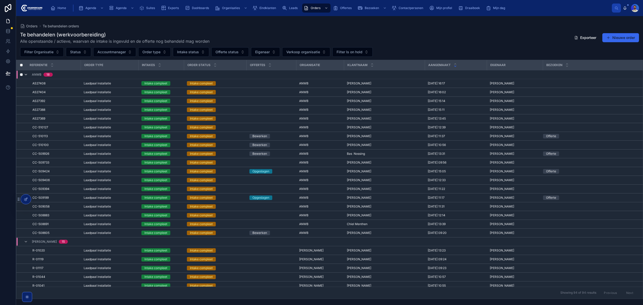
click at [24, 74] on icon at bounding box center [26, 75] width 4 height 4
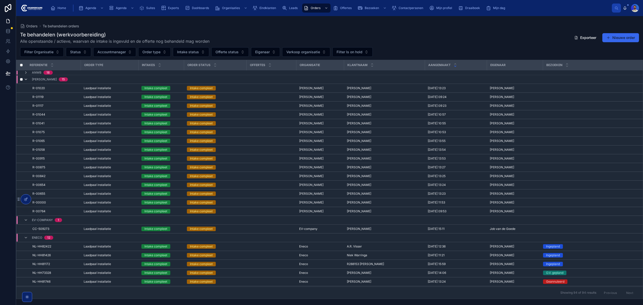
click at [26, 79] on icon at bounding box center [26, 79] width 4 height 4
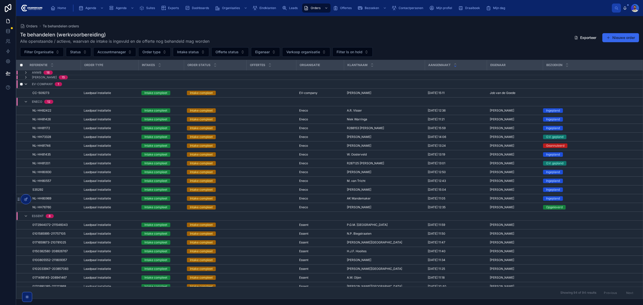
click at [24, 84] on icon at bounding box center [26, 84] width 4 height 4
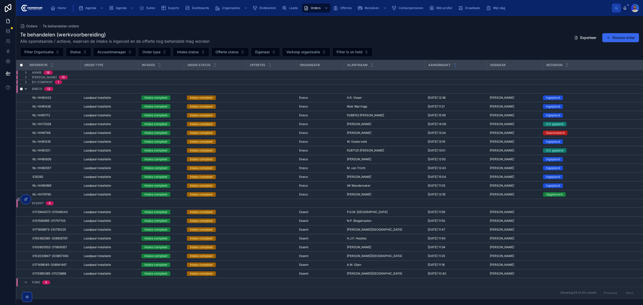
click at [25, 89] on icon at bounding box center [26, 89] width 4 height 4
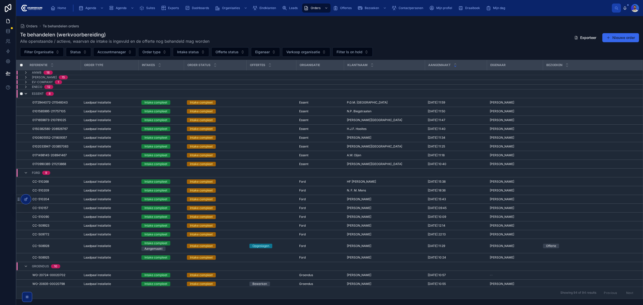
click at [24, 93] on icon at bounding box center [26, 94] width 4 height 4
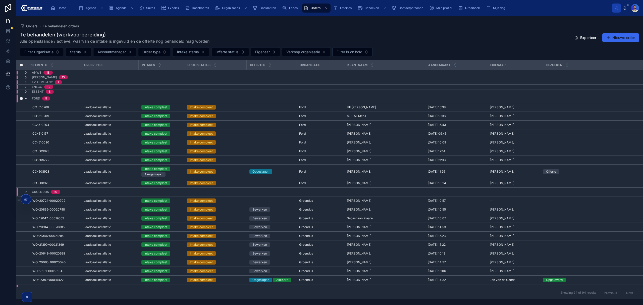
click at [26, 99] on icon at bounding box center [26, 99] width 4 height 4
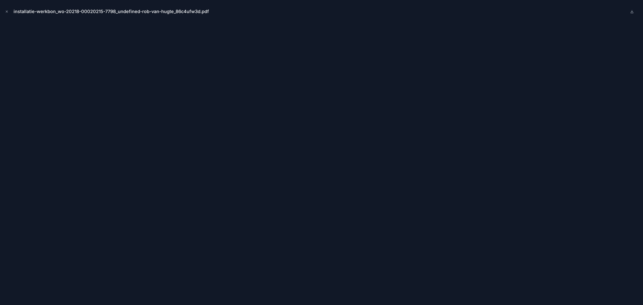
scroll to position [91, 0]
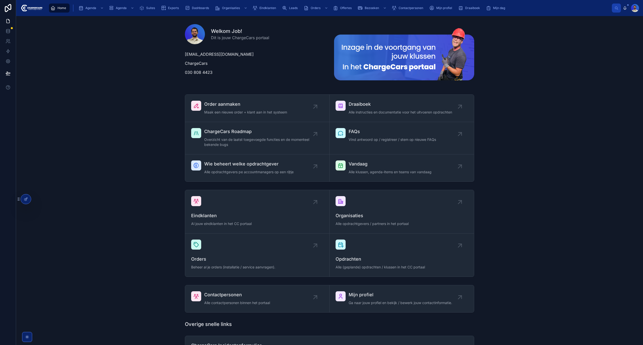
click at [144, 116] on div "Order aanmaken Maak een nieuwe order + klant aan in het systeem Draaiboek Alle …" at bounding box center [329, 137] width 619 height 91
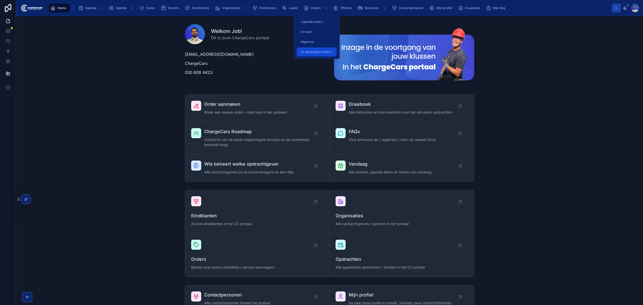
click at [321, 49] on div "Te behandelen orders" at bounding box center [317, 52] width 34 height 8
